Goal: Transaction & Acquisition: Purchase product/service

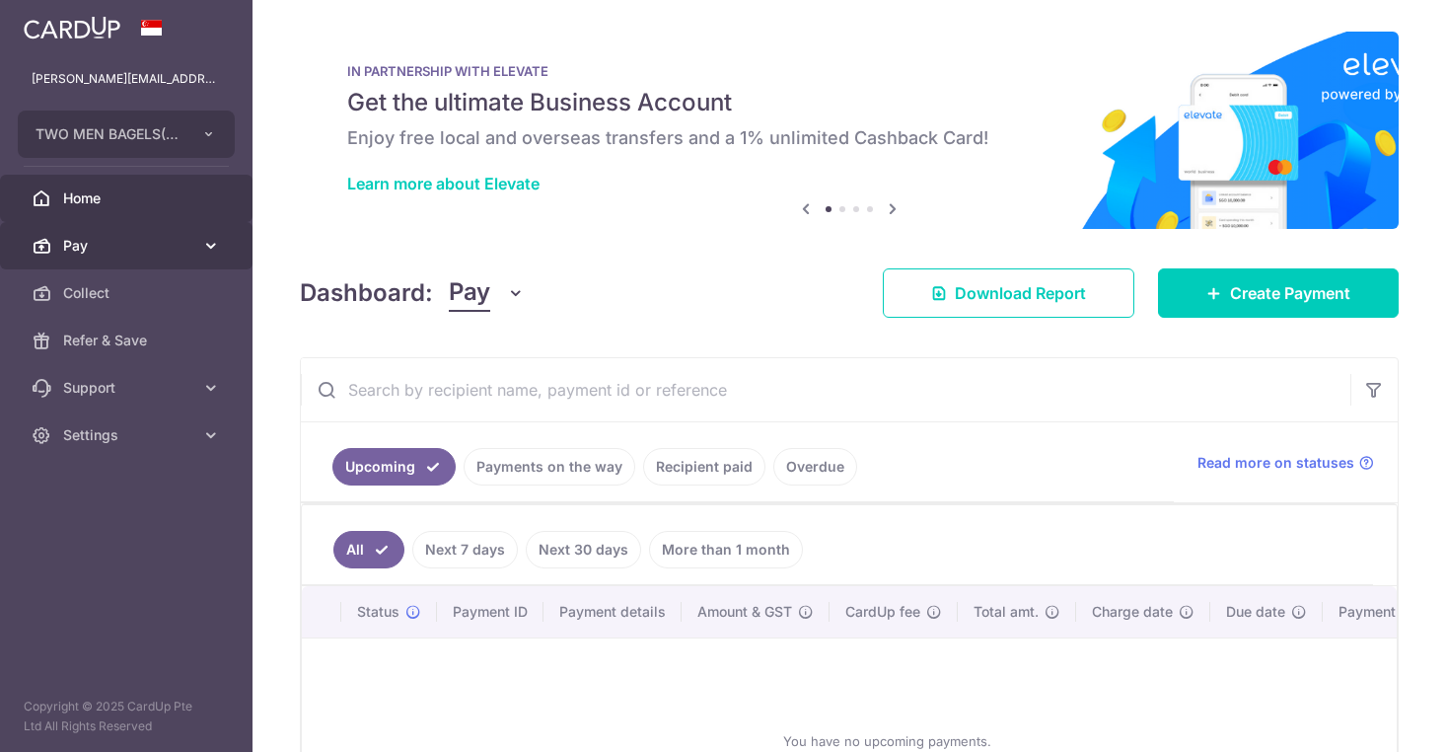
click at [169, 247] on span "Pay" at bounding box center [128, 246] width 130 height 20
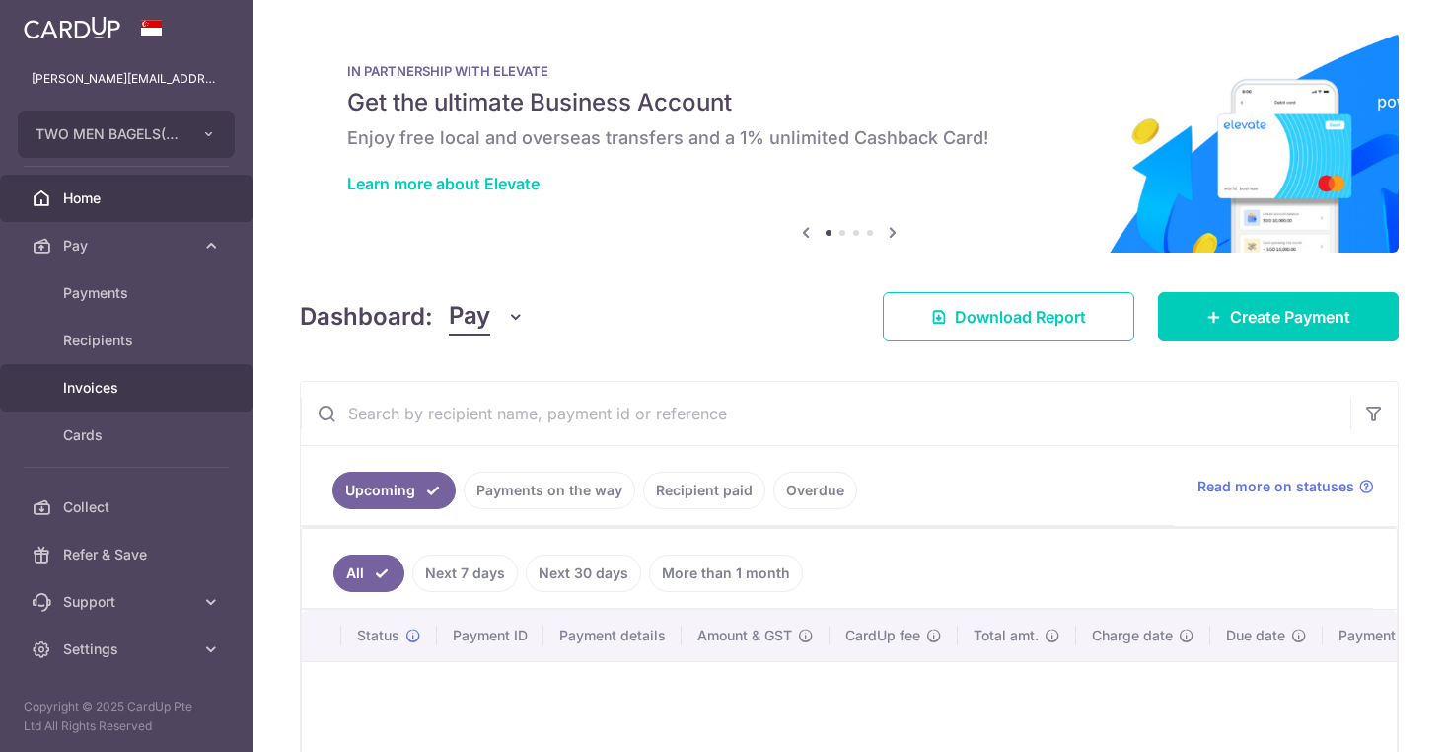
click at [118, 386] on span "Invoices" at bounding box center [128, 388] width 130 height 20
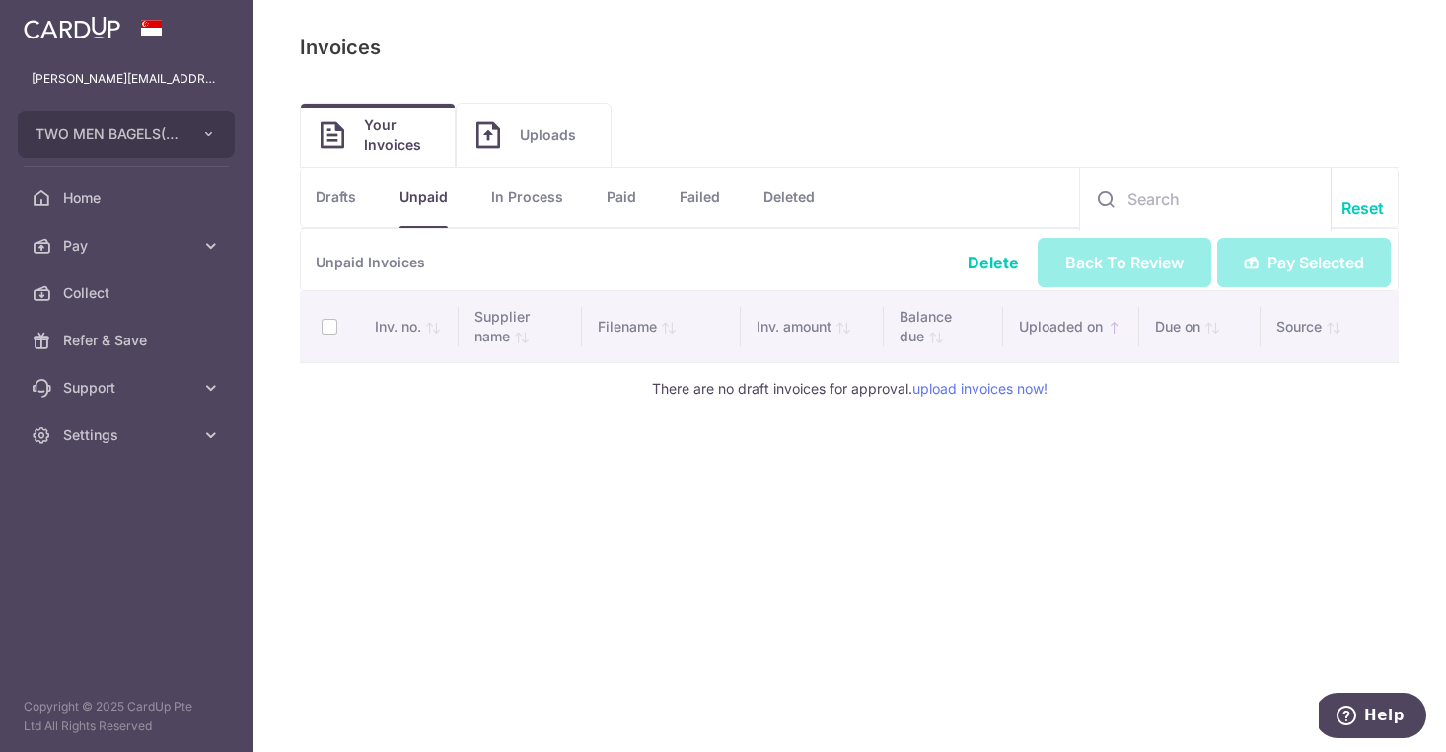
click at [528, 150] on link "Uploads" at bounding box center [534, 135] width 154 height 63
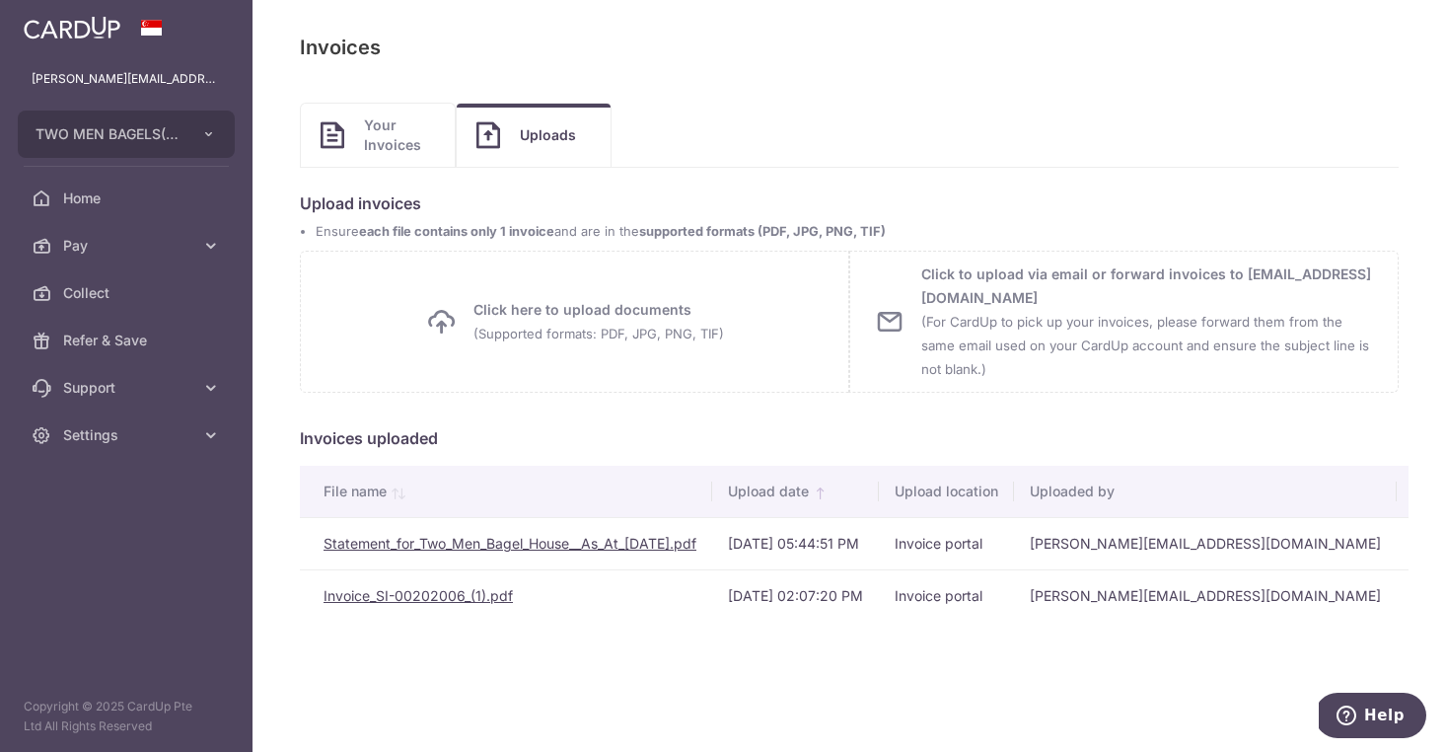
click at [392, 137] on span "Your Invoices" at bounding box center [399, 134] width 71 height 39
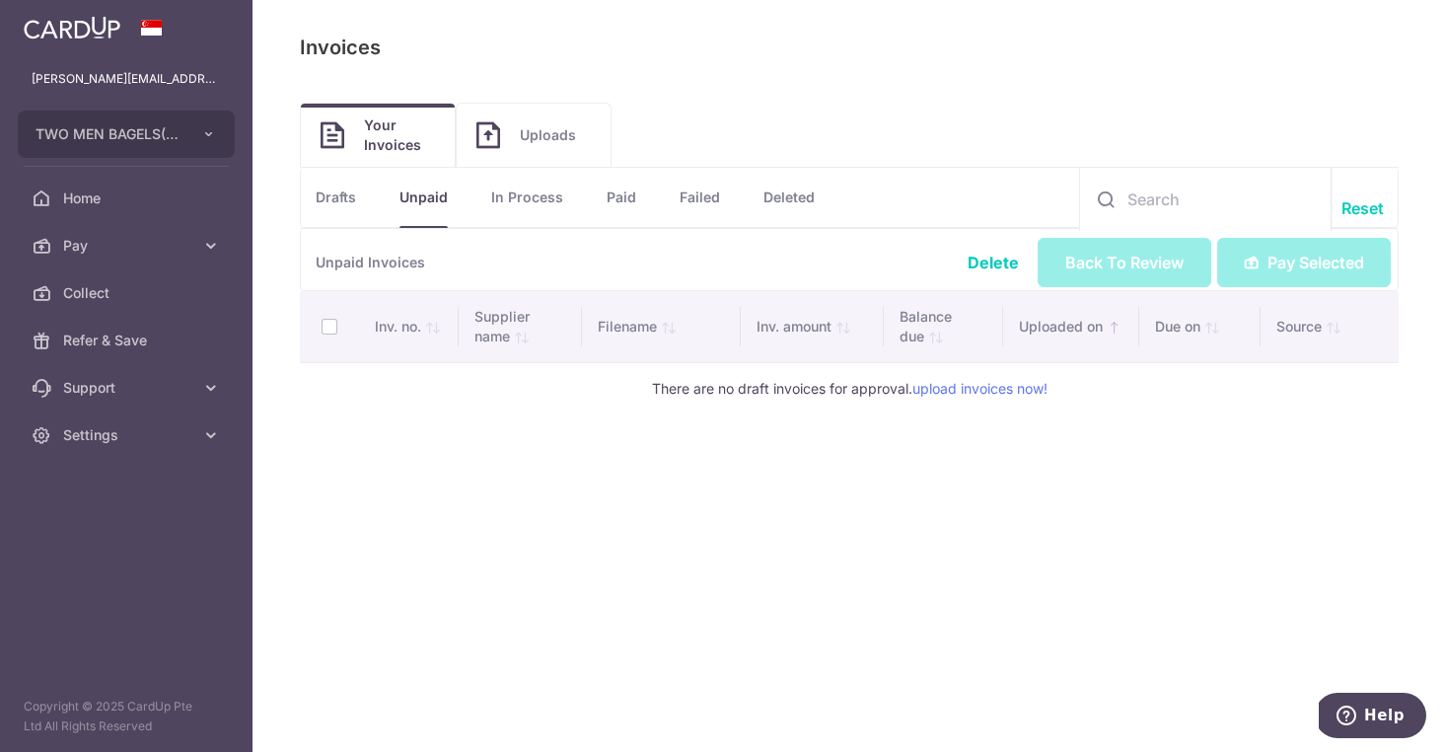
click at [534, 138] on span "Uploads" at bounding box center [555, 135] width 71 height 20
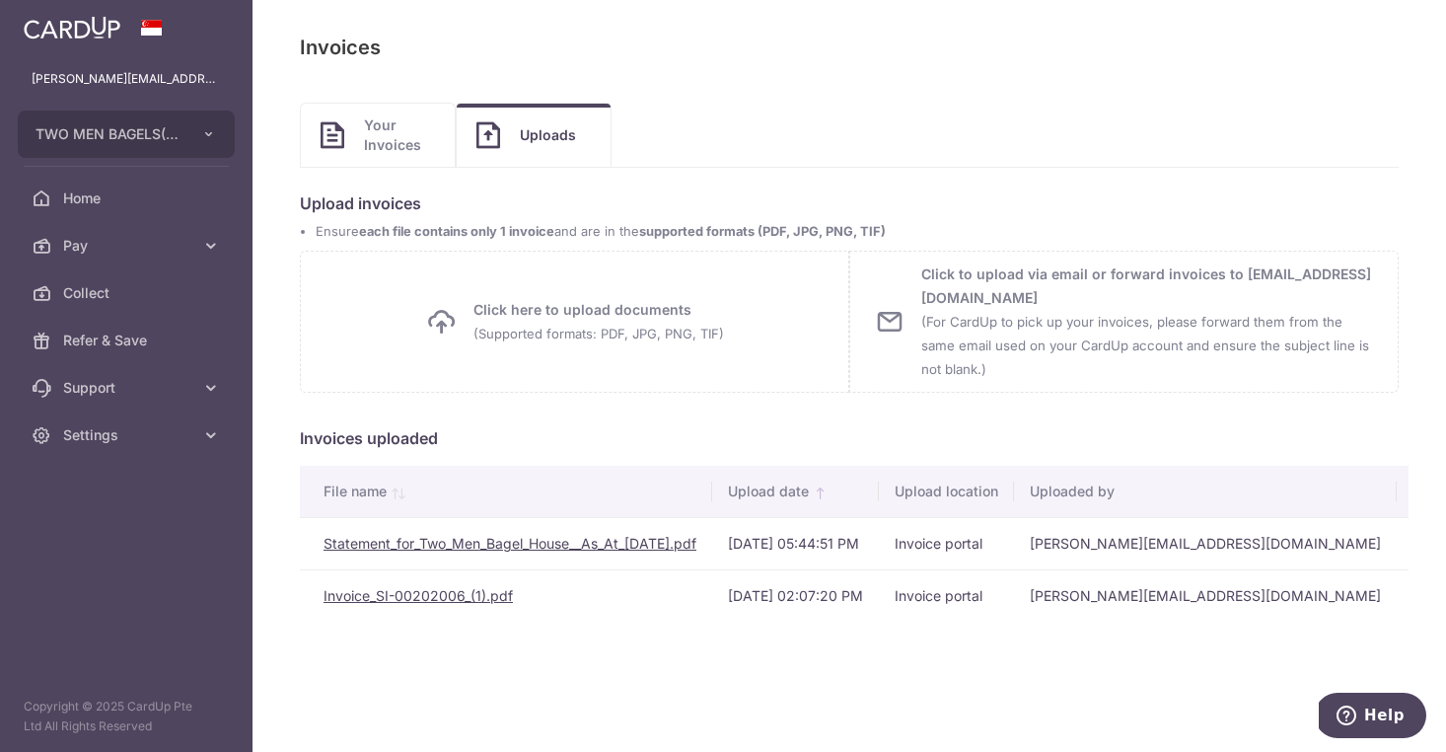
click at [513, 332] on small "(Supported formats: PDF, JPG, PNG, TIF)" at bounding box center [599, 334] width 251 height 16
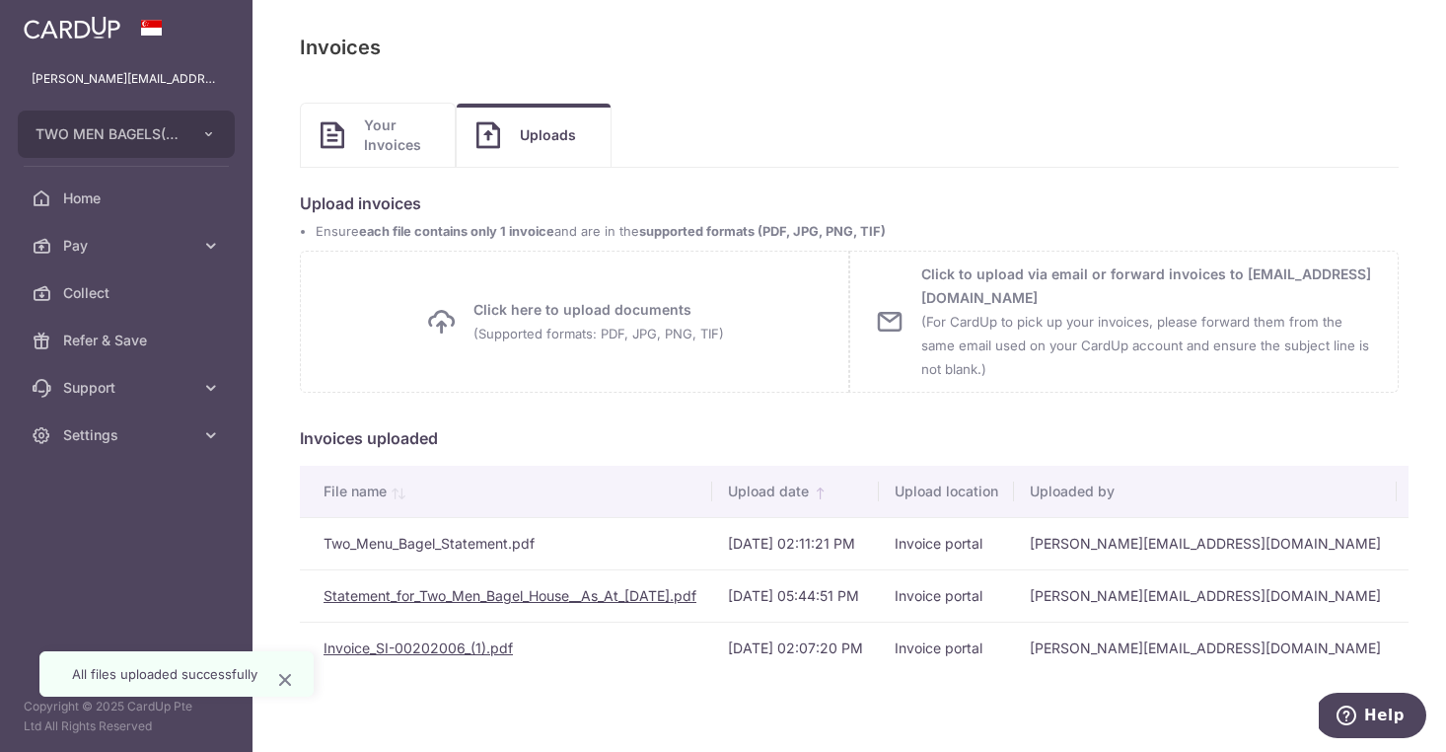
click at [480, 543] on td "Two_Menu_Bagel_Statement.pdf" at bounding box center [506, 543] width 412 height 52
click at [404, 144] on span "Your Invoices" at bounding box center [399, 134] width 71 height 39
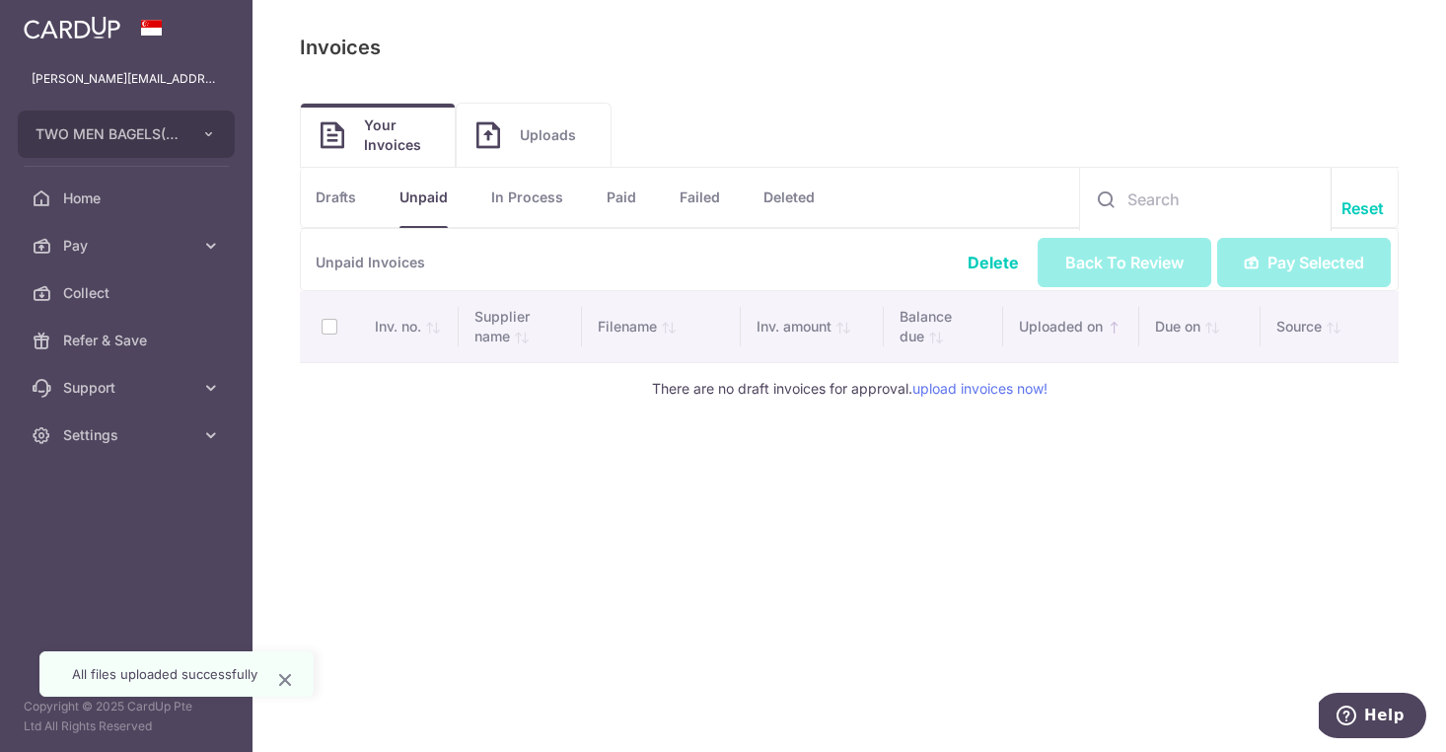
click at [549, 201] on link "In Process" at bounding box center [527, 197] width 72 height 59
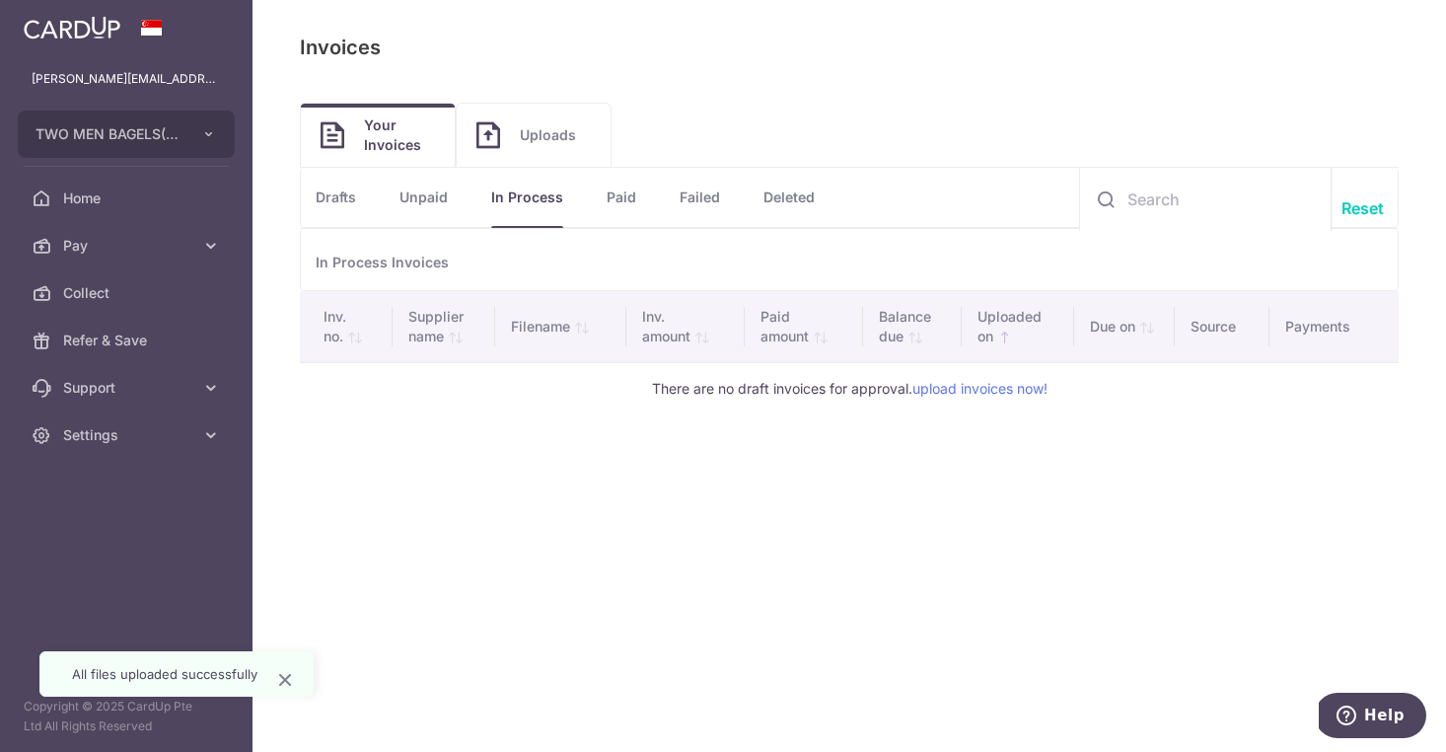
click at [555, 131] on span "Uploads" at bounding box center [555, 135] width 71 height 20
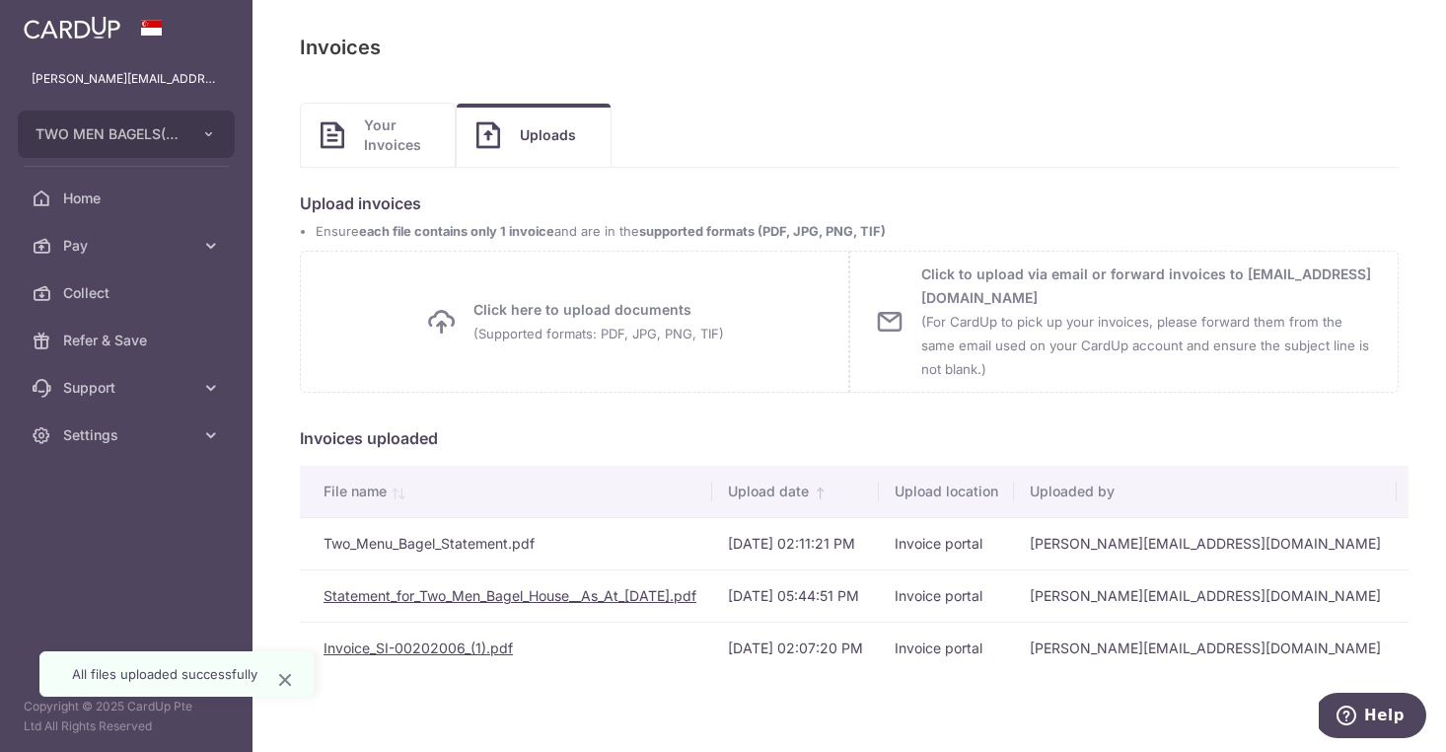
click at [505, 547] on td "Two_Menu_Bagel_Statement.pdf" at bounding box center [506, 543] width 412 height 52
click at [509, 548] on td "Two_Menu_Bagel_Statement.pdf" at bounding box center [506, 543] width 412 height 52
click at [175, 247] on span "Pay" at bounding box center [128, 246] width 130 height 20
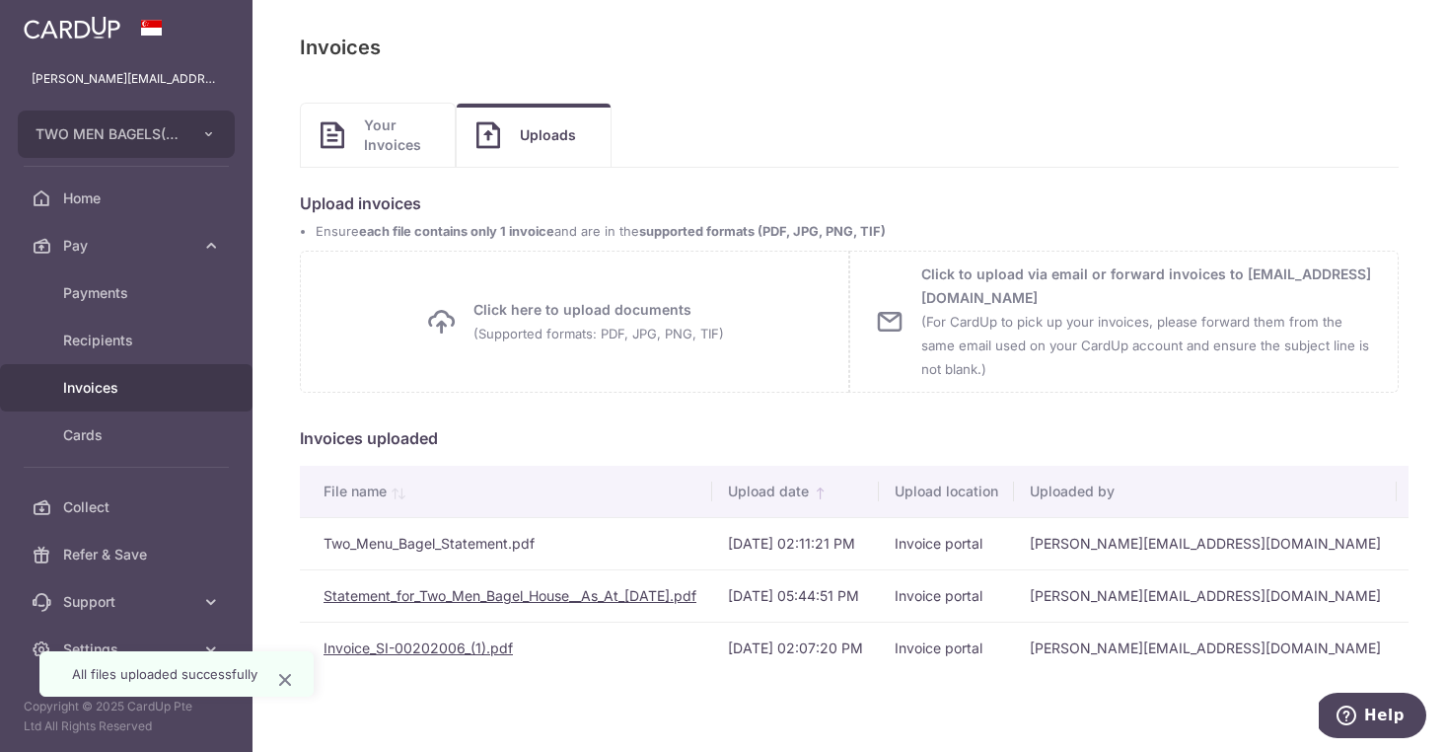
click at [130, 384] on span "Invoices" at bounding box center [128, 388] width 130 height 20
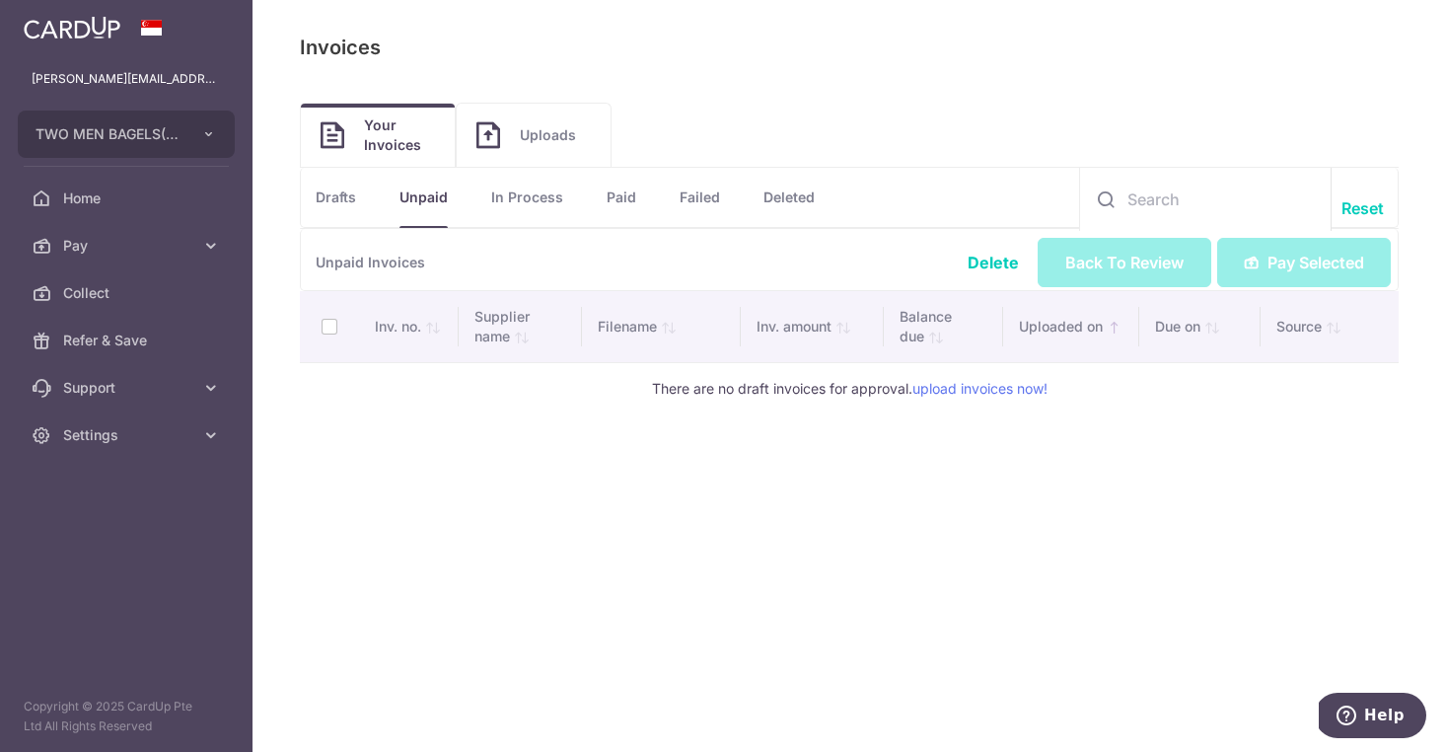
click at [337, 199] on link "Drafts" at bounding box center [336, 197] width 40 height 59
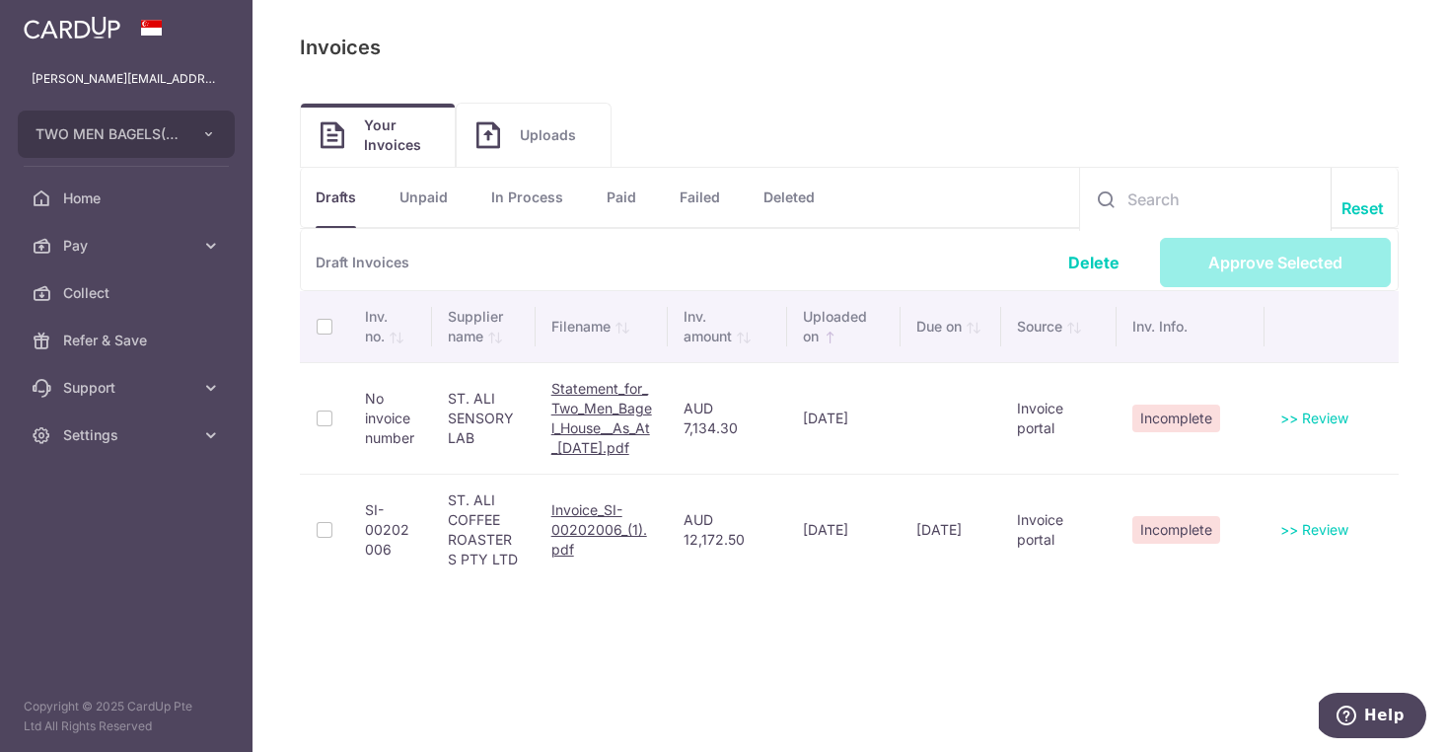
click at [520, 152] on link "Uploads" at bounding box center [534, 135] width 154 height 63
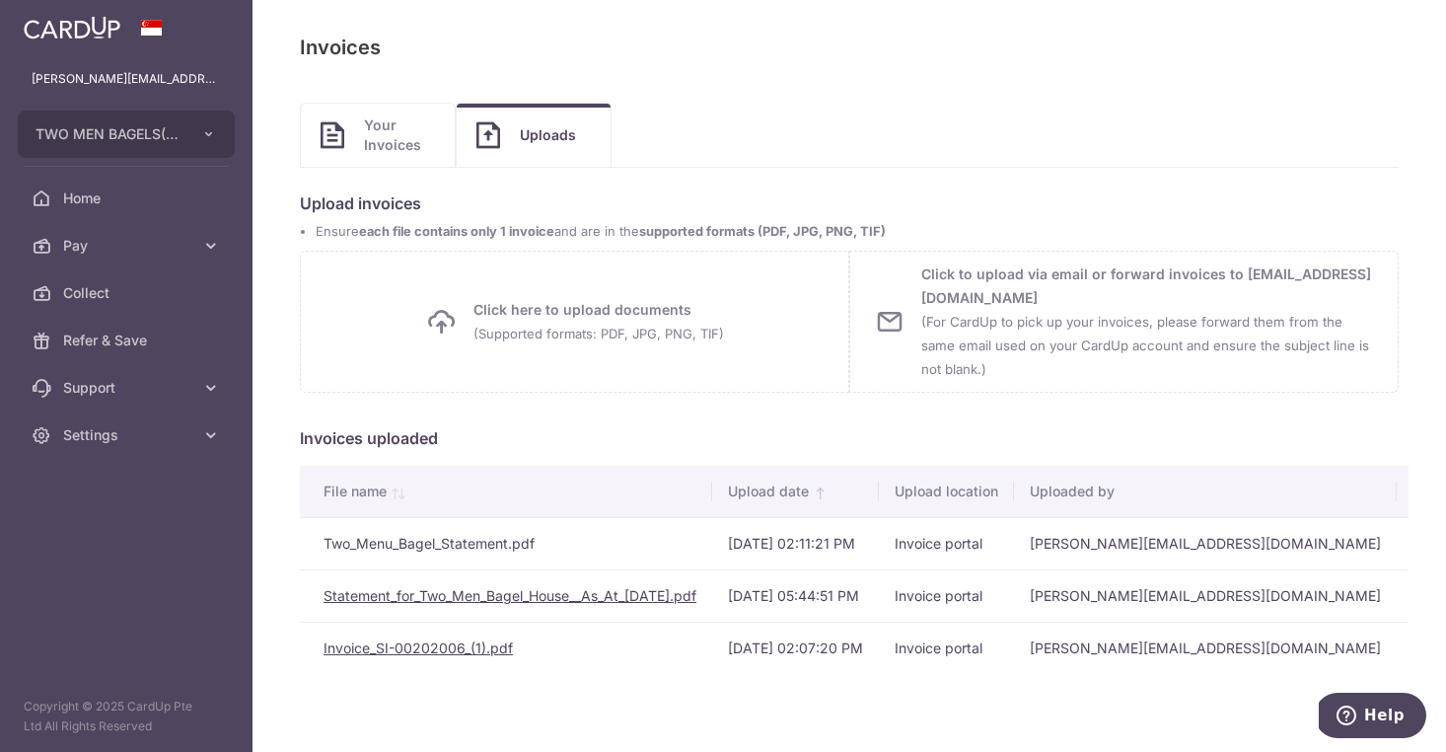
click at [373, 127] on span "Your Invoices" at bounding box center [399, 134] width 71 height 39
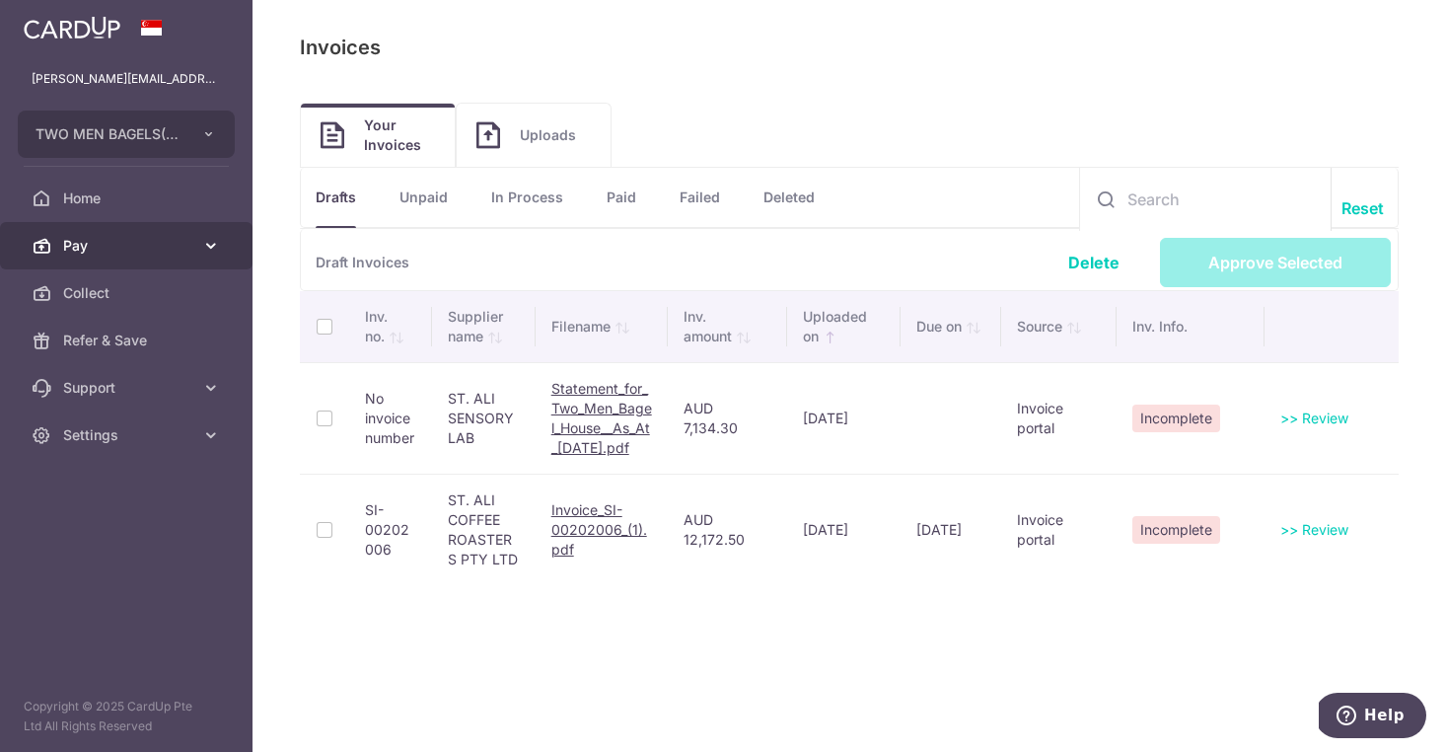
click at [176, 244] on span "Pay" at bounding box center [128, 246] width 130 height 20
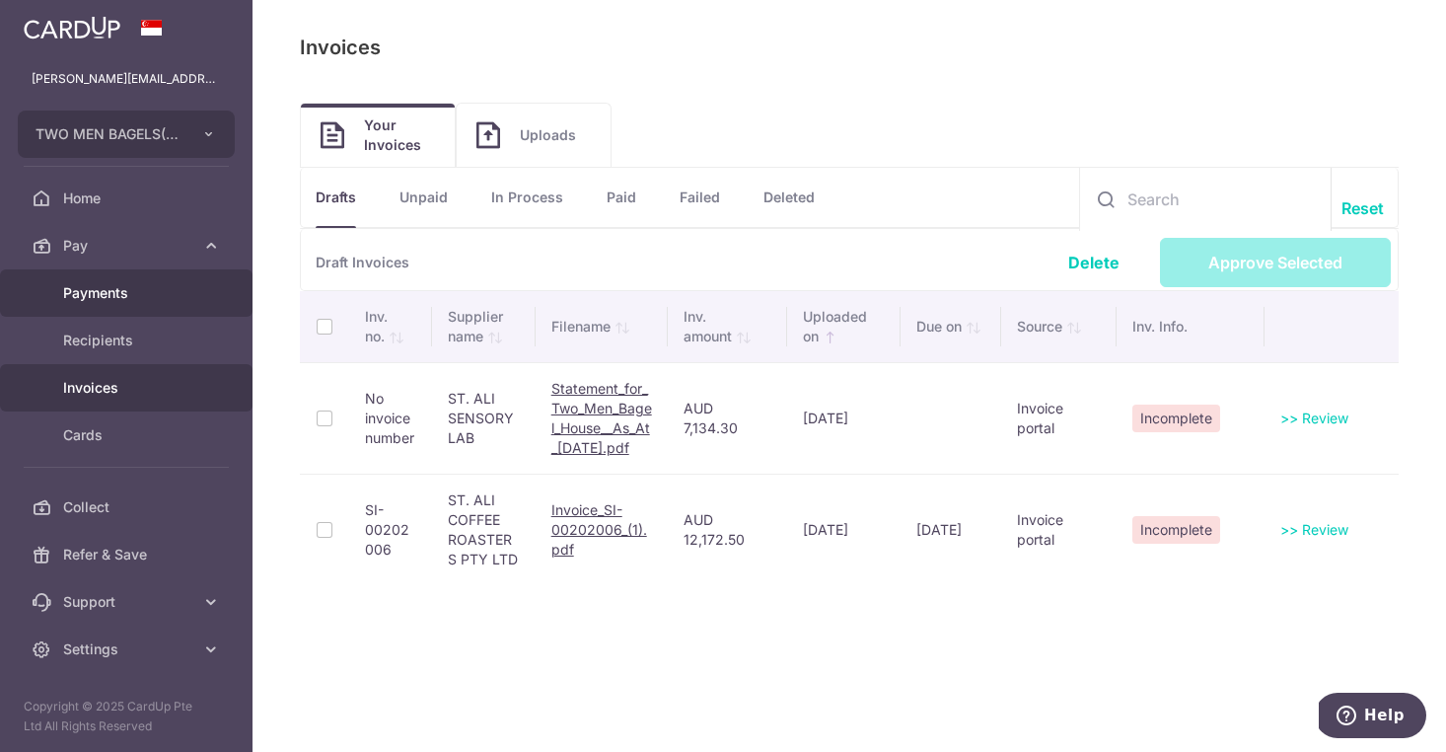
click at [113, 305] on link "Payments" at bounding box center [126, 292] width 253 height 47
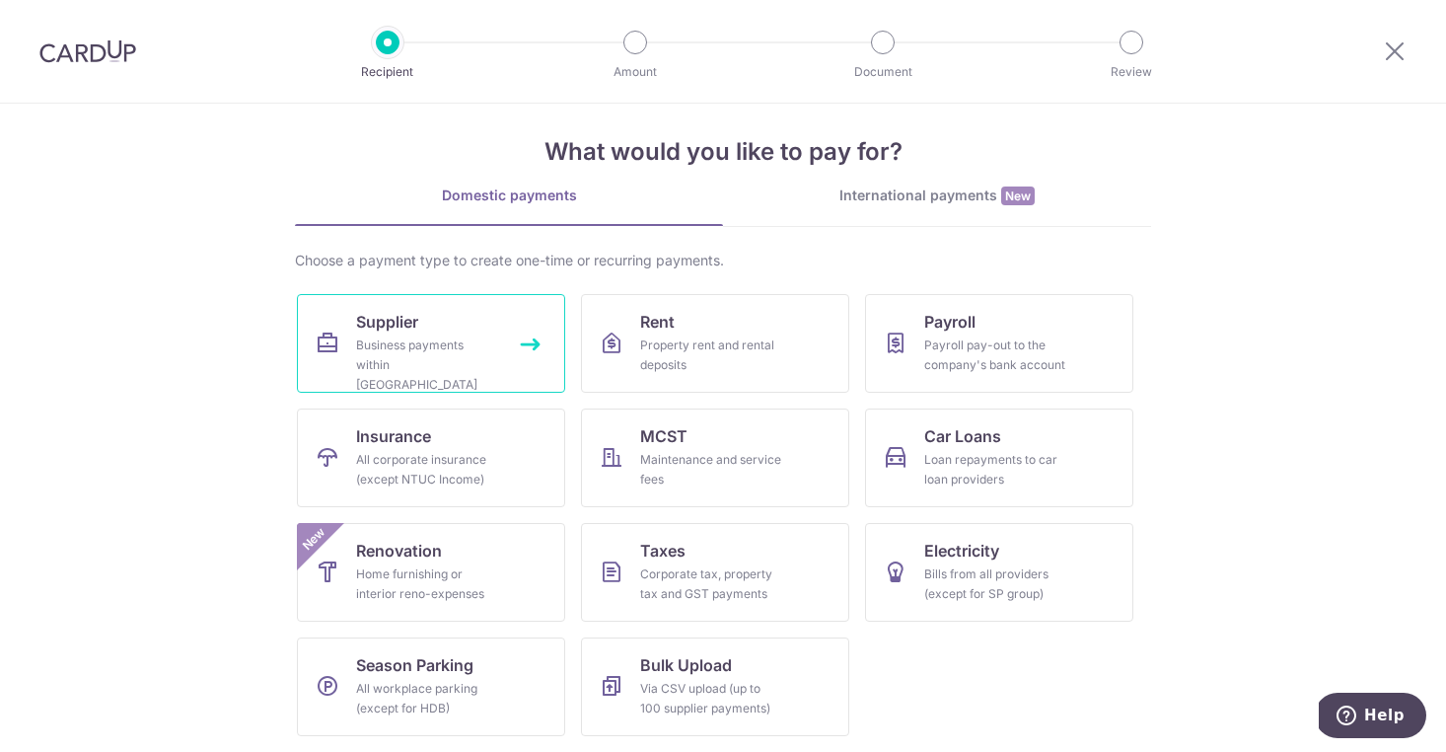
scroll to position [17, 0]
click at [855, 200] on div "International payments New" at bounding box center [937, 195] width 428 height 21
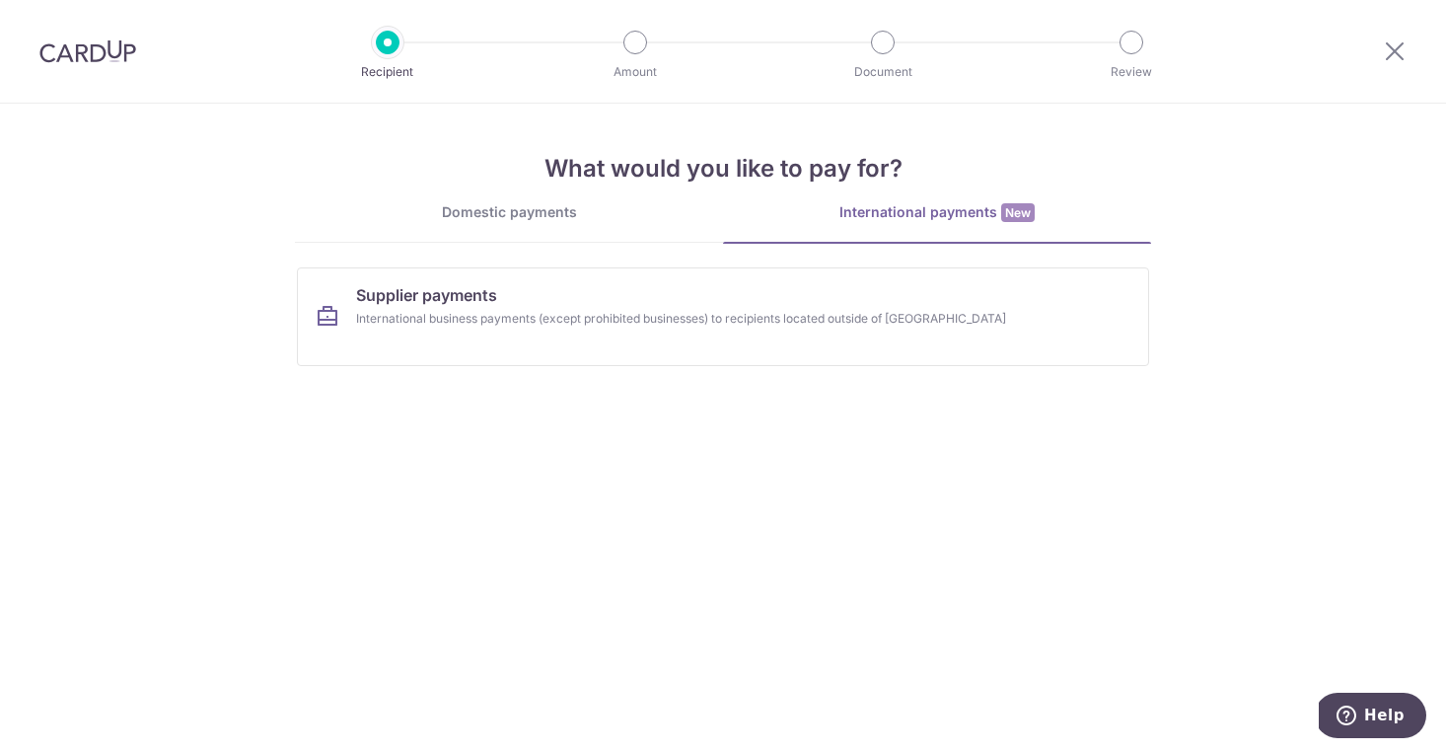
scroll to position [0, 0]
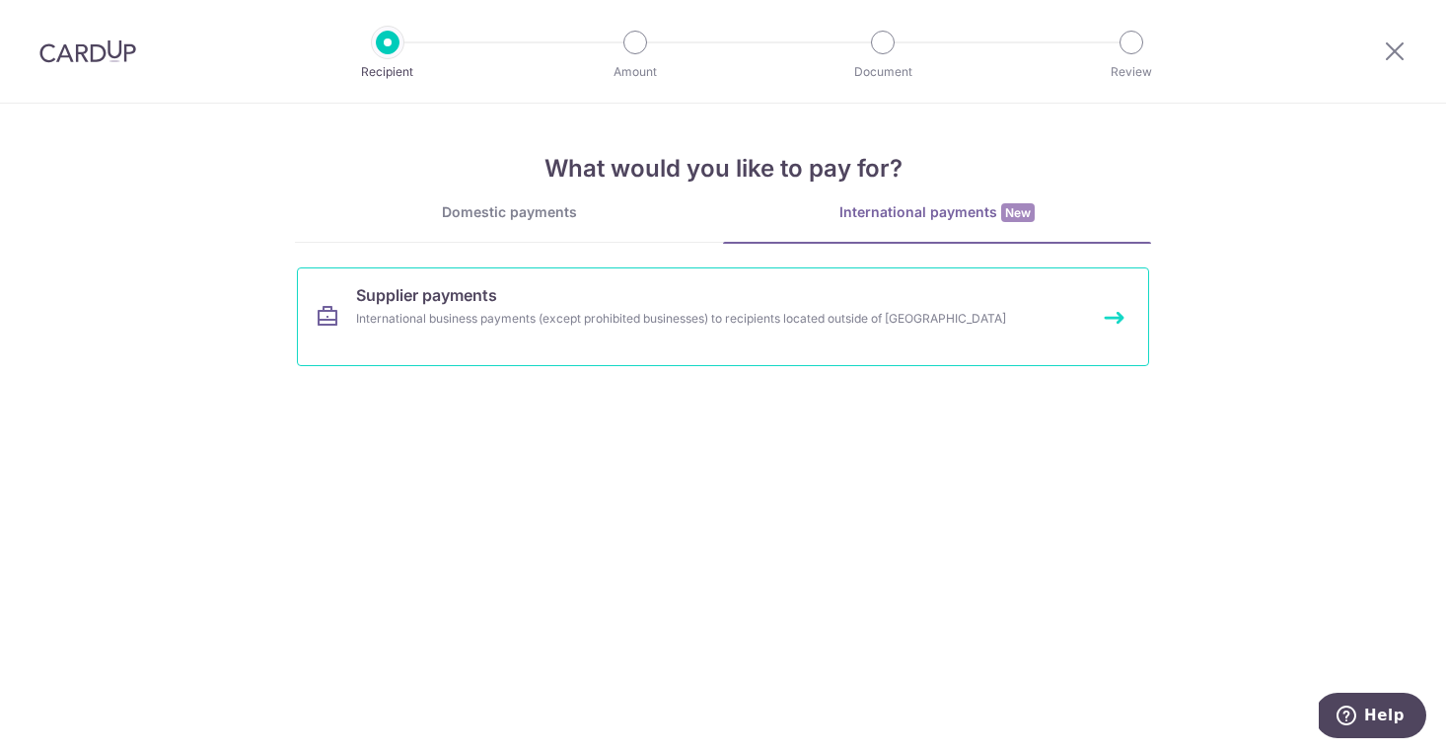
click at [637, 325] on div "International business payments (except prohibited businesses) to recipients lo…" at bounding box center [697, 319] width 682 height 20
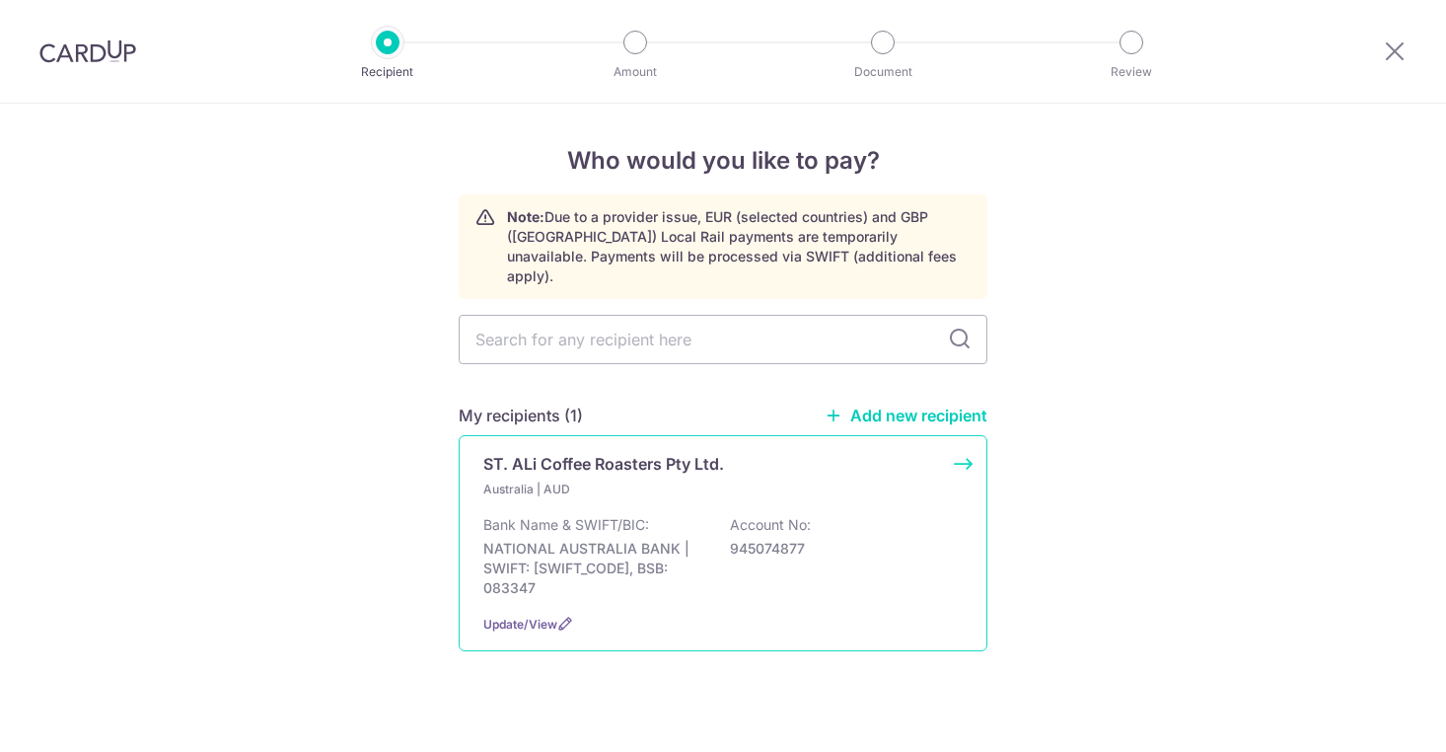
click at [701, 480] on p "Australia | AUD" at bounding box center [599, 490] width 233 height 20
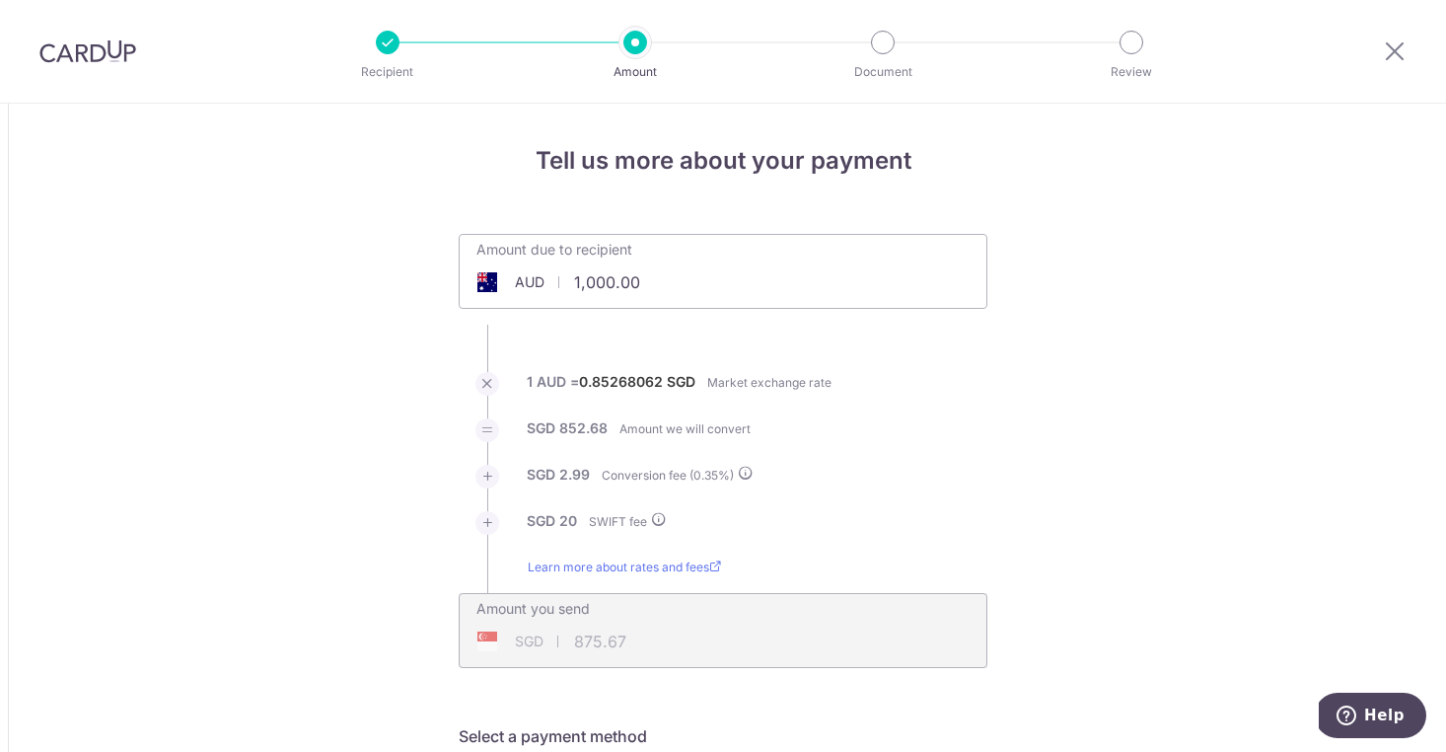
click at [649, 285] on input "1,000.00" at bounding box center [612, 281] width 305 height 45
type input "1"
type input "9,352.00"
type input "8,022.31"
click at [840, 383] on li "1 AUD = 0.8526916 SGD Market exchange rate" at bounding box center [723, 395] width 529 height 46
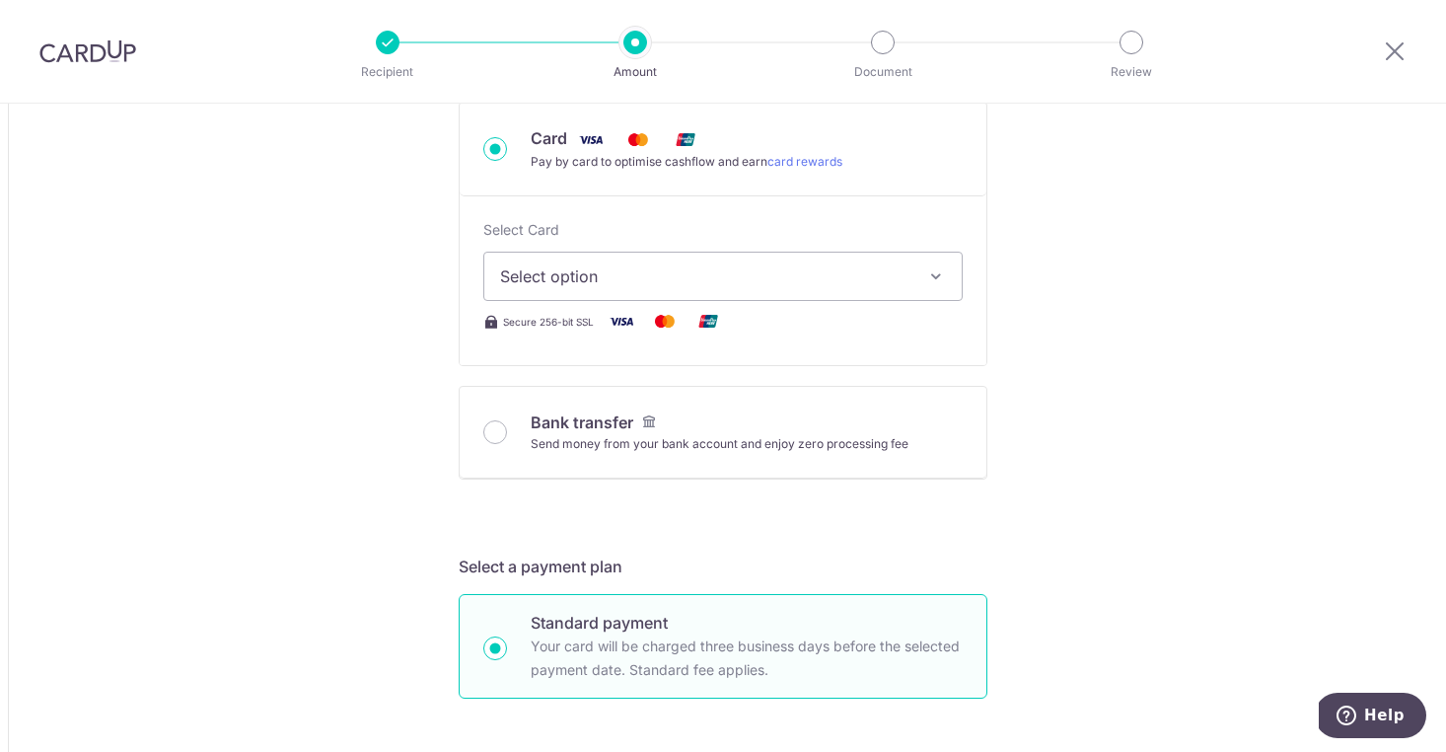
scroll to position [646, 0]
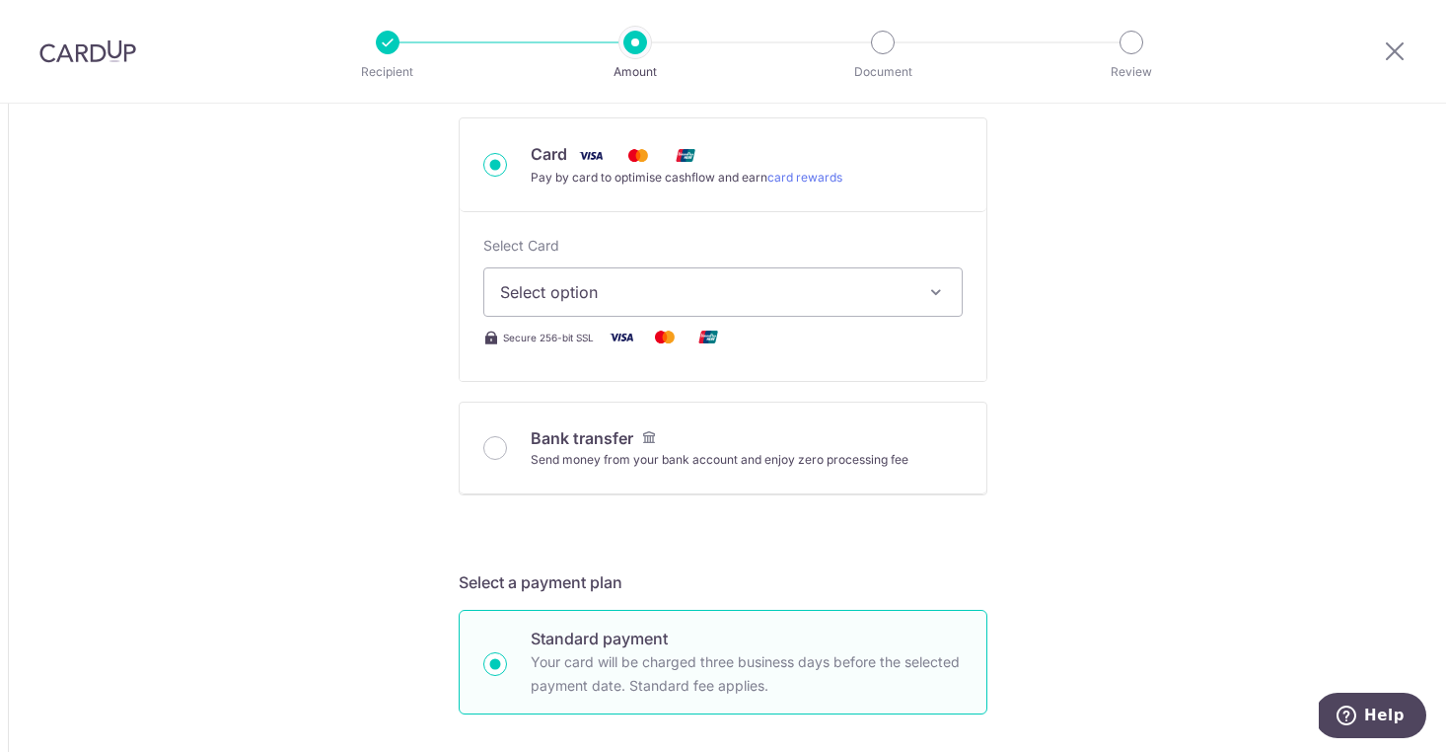
click at [871, 295] on span "Select option" at bounding box center [705, 292] width 410 height 24
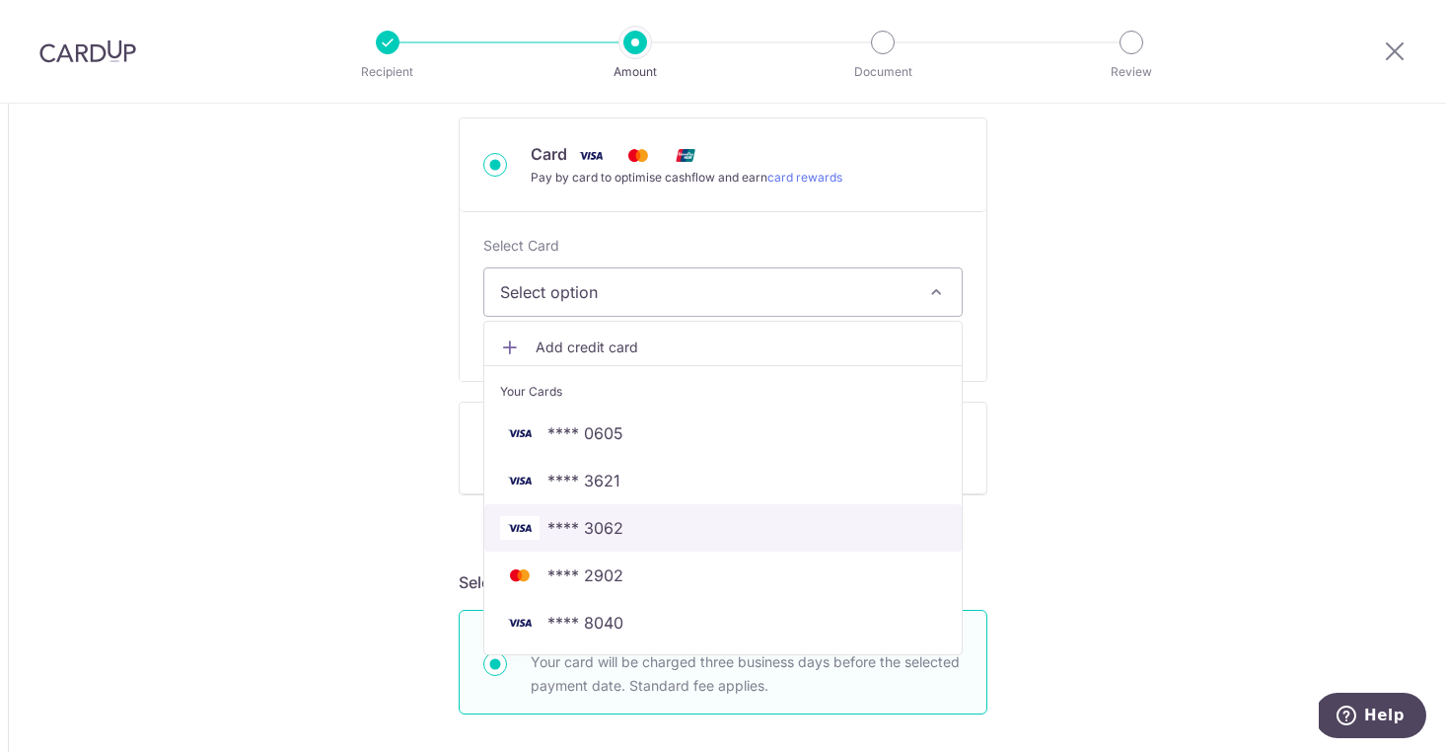
click at [657, 540] on span "**** 3062" at bounding box center [723, 528] width 446 height 24
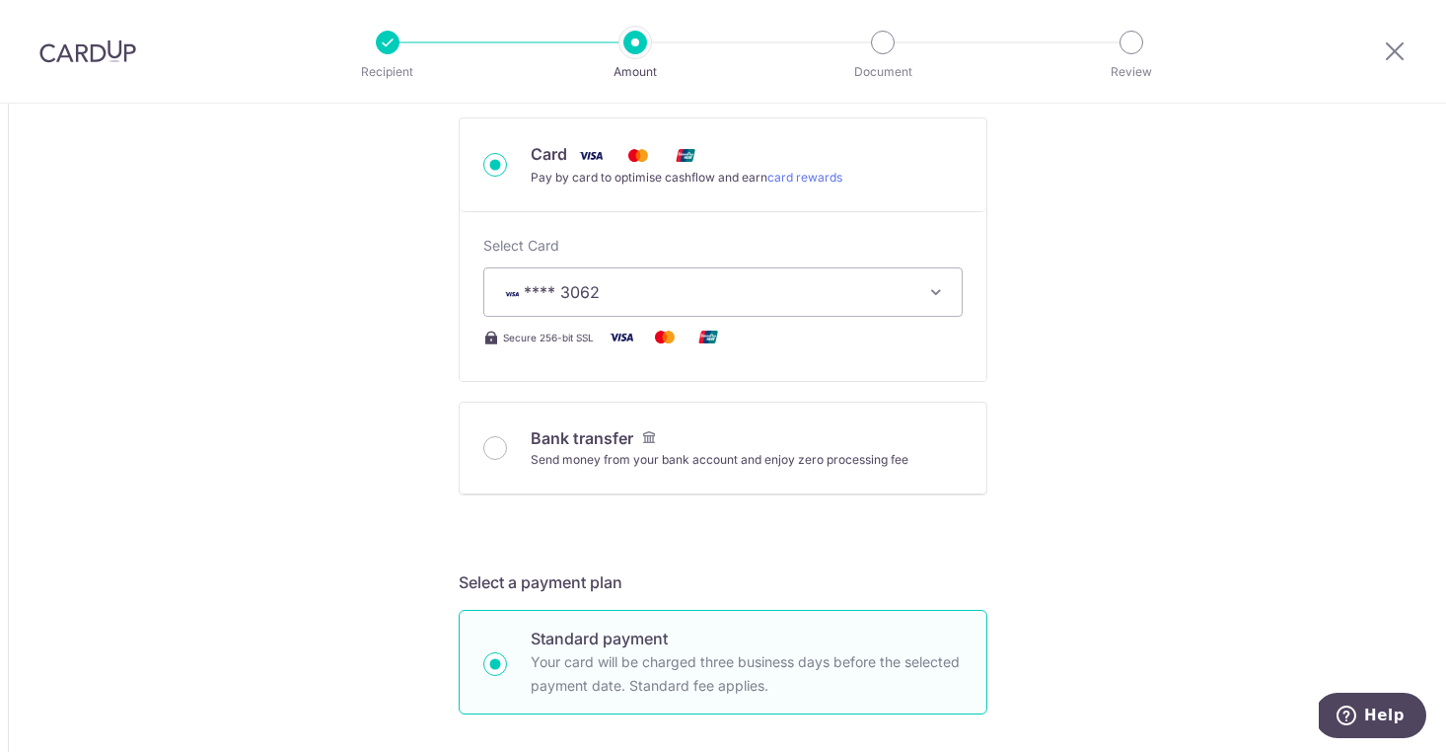
type input "9,352.00"
type input "8,022.53"
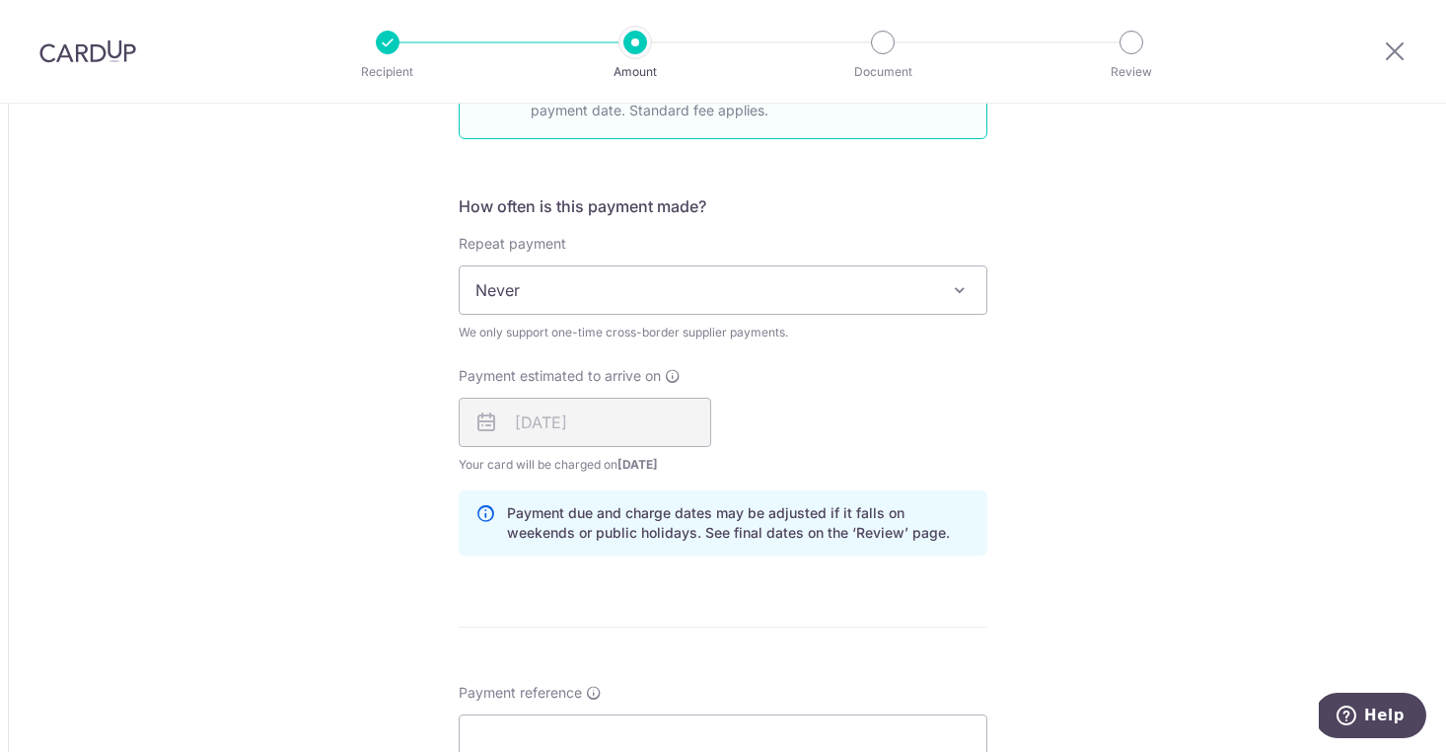
scroll to position [1615, 0]
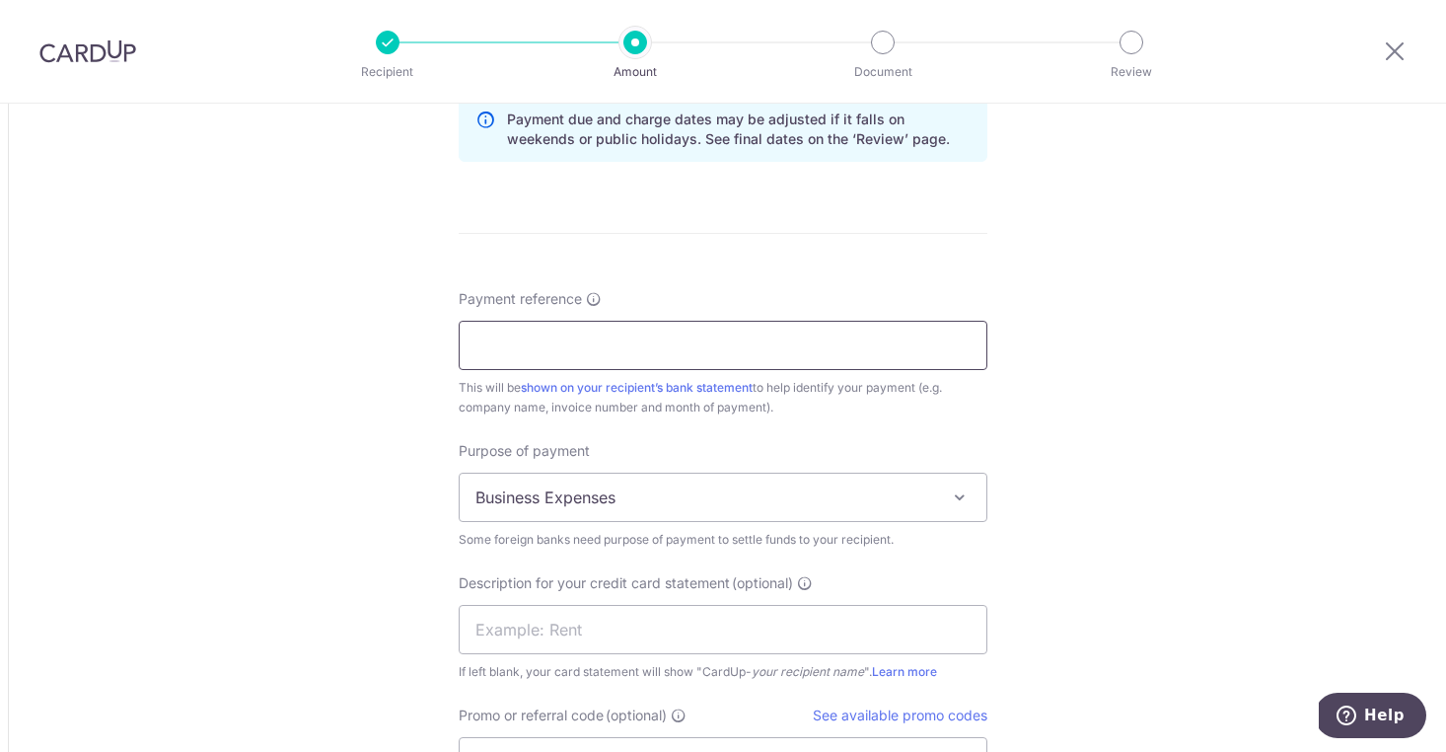
click at [622, 357] on input "Payment reference" at bounding box center [723, 345] width 529 height 49
type input "H"
click at [668, 351] on input "Balance of INV1887 & half of INV535" at bounding box center [723, 345] width 529 height 49
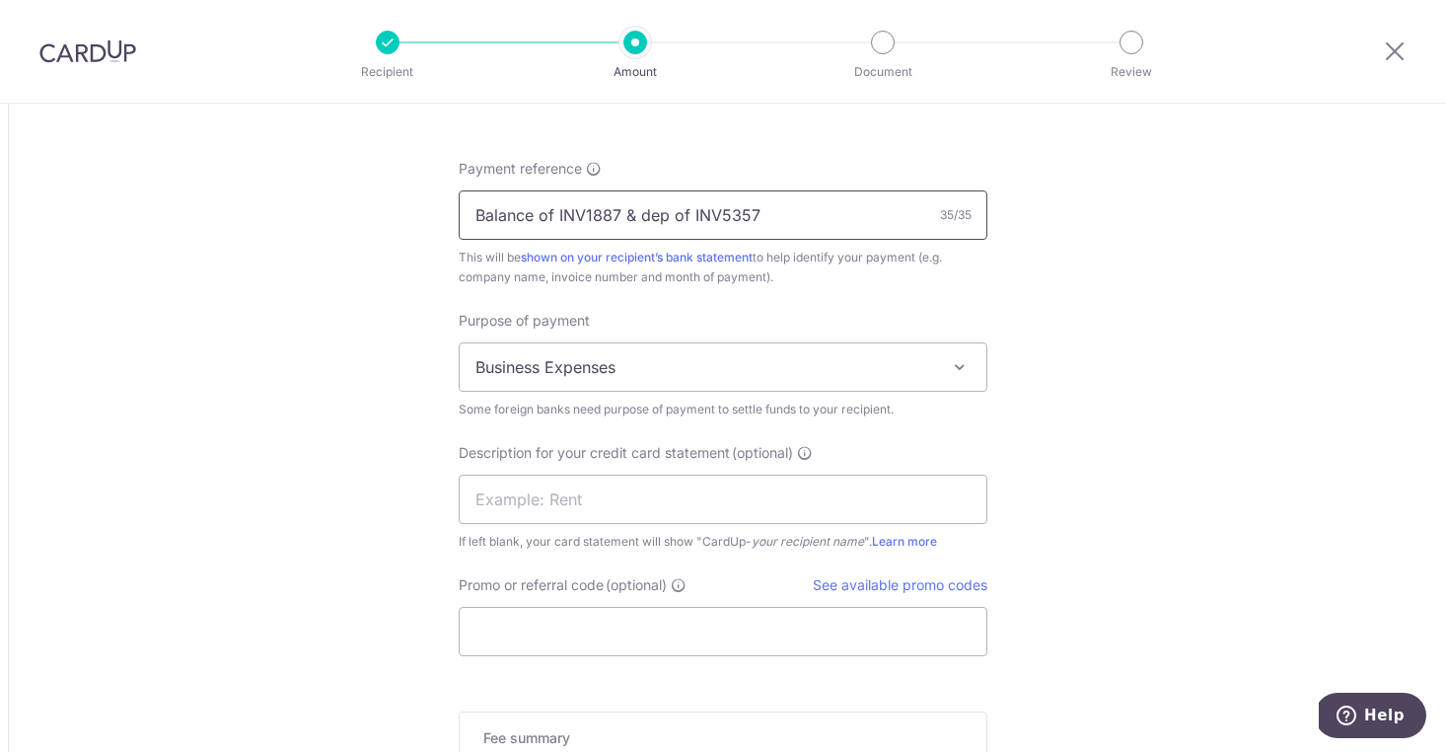
scroll to position [1851, 0]
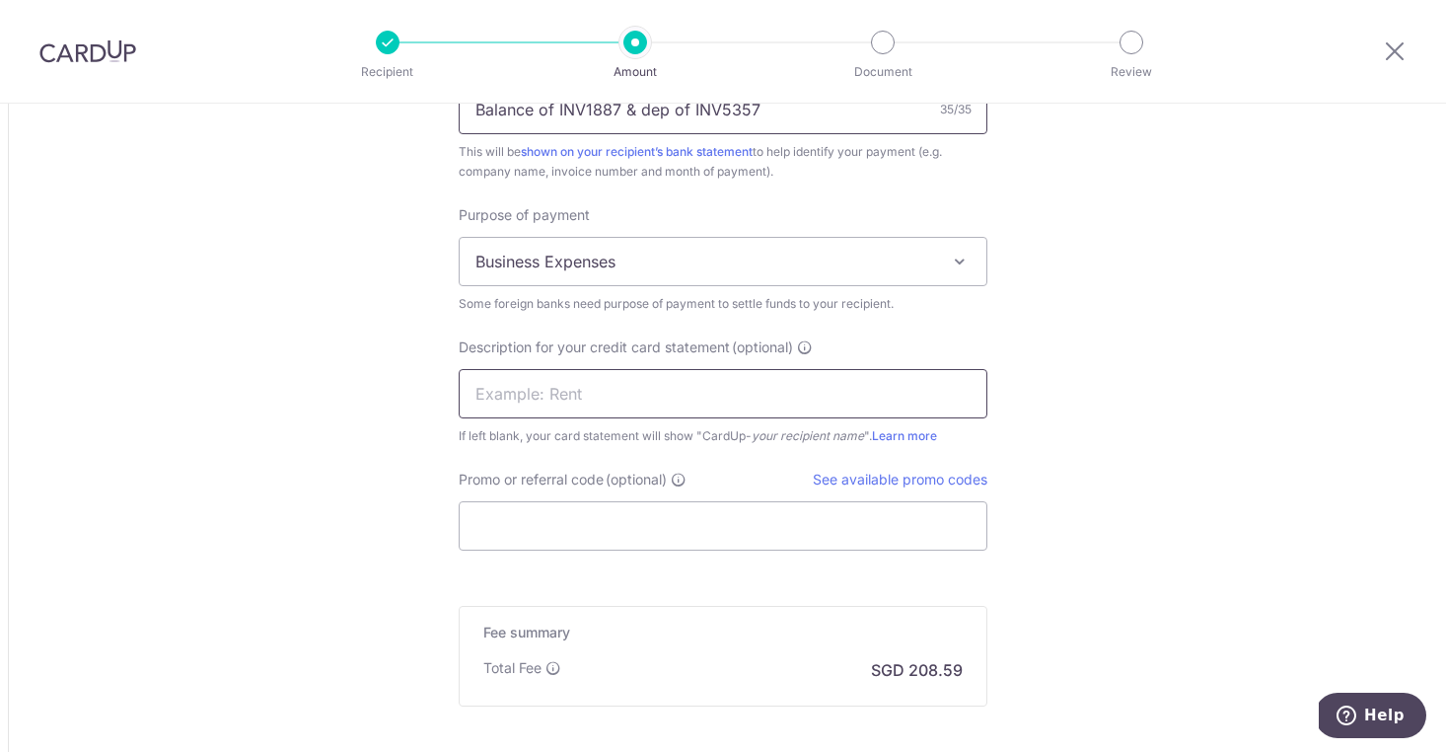
type input "Balance of INV1887 & dep of INV5357"
click at [824, 388] on input "text" at bounding box center [723, 393] width 529 height 49
type input "Coffee beans"
click at [762, 500] on div "Promo or referral code (optional) See available promo codes The discounted fee …" at bounding box center [723, 510] width 529 height 81
click at [762, 501] on input "Promo or referral code (optional)" at bounding box center [723, 525] width 529 height 49
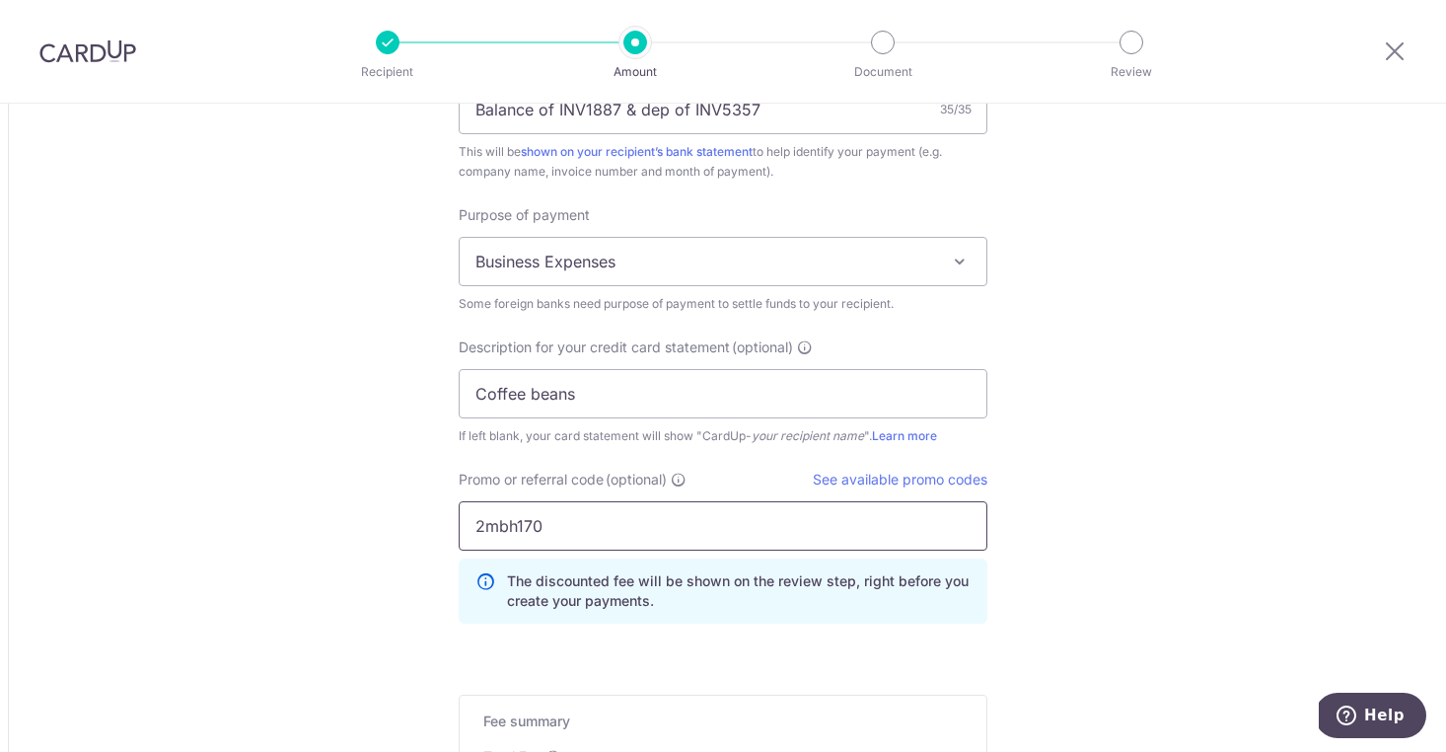
type input "2mbh170"
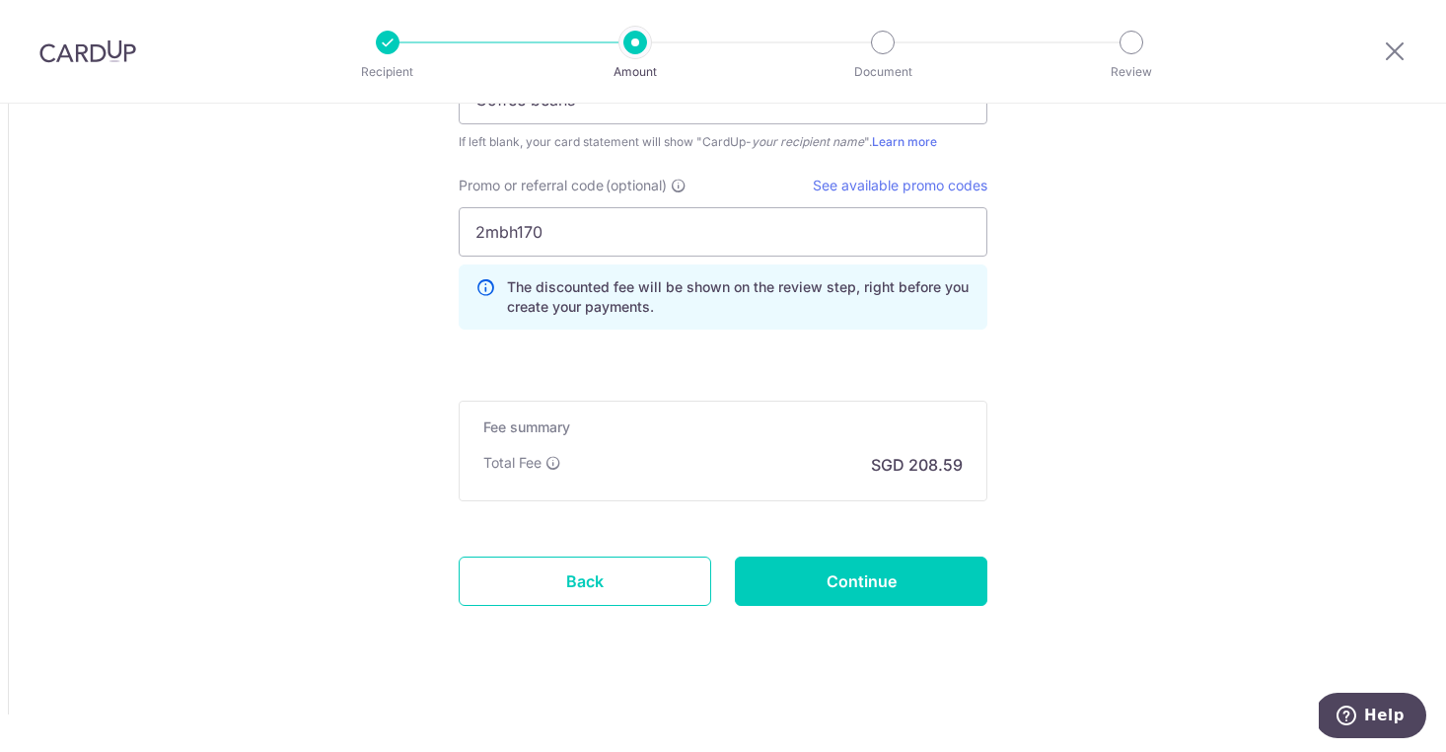
scroll to position [2142, 0]
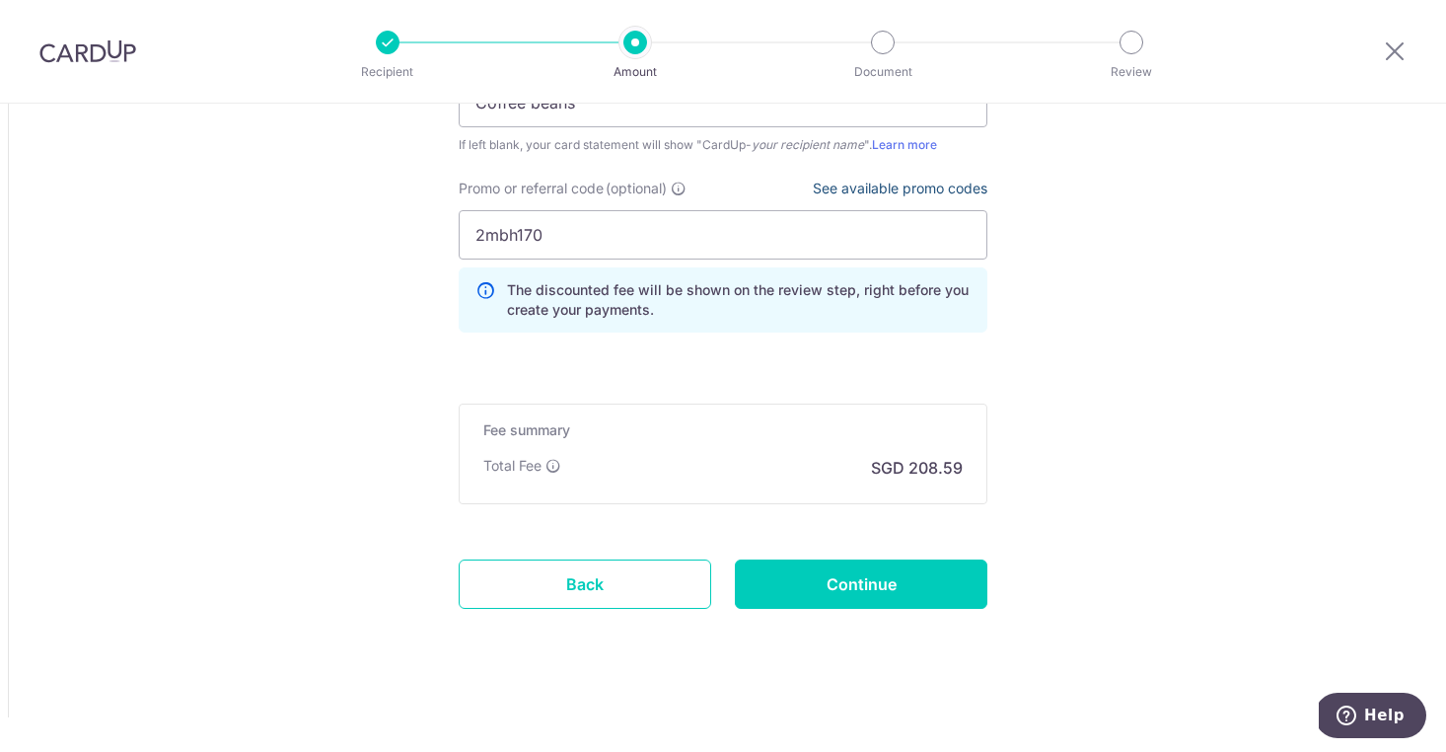
click at [926, 189] on link "See available promo codes" at bounding box center [900, 188] width 175 height 17
click at [660, 247] on input "2mbh170" at bounding box center [723, 234] width 529 height 49
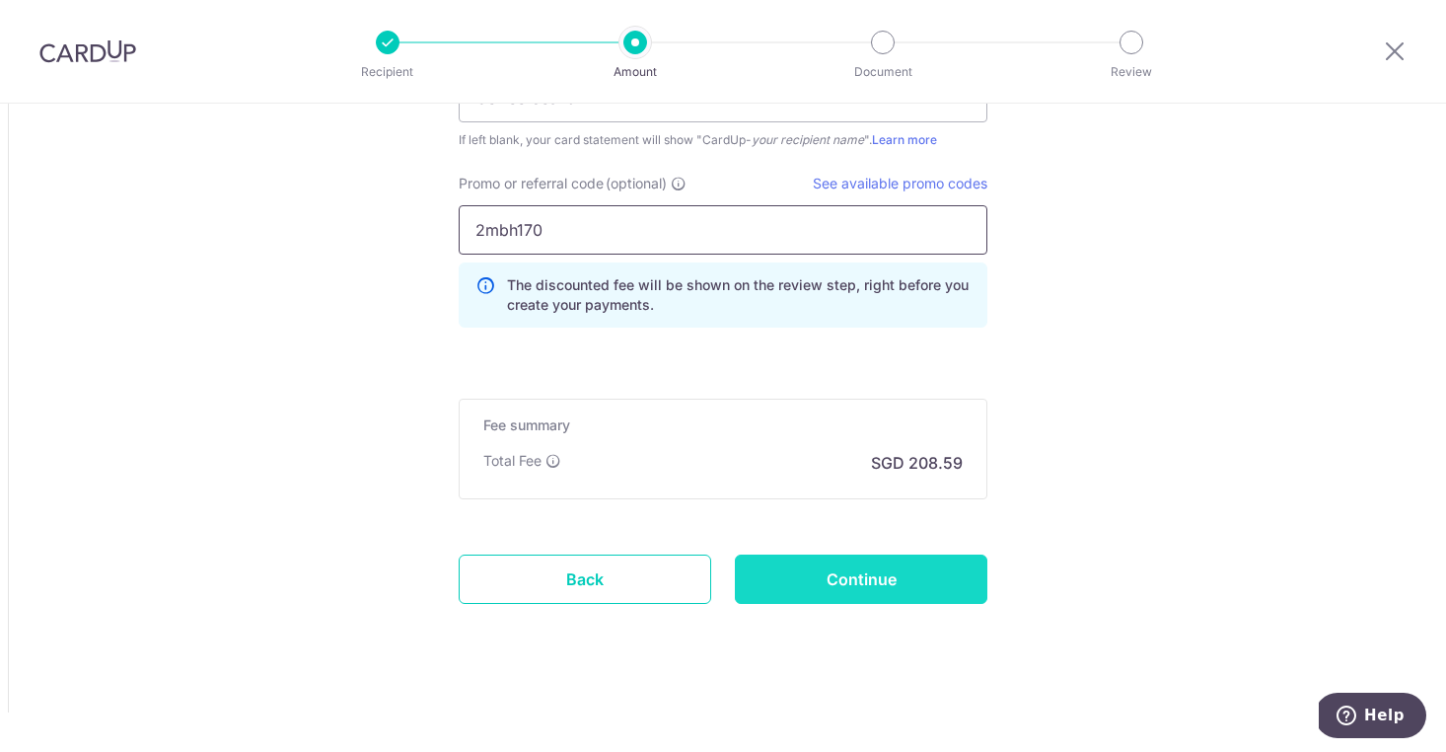
scroll to position [2147, 0]
click at [871, 570] on input "Continue" at bounding box center [861, 578] width 253 height 49
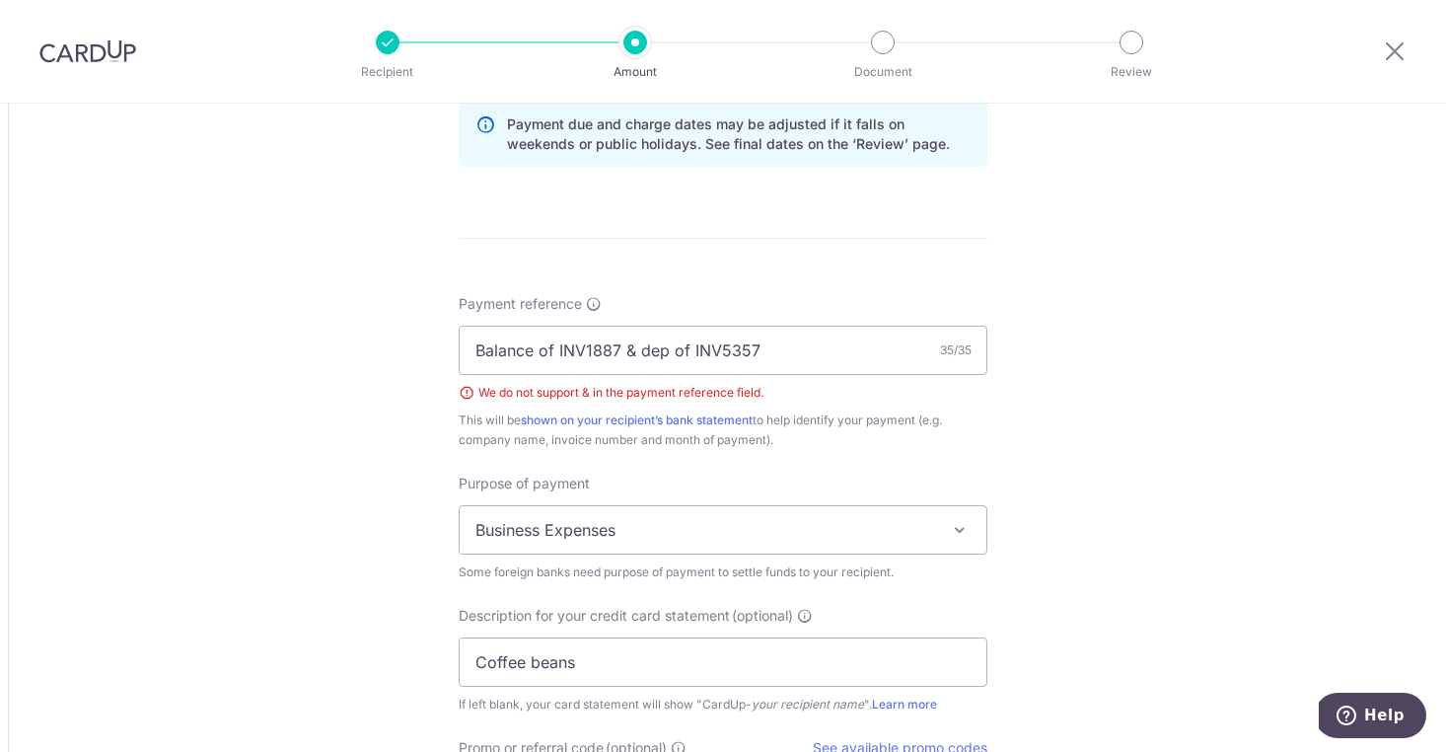
scroll to position [1605, 0]
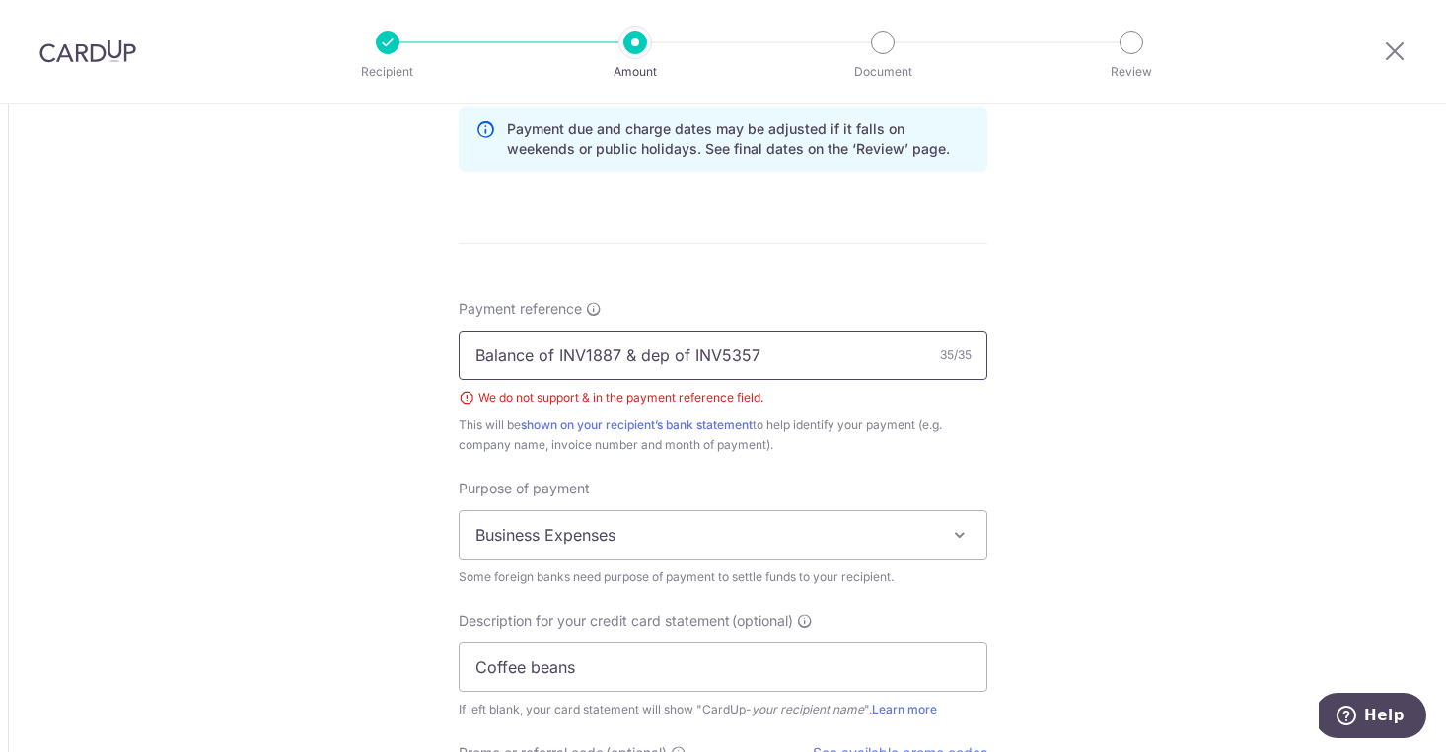
click at [634, 359] on input "Balance of INV1887 & dep of INV5357" at bounding box center [723, 355] width 529 height 49
click at [632, 355] on input "Balance of INV1887, dep of INV5357" at bounding box center [723, 355] width 529 height 49
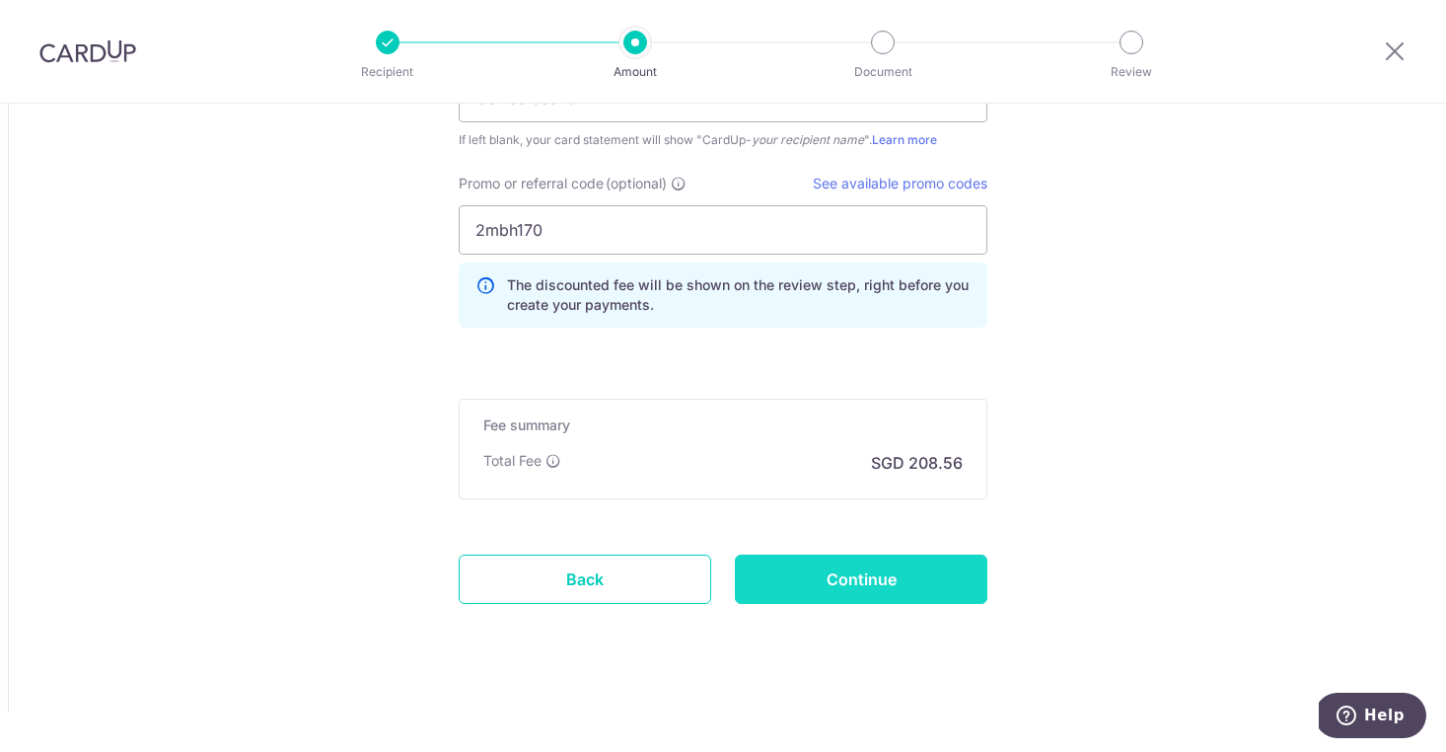
scroll to position [2175, 0]
type input "Balance of INV1887, Dep of INV5357"
click at [859, 574] on input "Continue" at bounding box center [861, 578] width 253 height 49
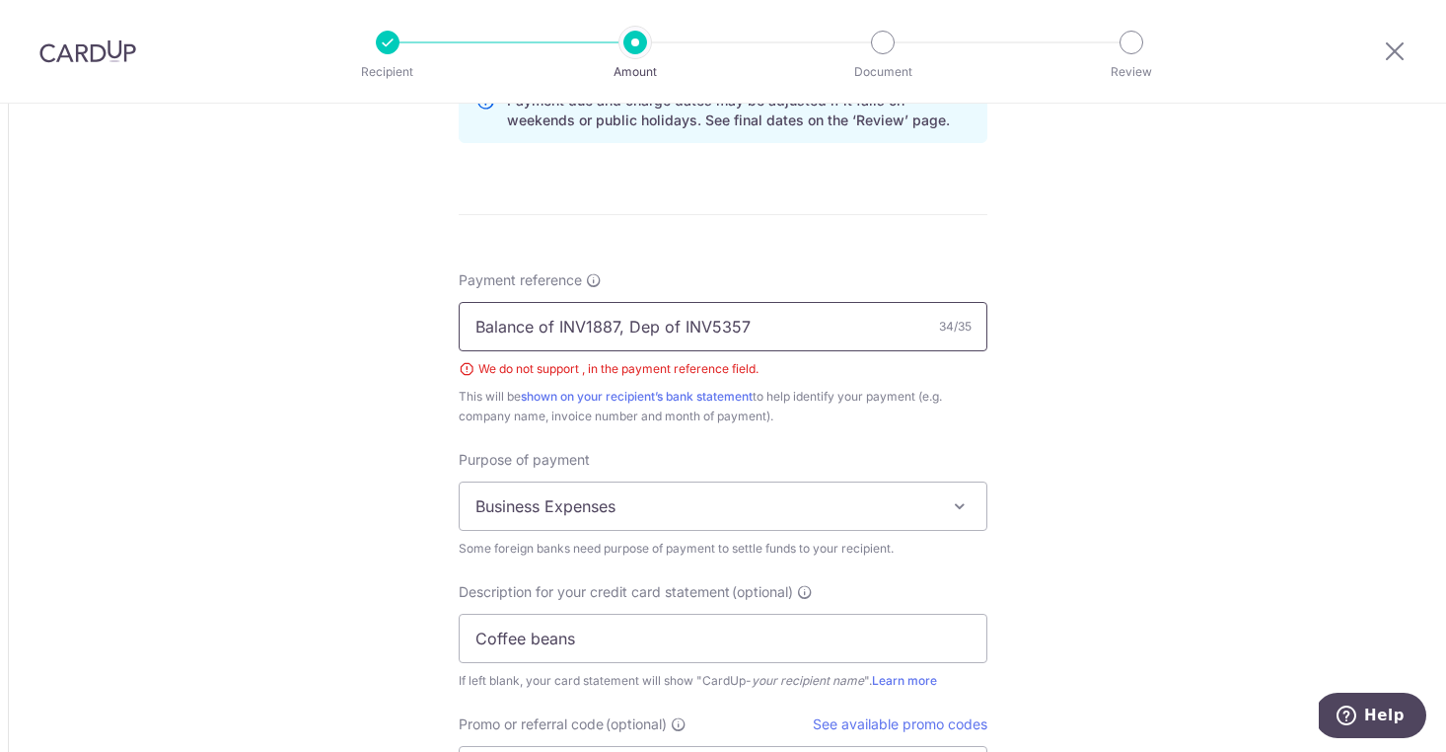
click at [623, 331] on input "Balance of INV1887, Dep of INV5357" at bounding box center [723, 326] width 529 height 49
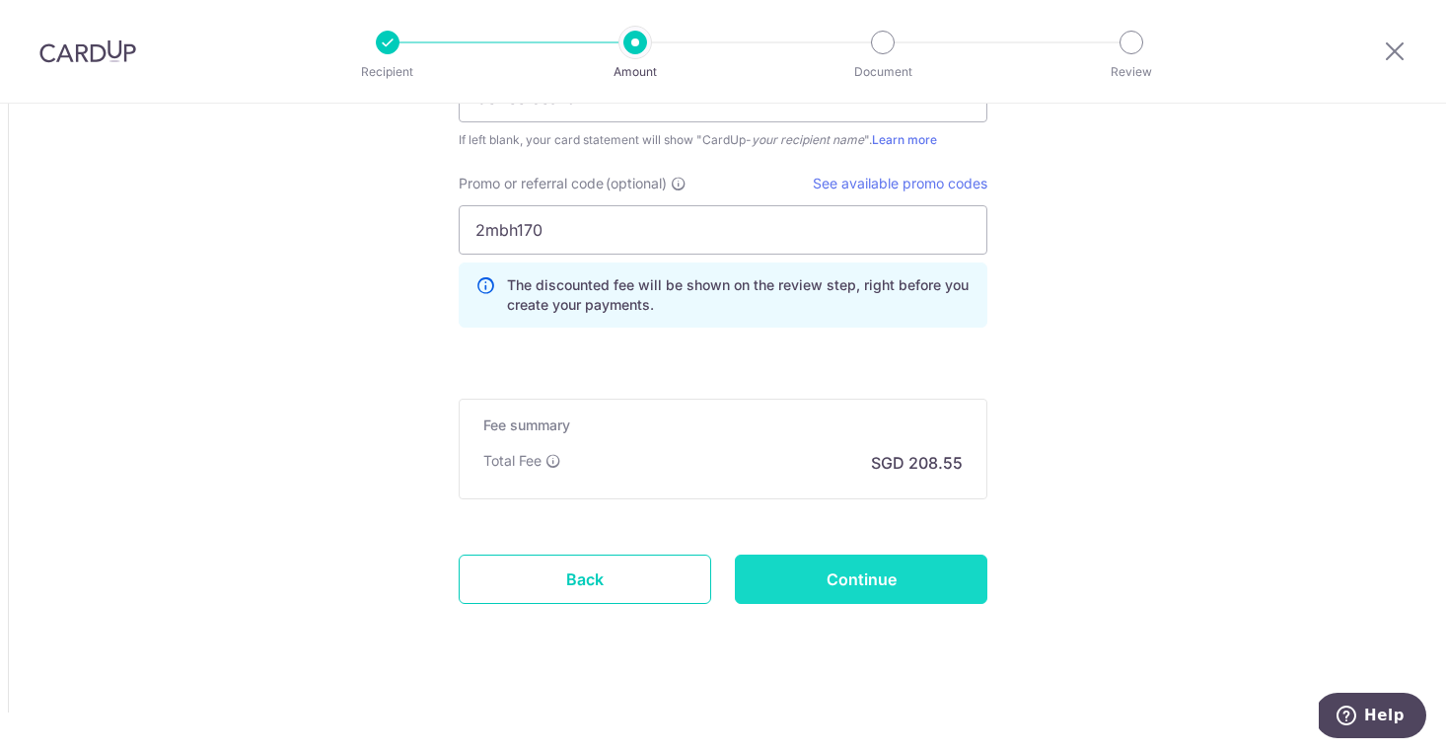
scroll to position [2176, 0]
type input "Balance of INV1887 Dep of INV5357"
click at [842, 572] on input "Continue" at bounding box center [861, 578] width 253 height 49
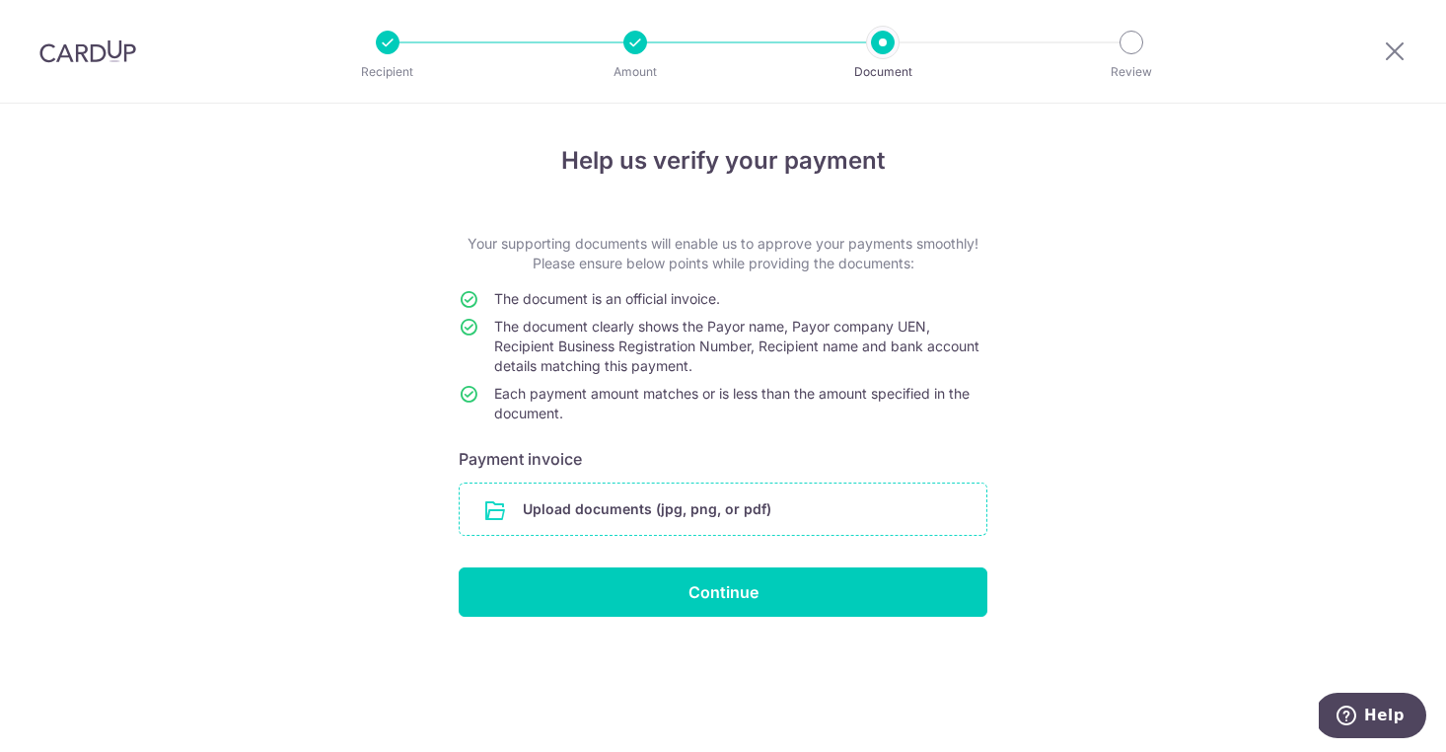
click at [787, 512] on input "file" at bounding box center [723, 508] width 527 height 51
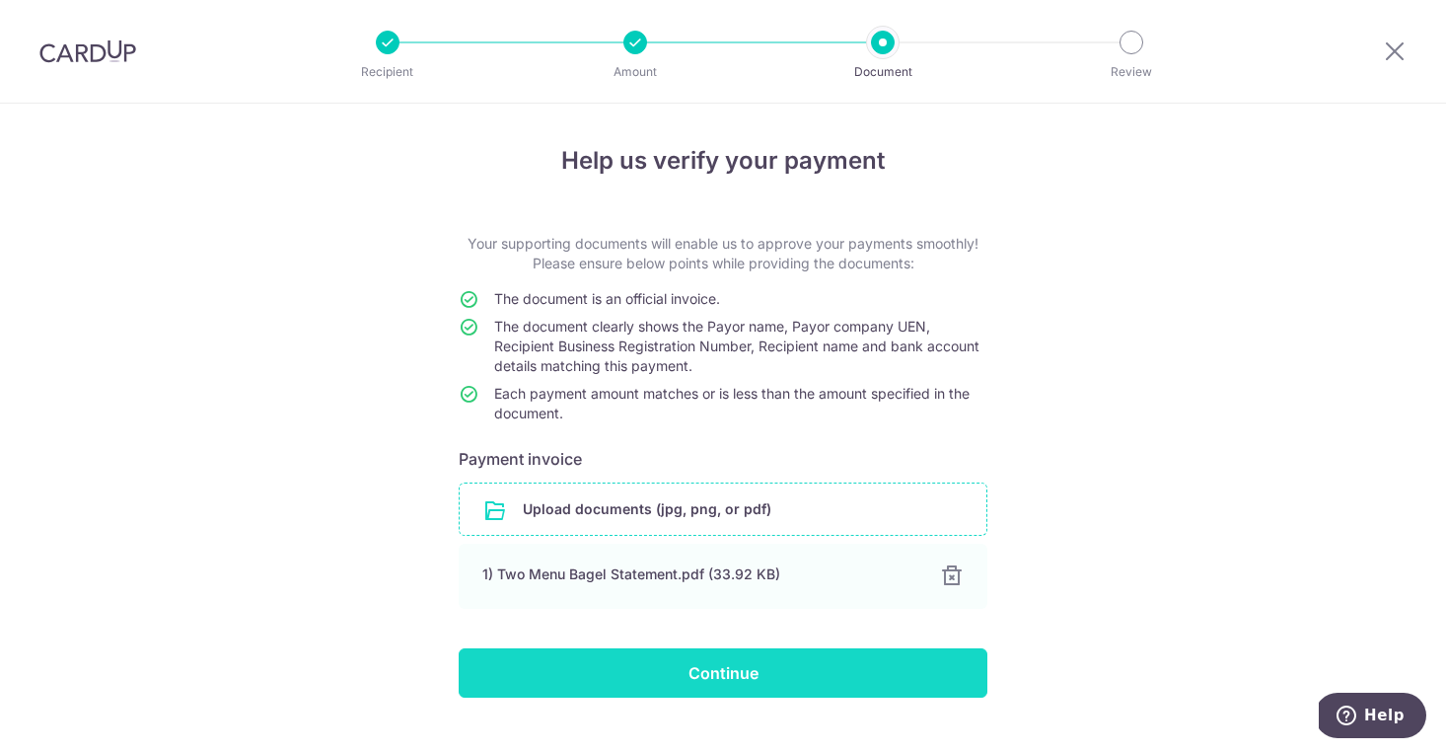
click at [896, 671] on input "Continue" at bounding box center [723, 672] width 529 height 49
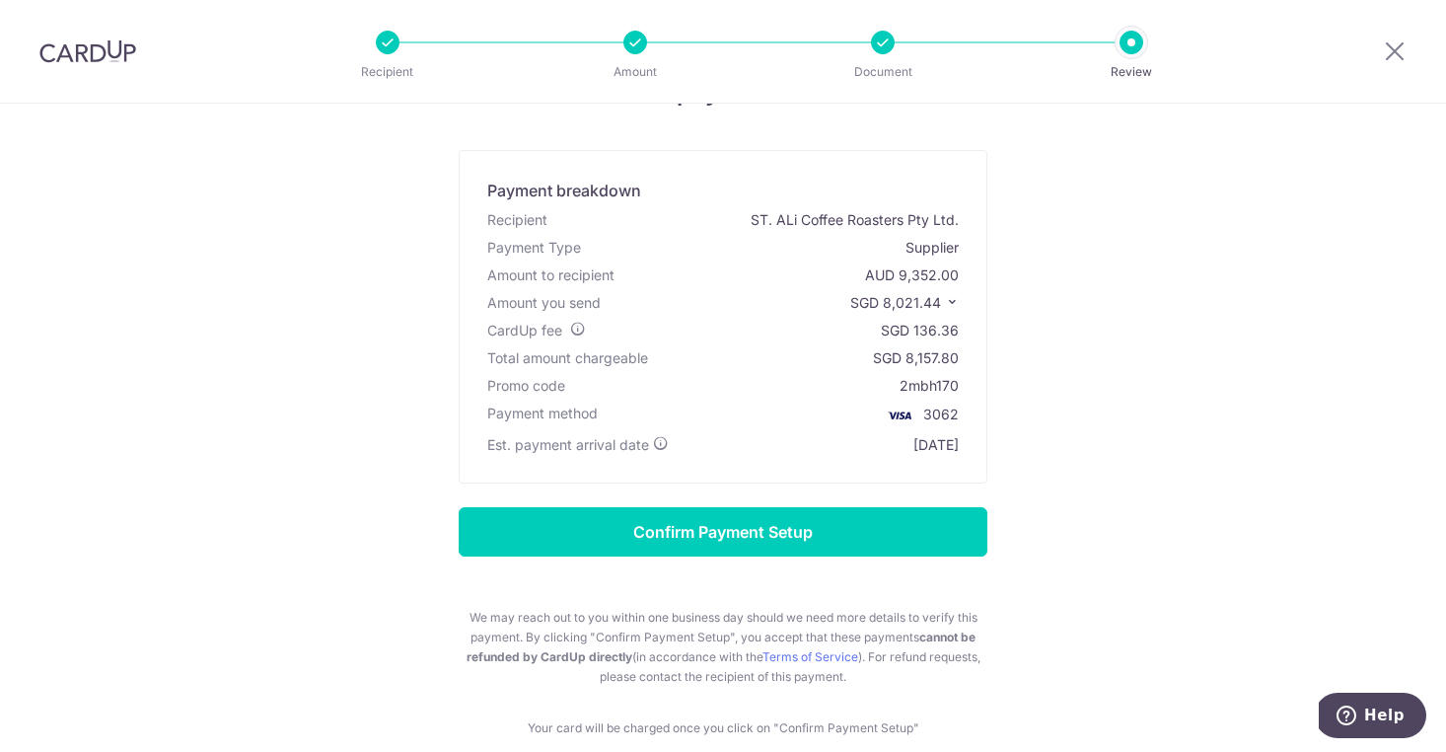
scroll to position [48, 0]
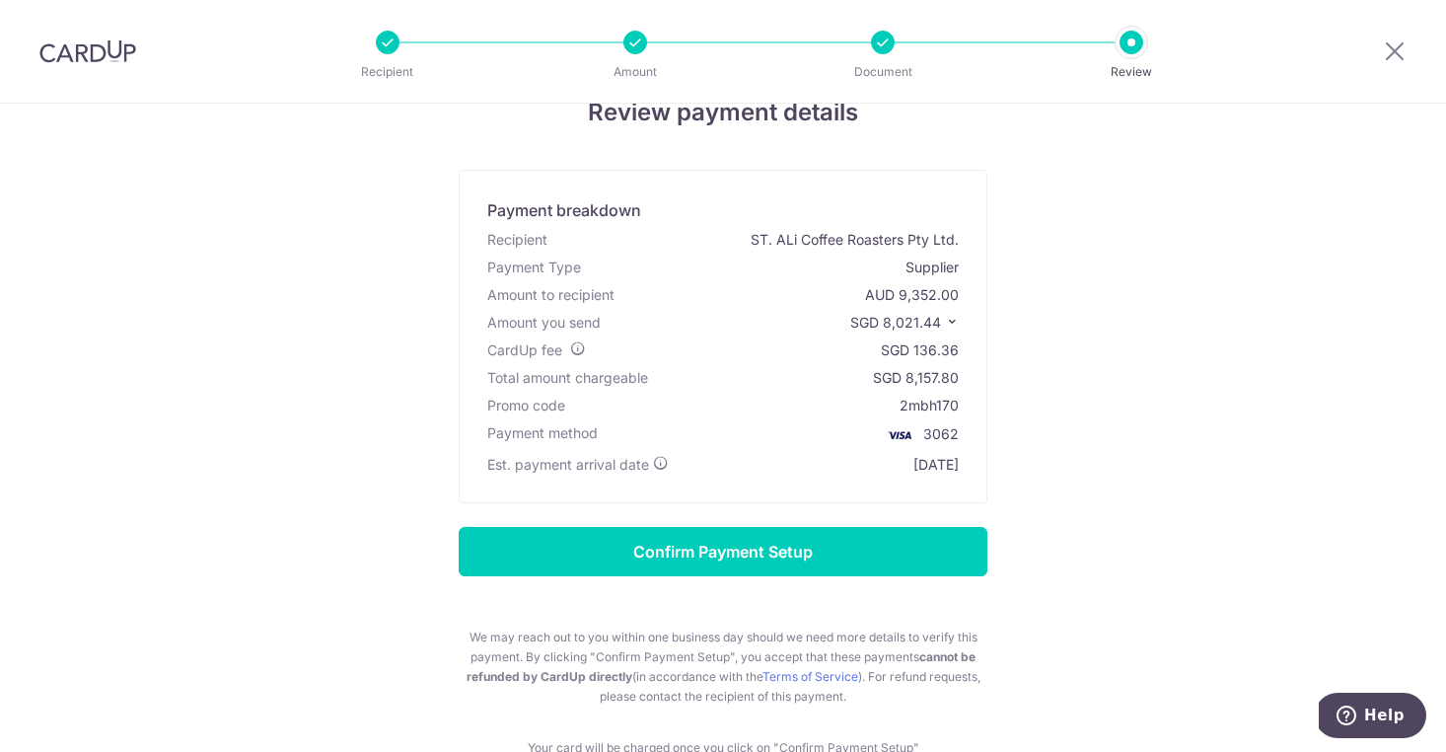
click at [951, 325] on icon at bounding box center [952, 322] width 14 height 14
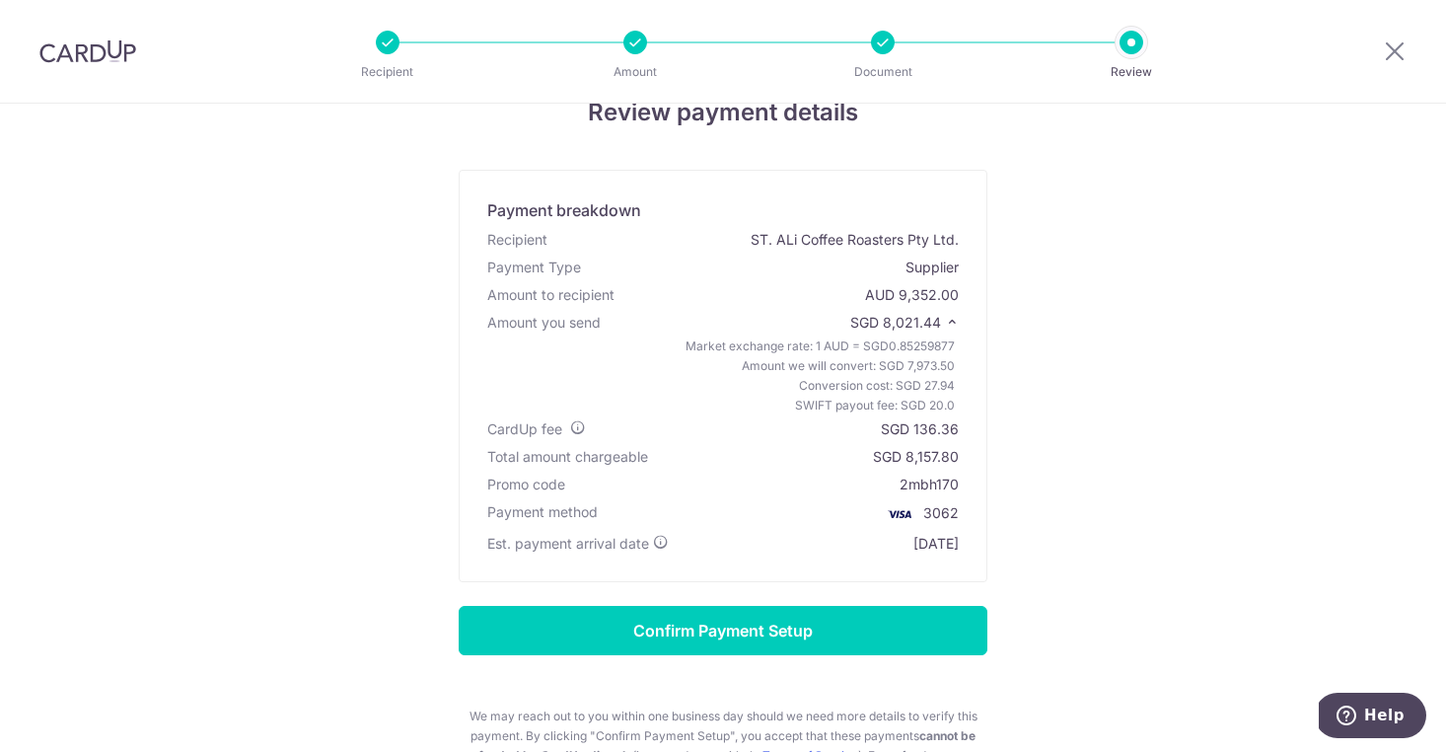
click at [951, 325] on icon at bounding box center [952, 322] width 14 height 14
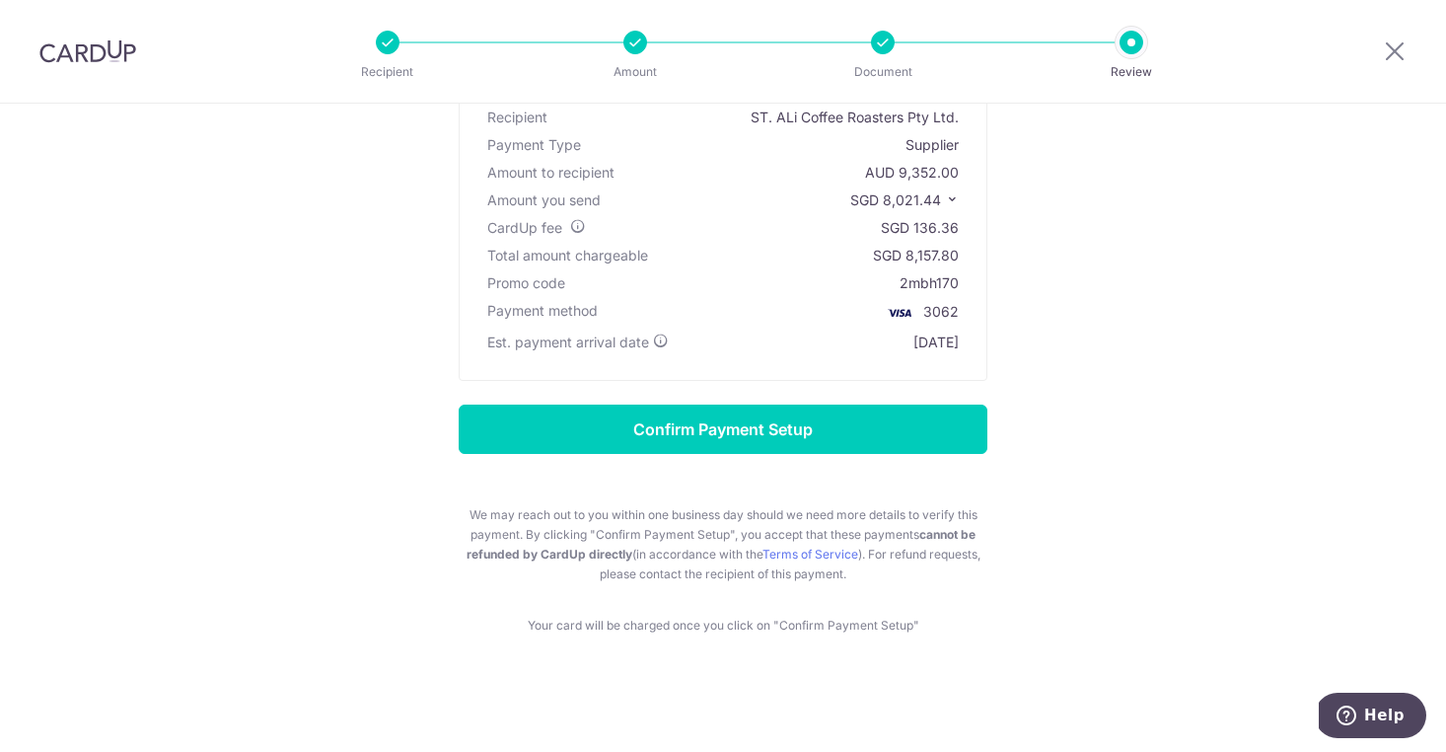
scroll to position [171, 0]
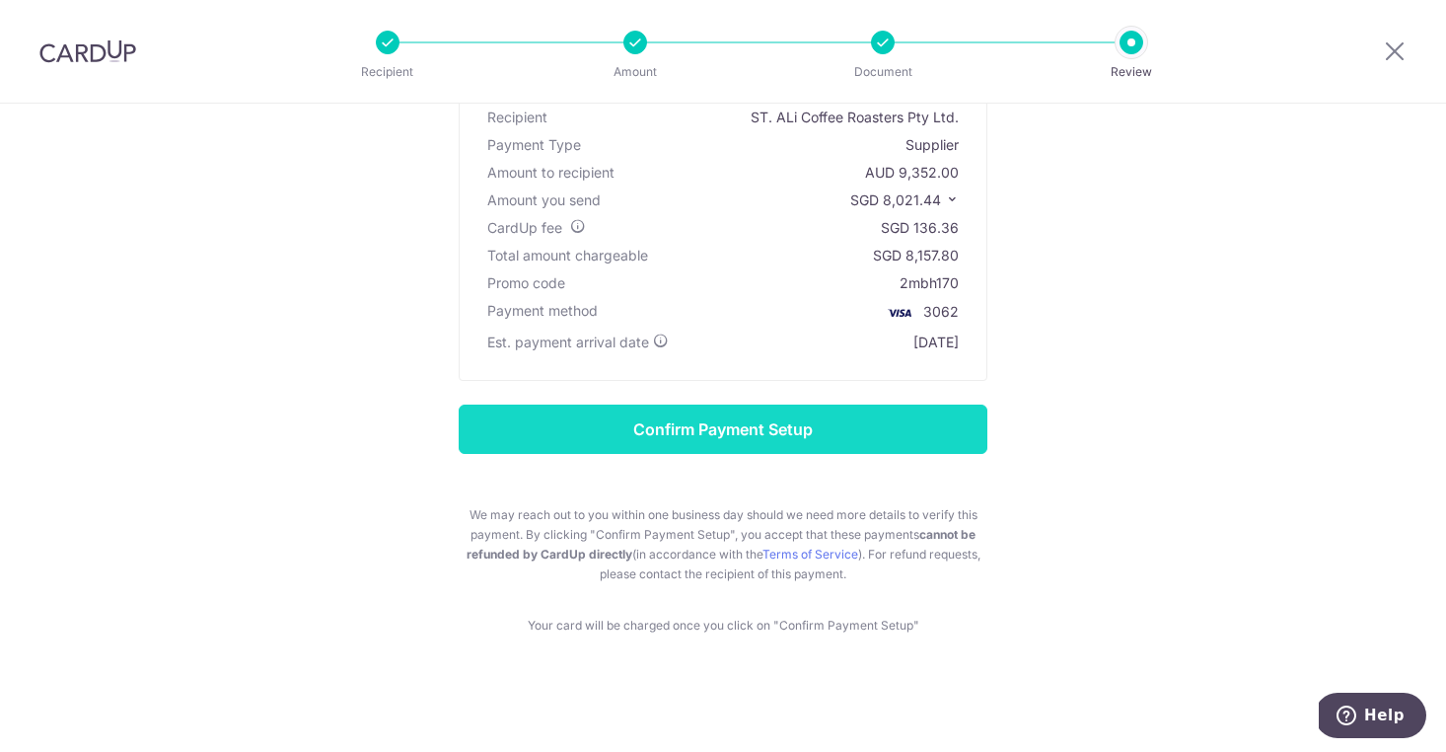
click at [906, 426] on input "Confirm Payment Setup" at bounding box center [723, 429] width 529 height 49
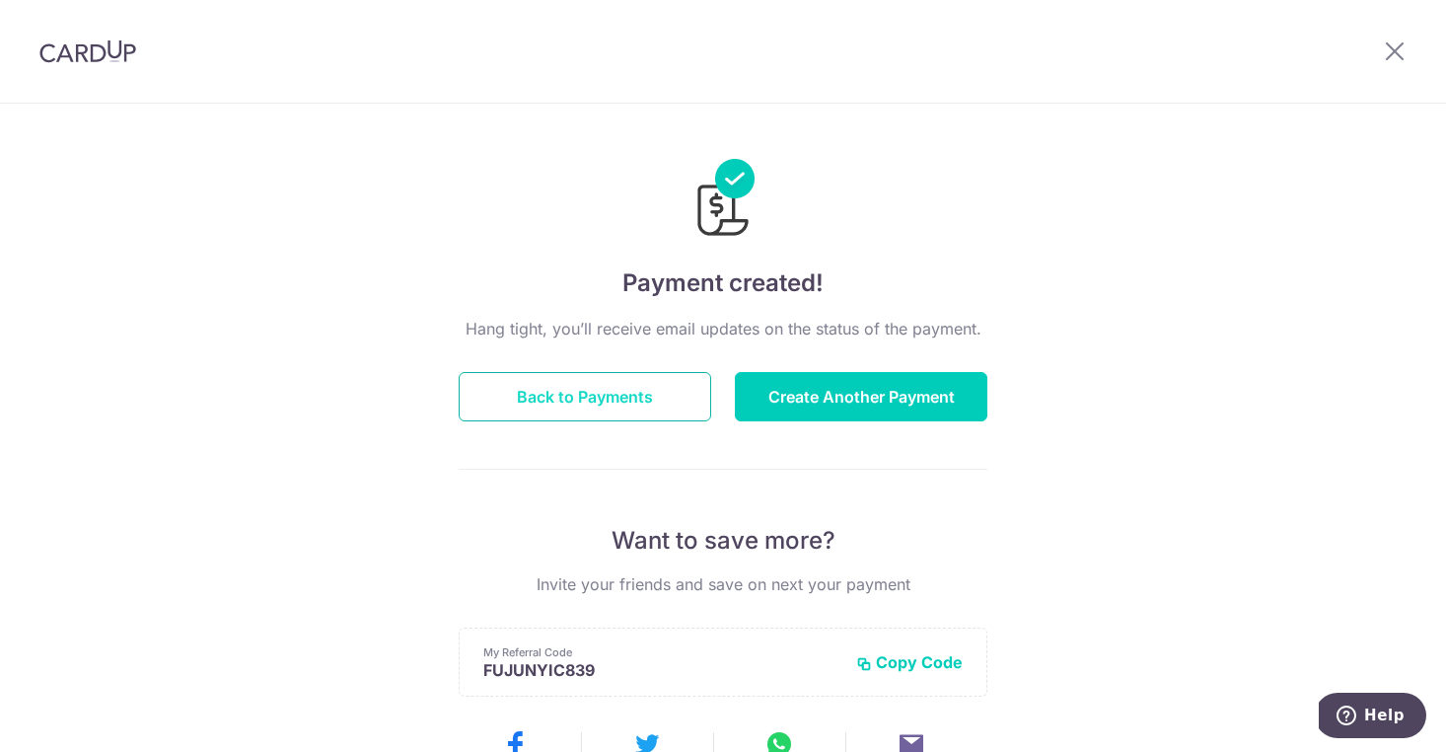
click at [668, 394] on button "Back to Payments" at bounding box center [585, 396] width 253 height 49
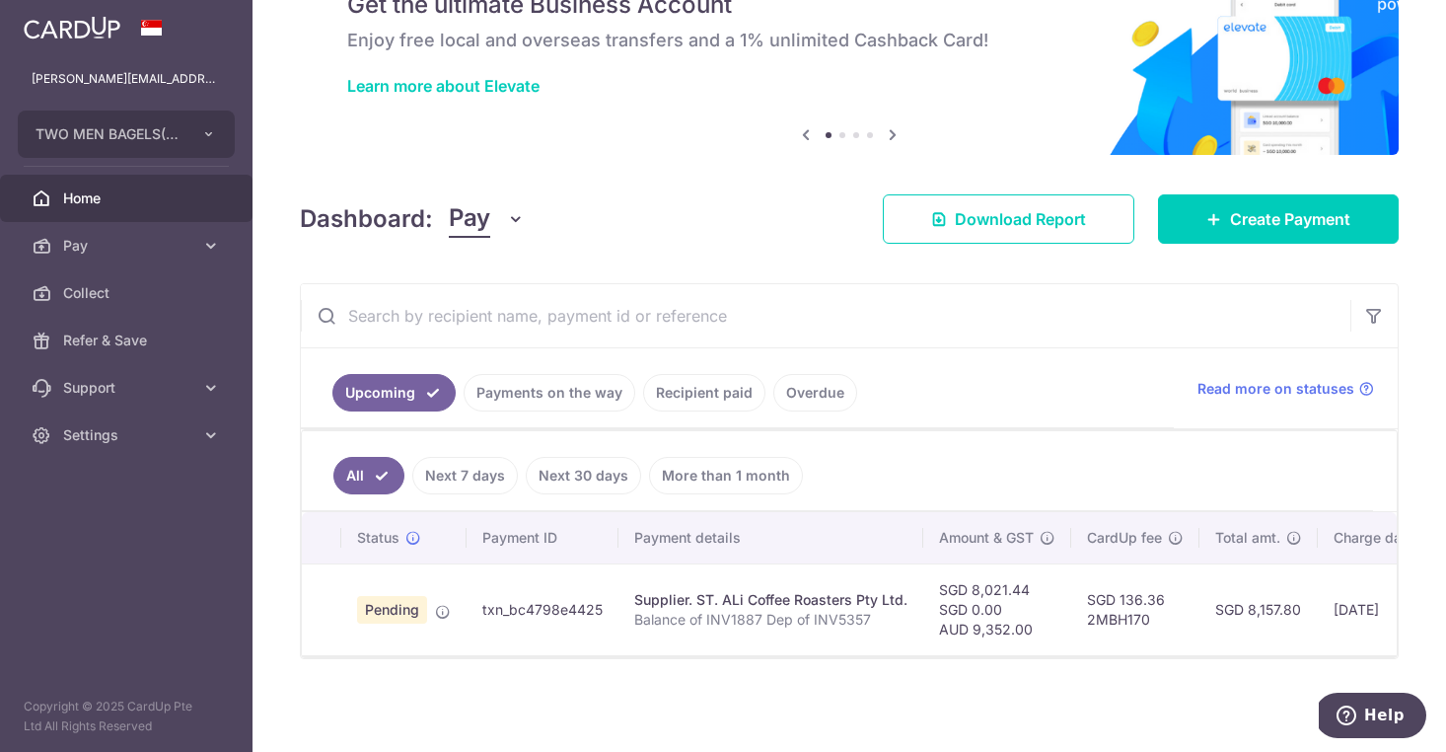
click at [430, 606] on td "Pending" at bounding box center [403, 609] width 125 height 92
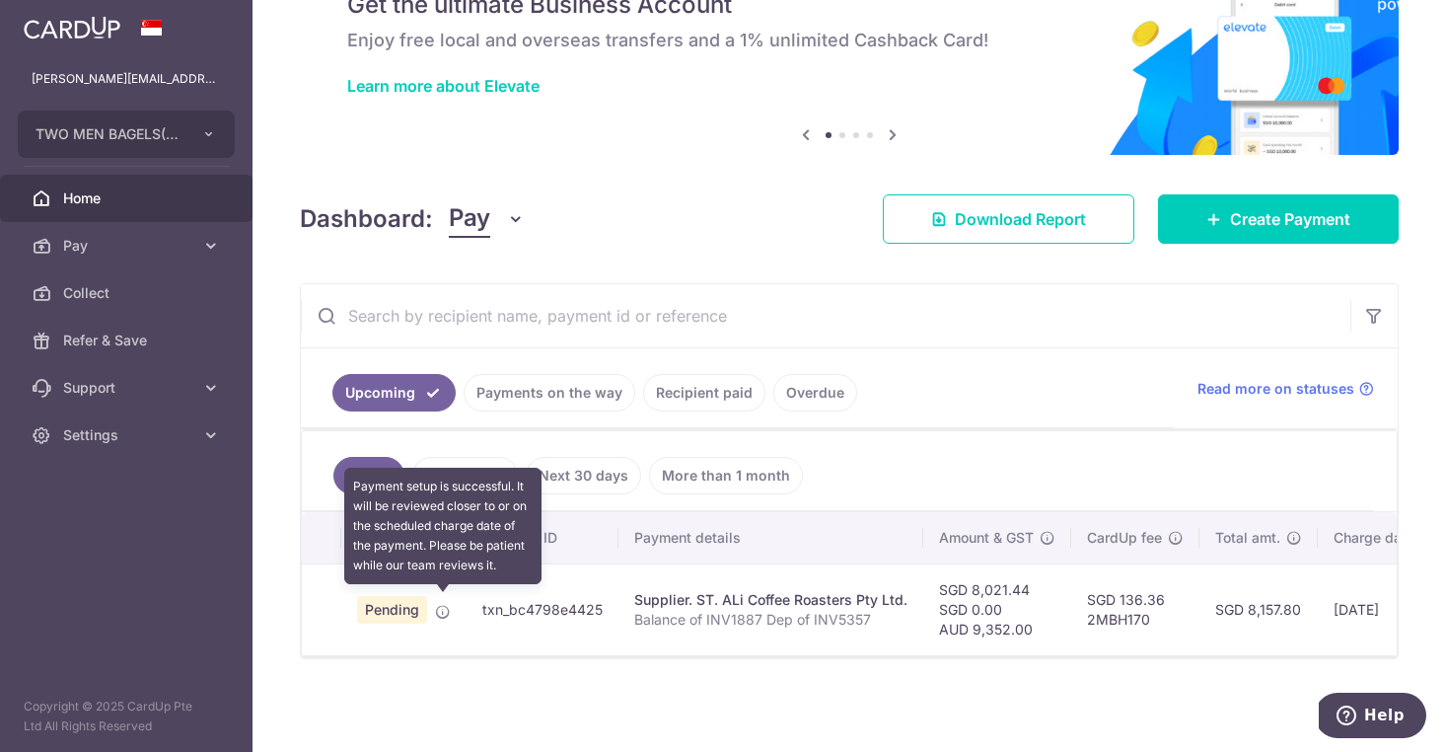
click at [441, 608] on icon at bounding box center [443, 612] width 16 height 16
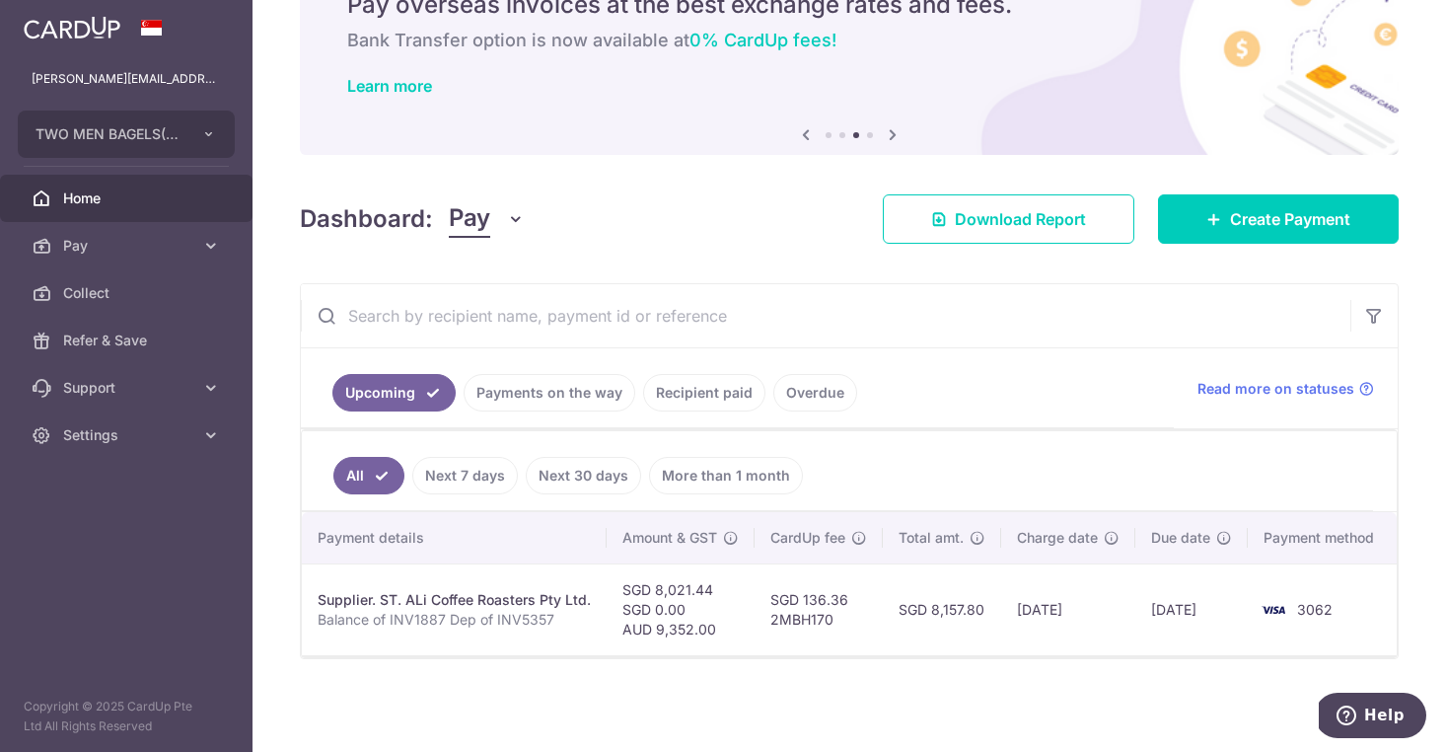
scroll to position [0, 316]
click at [1023, 590] on td "[DATE]" at bounding box center [1069, 609] width 134 height 92
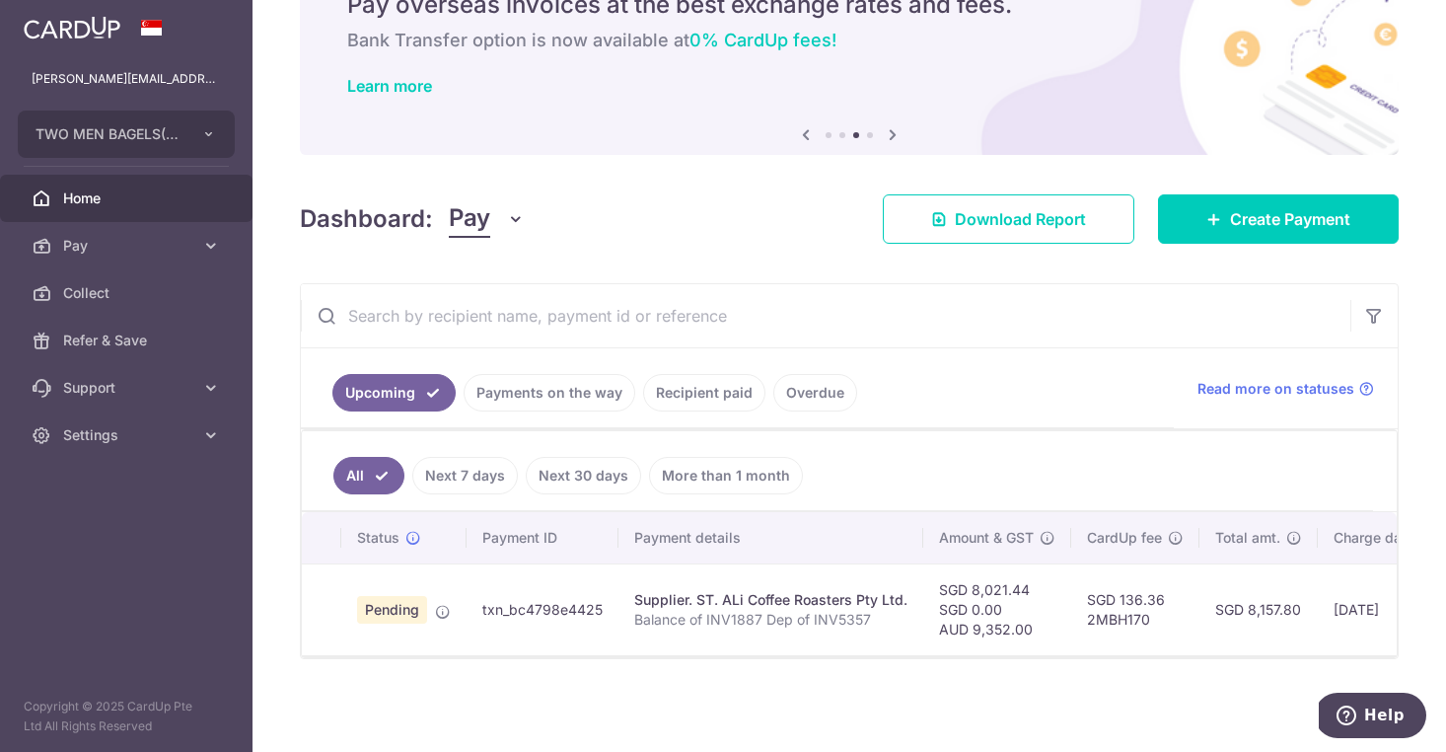
scroll to position [0, 0]
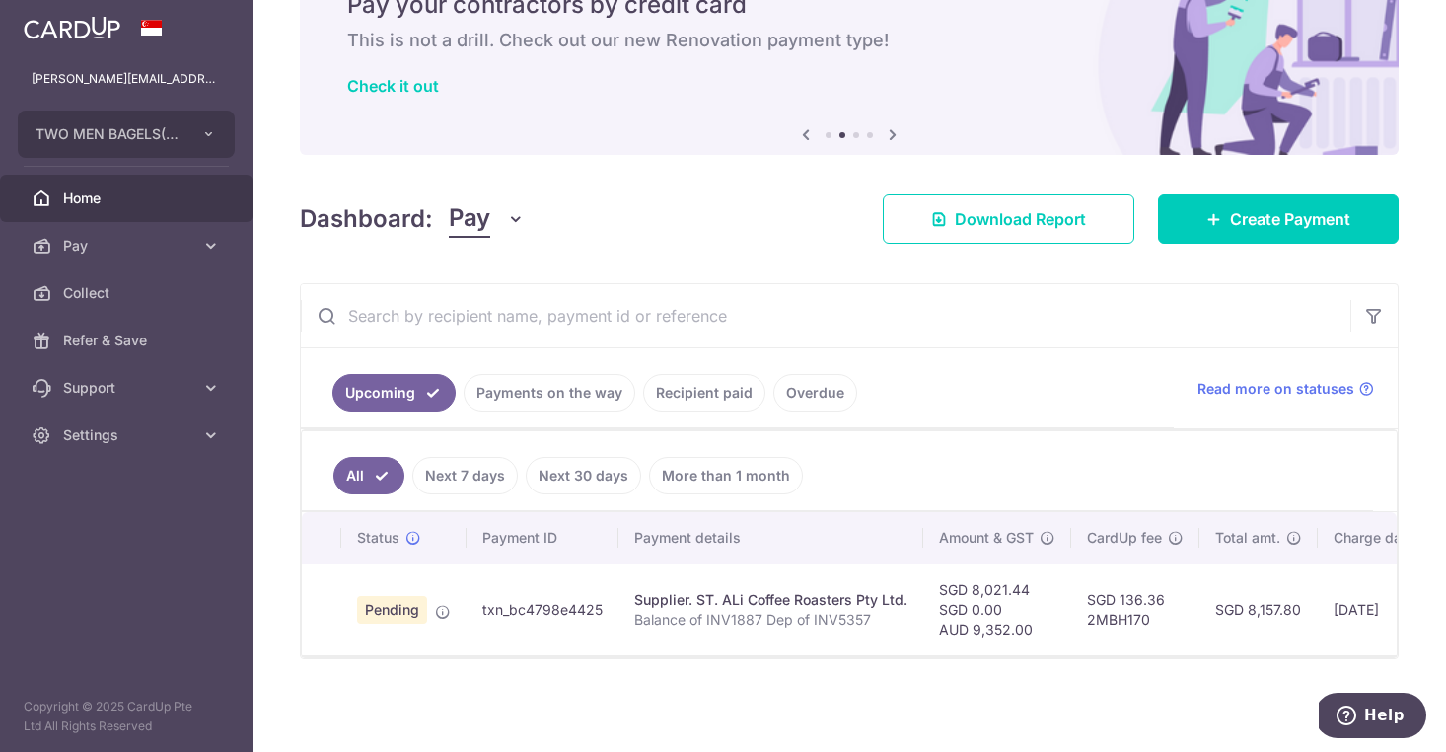
click at [187, 205] on span "Home" at bounding box center [128, 198] width 130 height 20
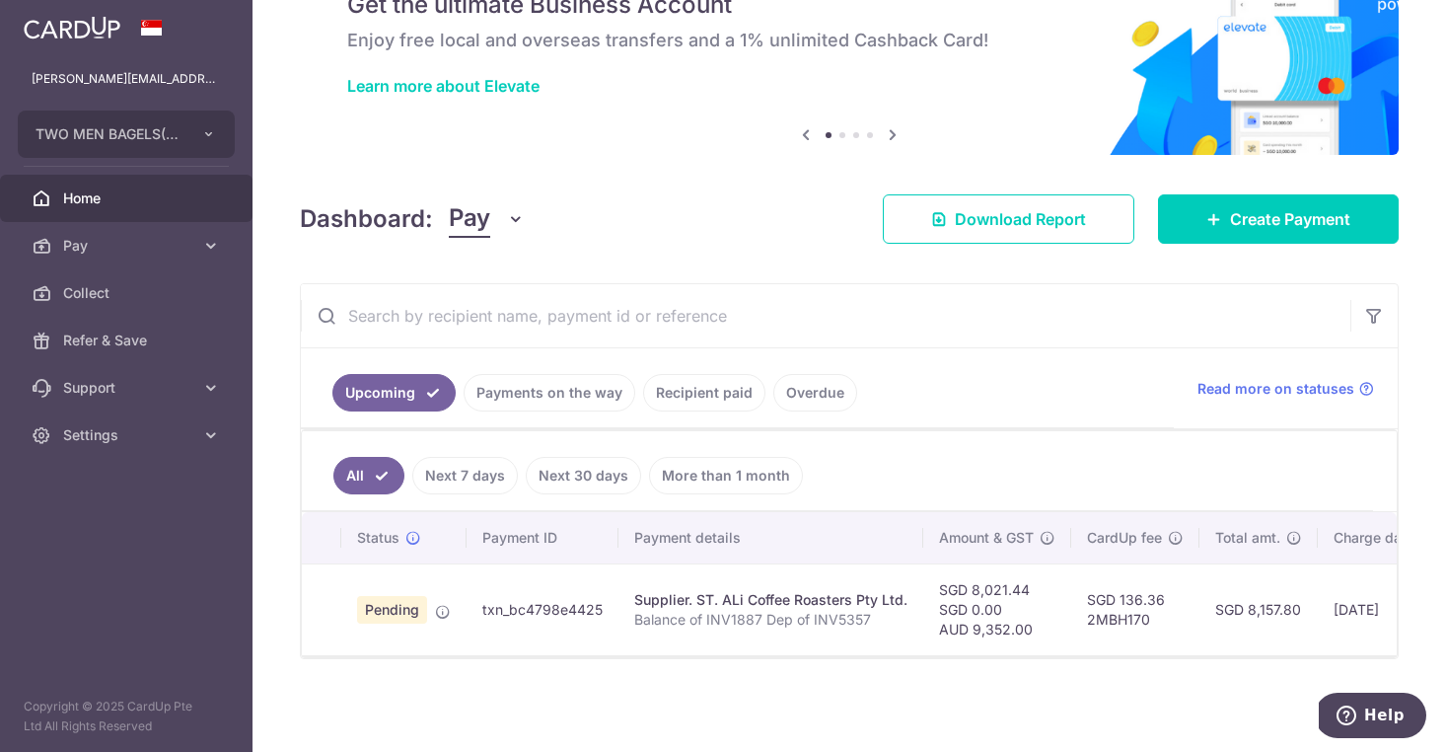
scroll to position [0, 33]
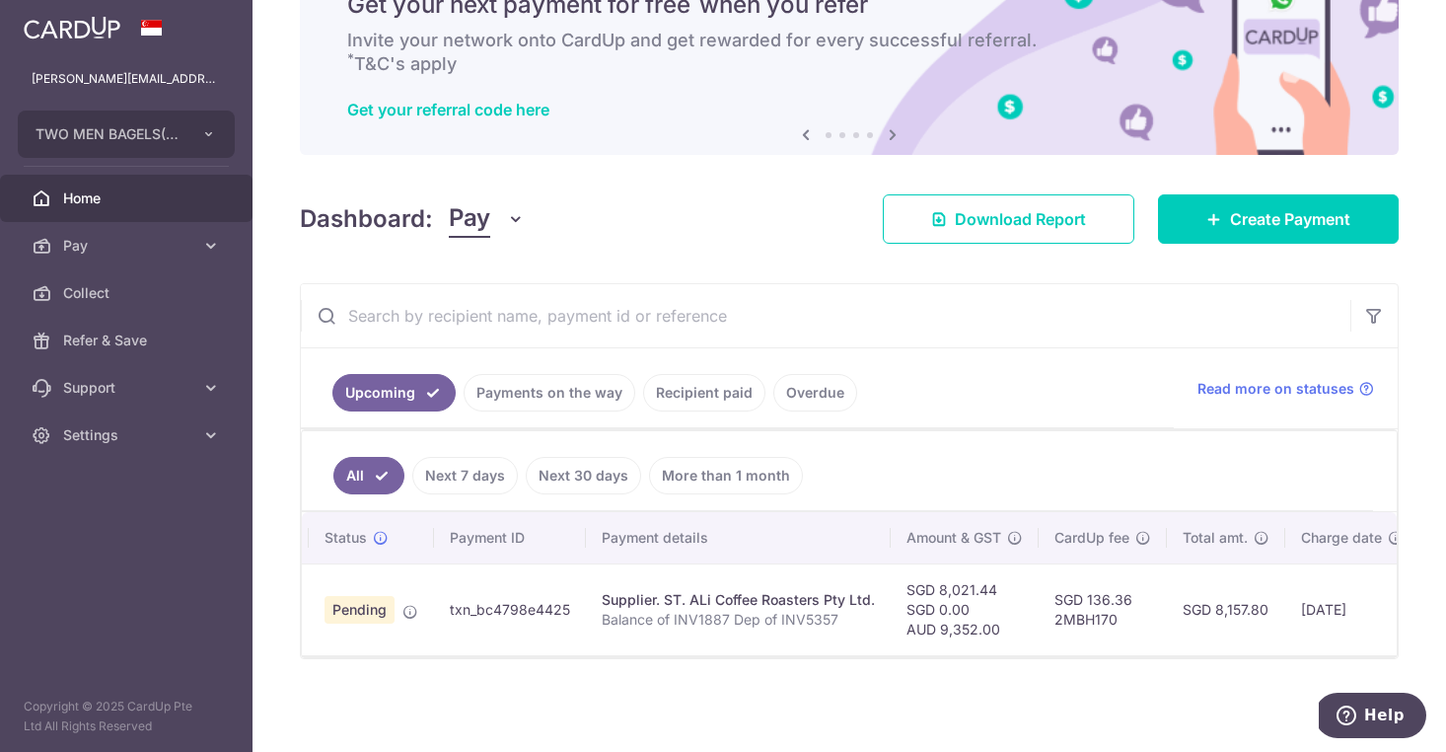
click at [166, 208] on link "Home" at bounding box center [126, 198] width 253 height 47
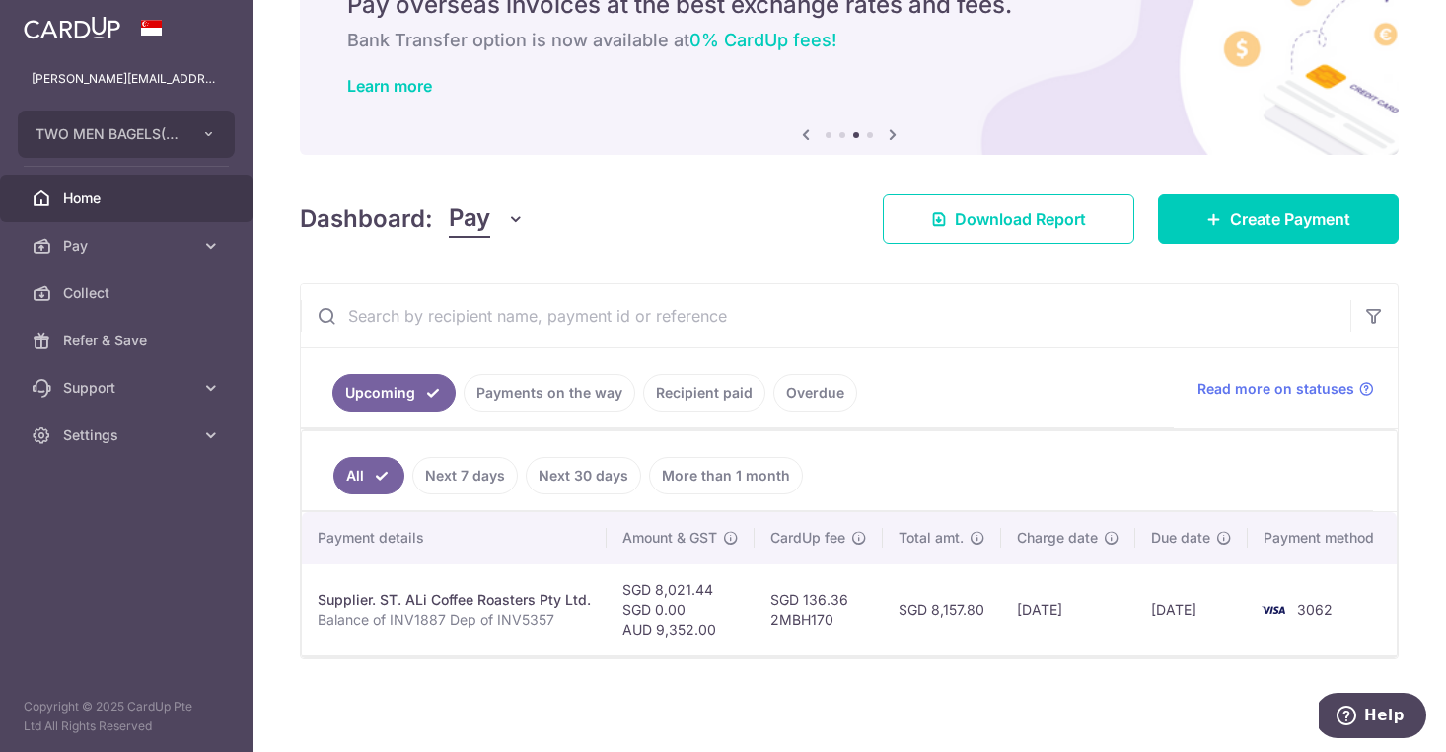
scroll to position [0, 316]
click at [142, 197] on span "Home" at bounding box center [128, 198] width 130 height 20
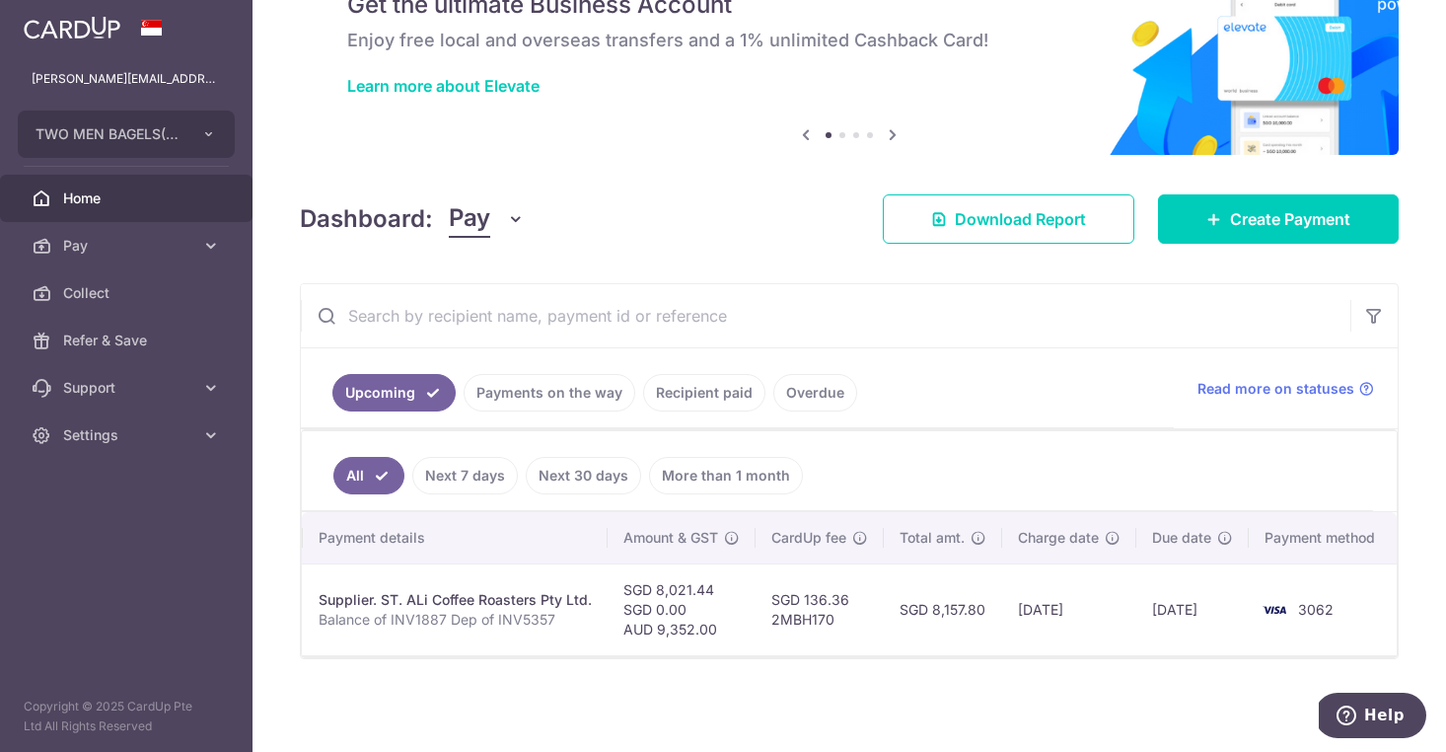
scroll to position [104, 0]
click at [208, 254] on icon at bounding box center [211, 246] width 20 height 20
click at [557, 386] on link "Payments on the way" at bounding box center [550, 392] width 172 height 37
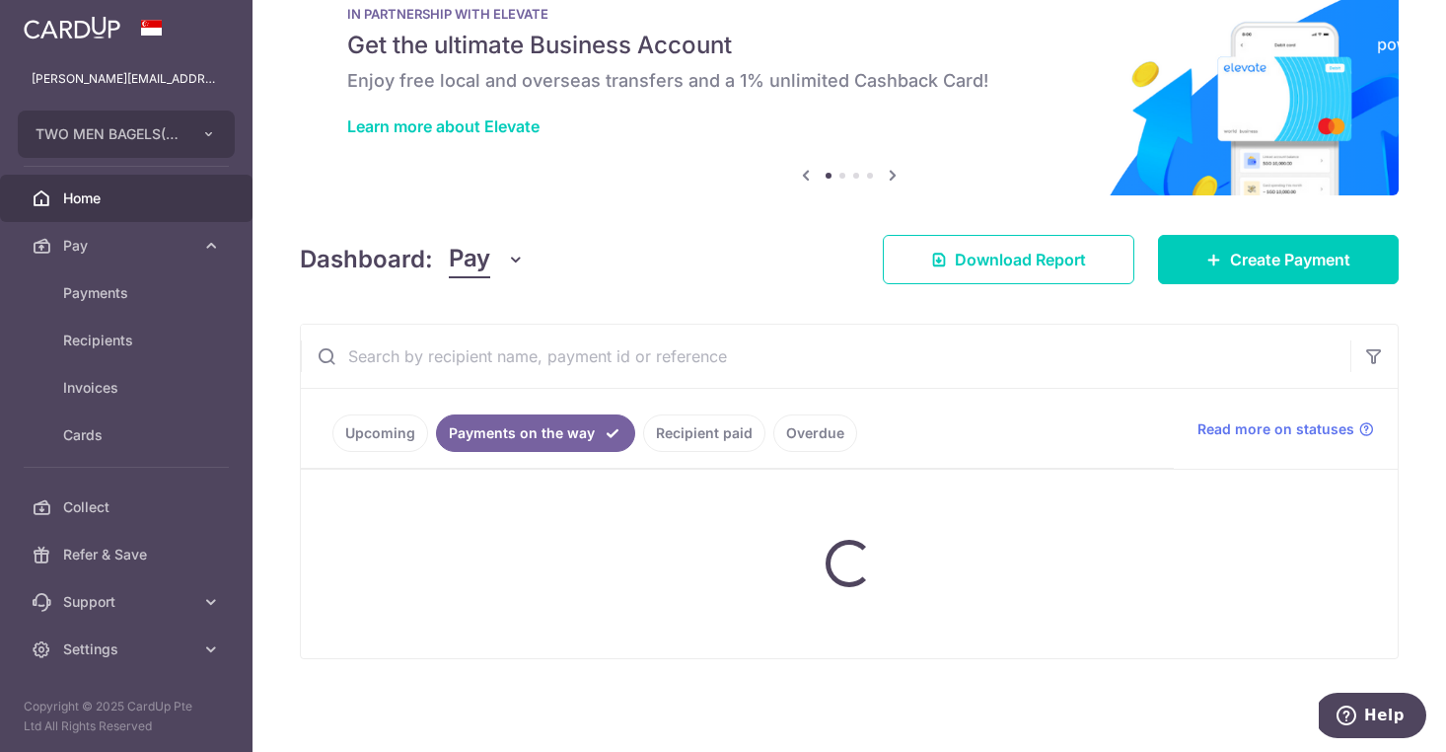
scroll to position [57, 0]
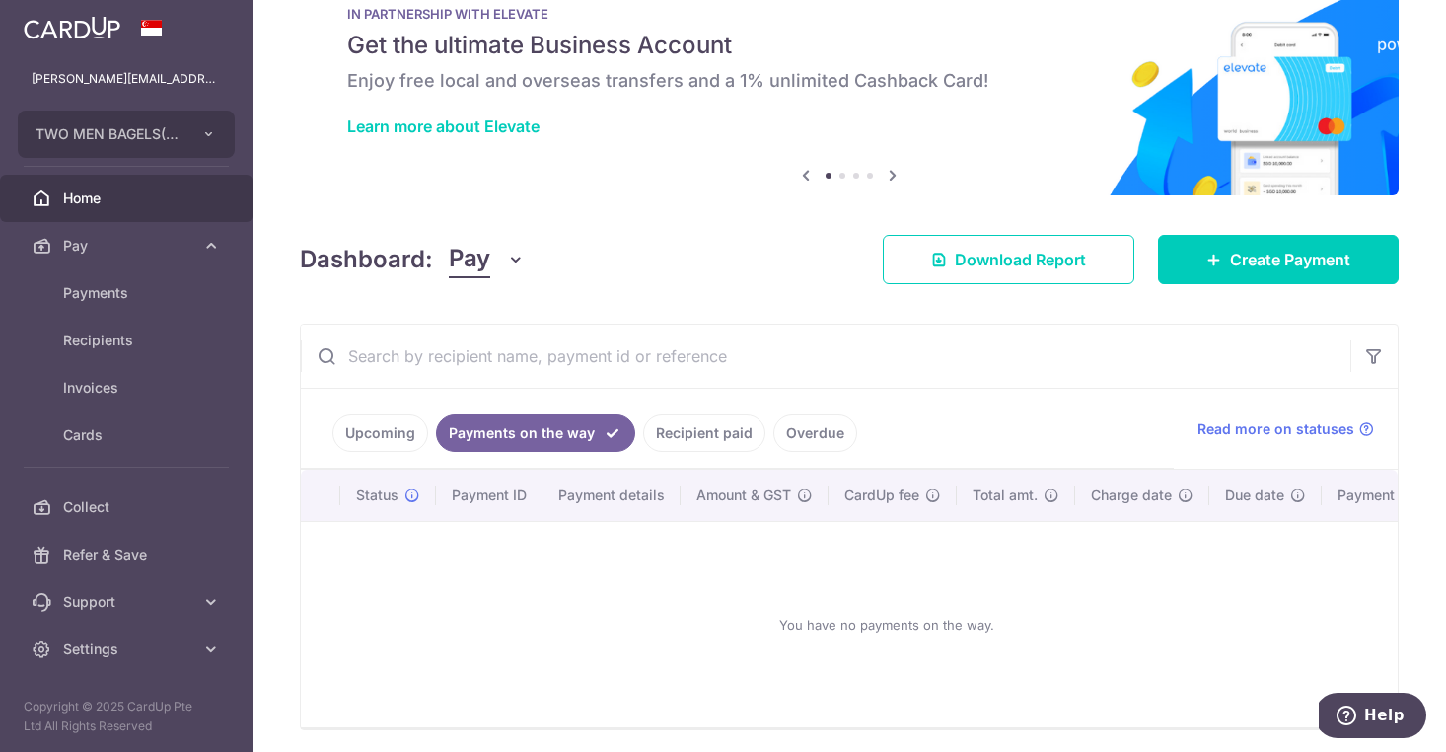
click at [697, 425] on link "Recipient paid" at bounding box center [704, 432] width 122 height 37
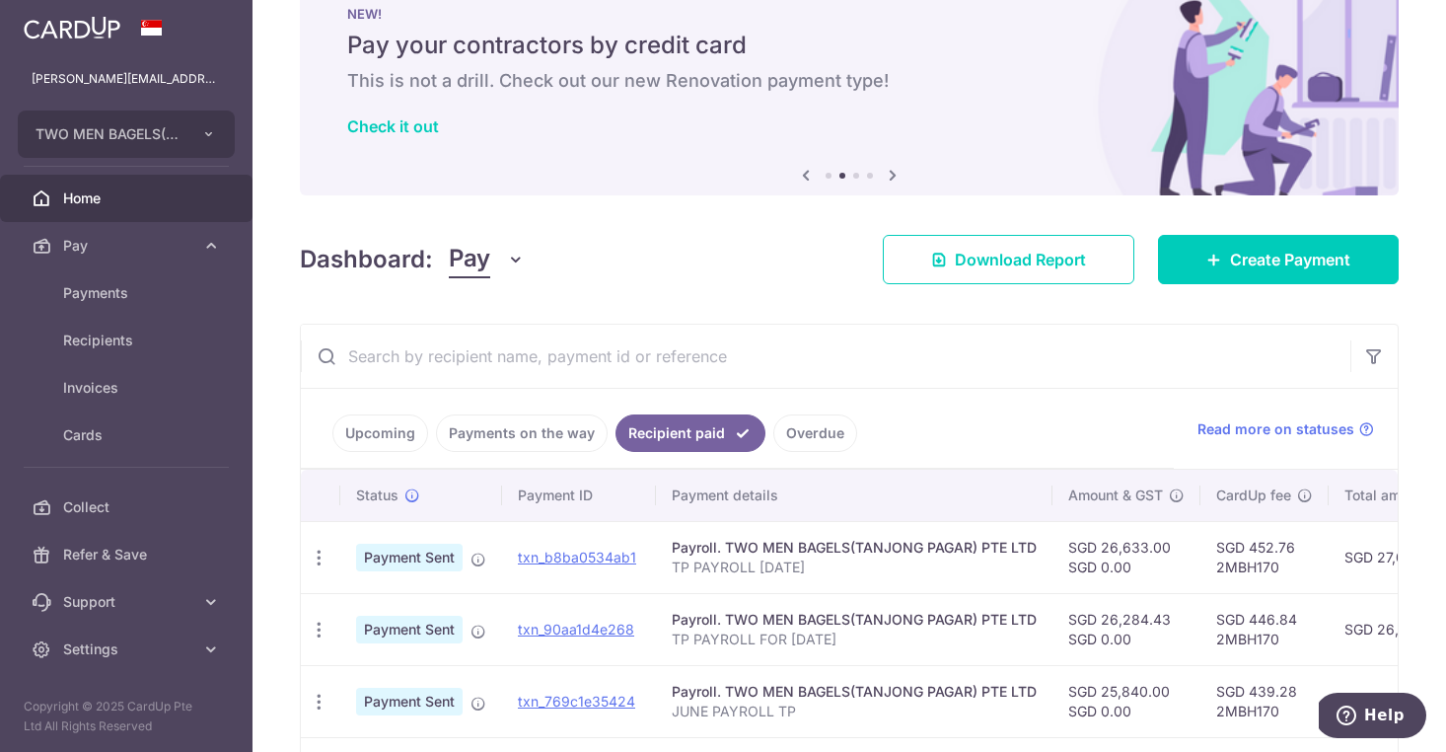
click at [810, 436] on link "Overdue" at bounding box center [816, 432] width 84 height 37
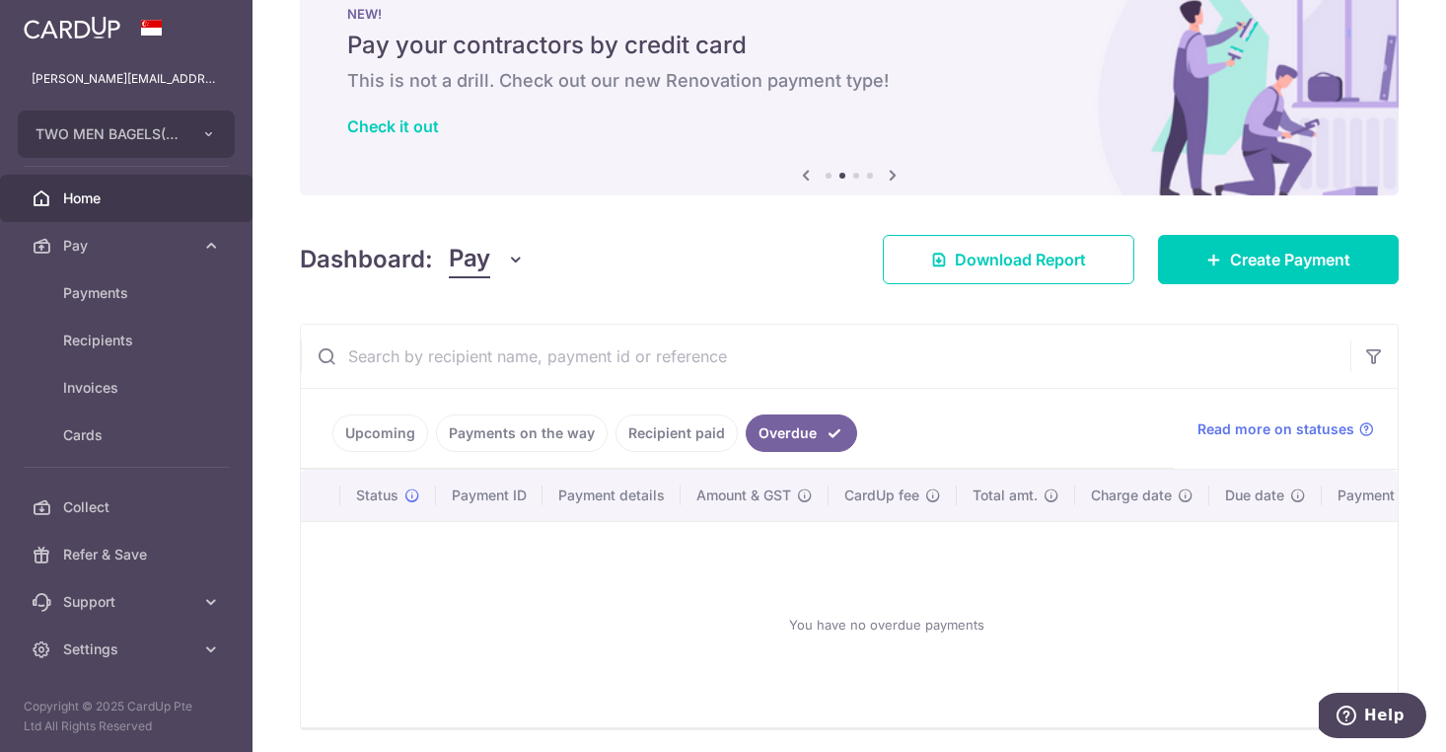
click at [517, 436] on link "Payments on the way" at bounding box center [522, 432] width 172 height 37
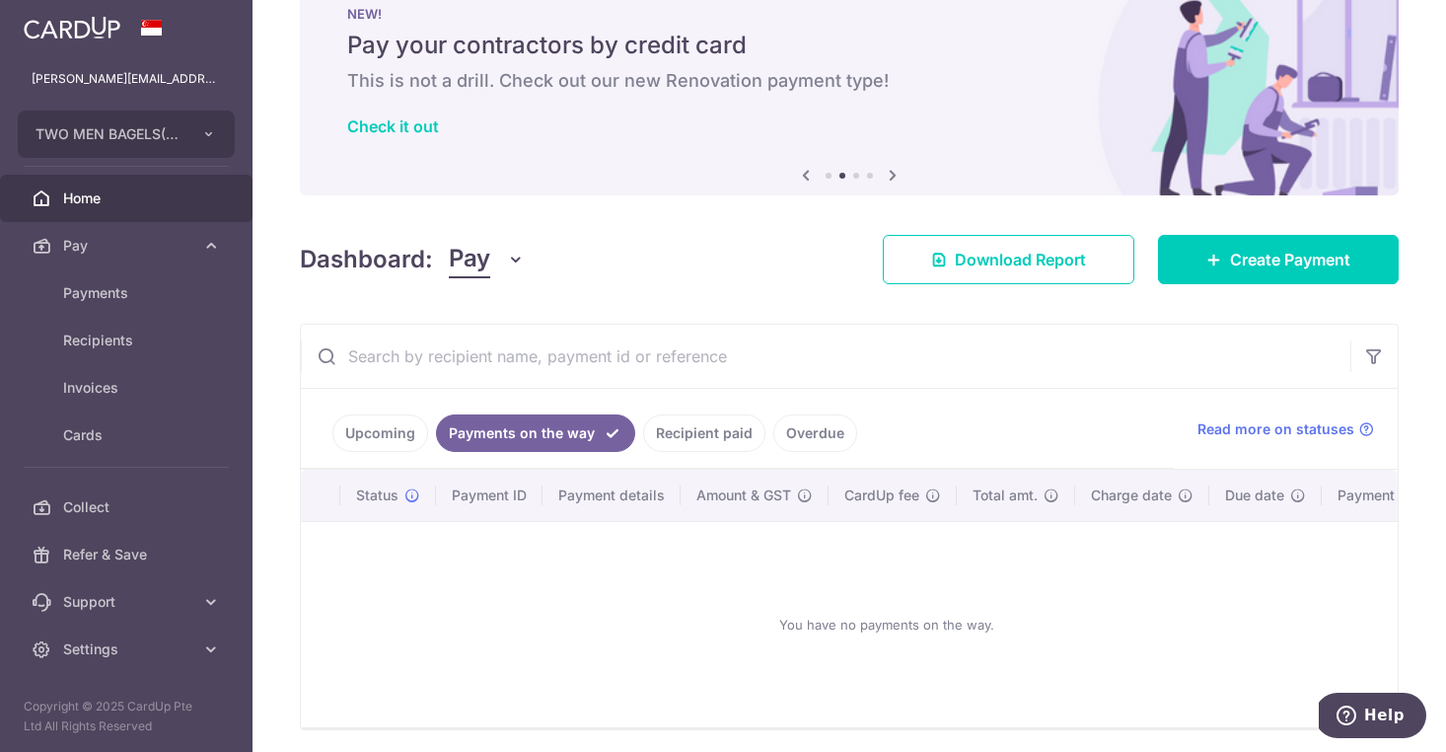
click at [398, 432] on link "Upcoming" at bounding box center [380, 432] width 96 height 37
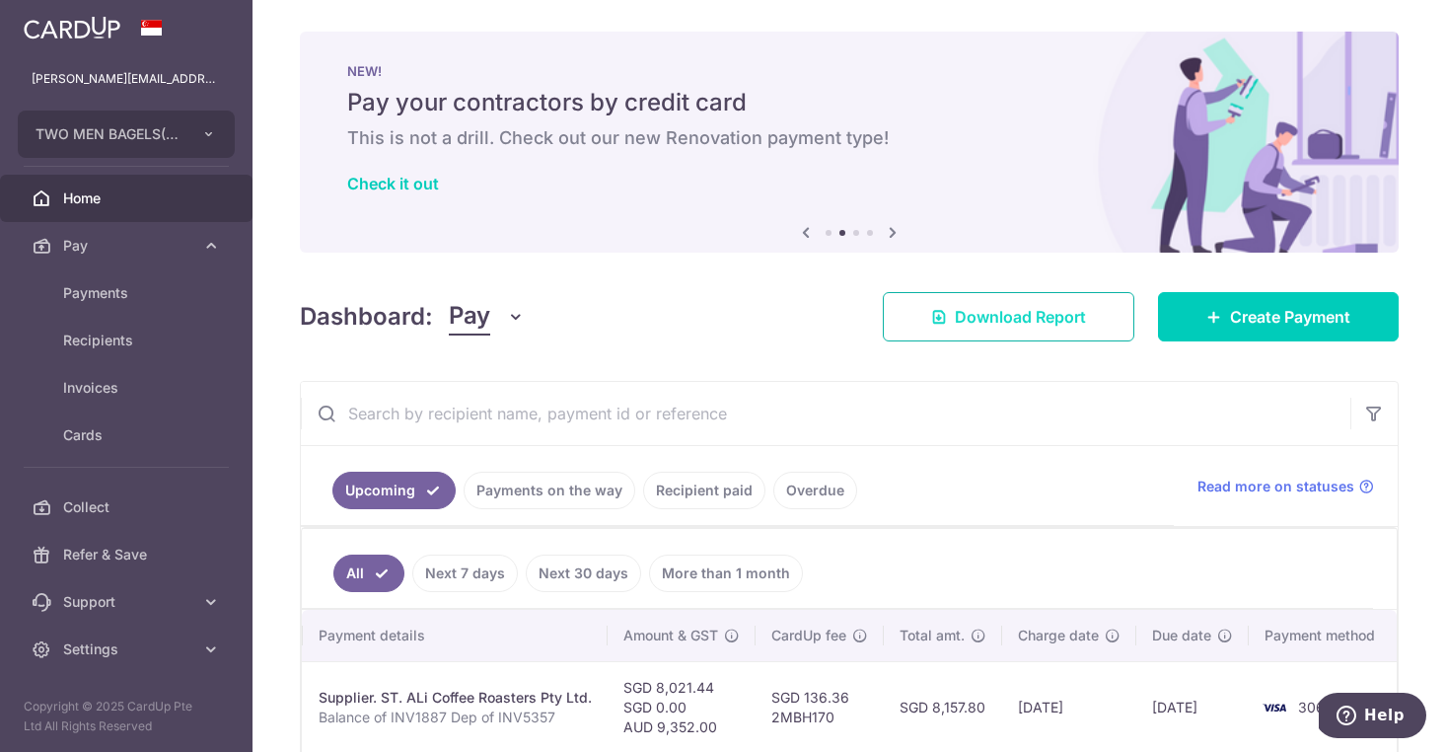
scroll to position [0, 0]
click at [207, 125] on button "TWO MEN BAGELS(TANJONG PAGAR) PTE LTD" at bounding box center [126, 134] width 217 height 47
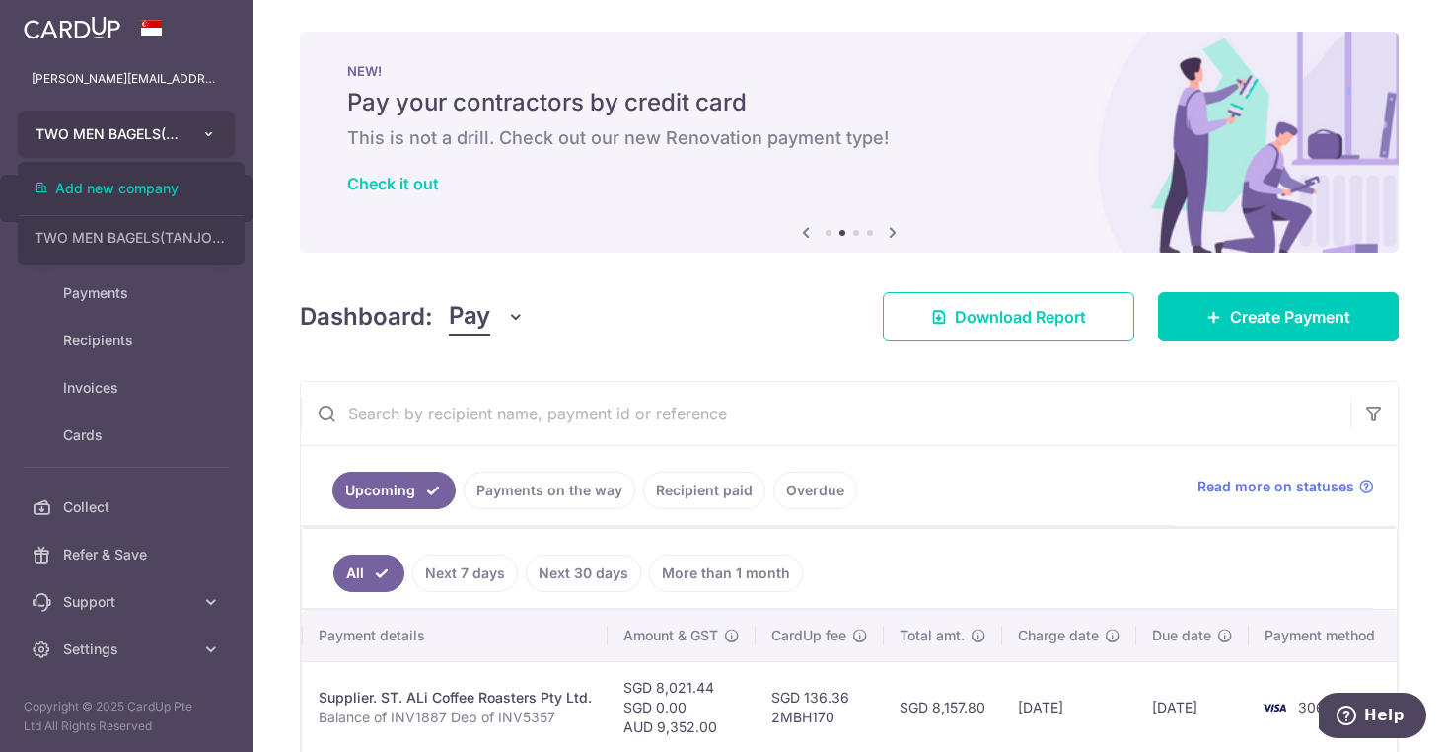
click at [212, 126] on icon "button" at bounding box center [209, 134] width 16 height 16
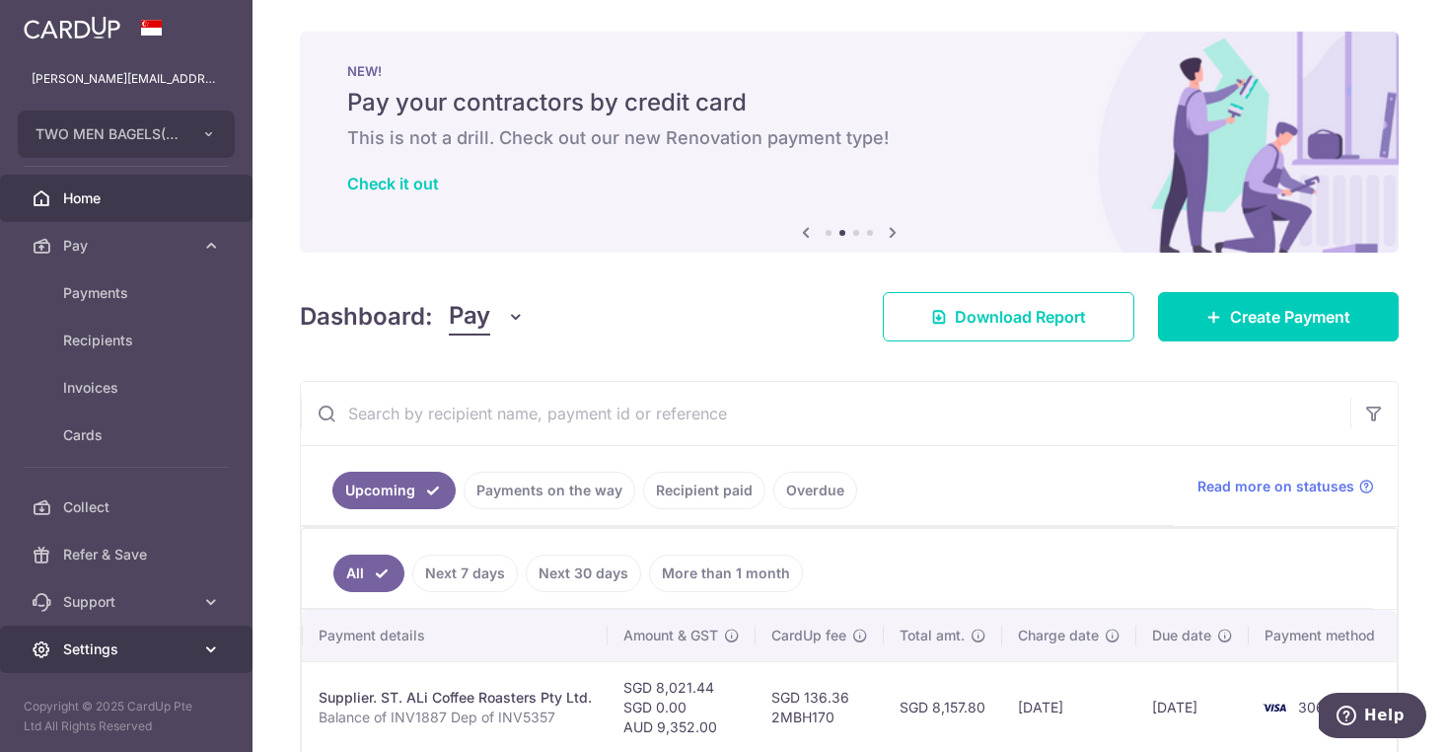
click at [213, 644] on icon at bounding box center [211, 649] width 20 height 20
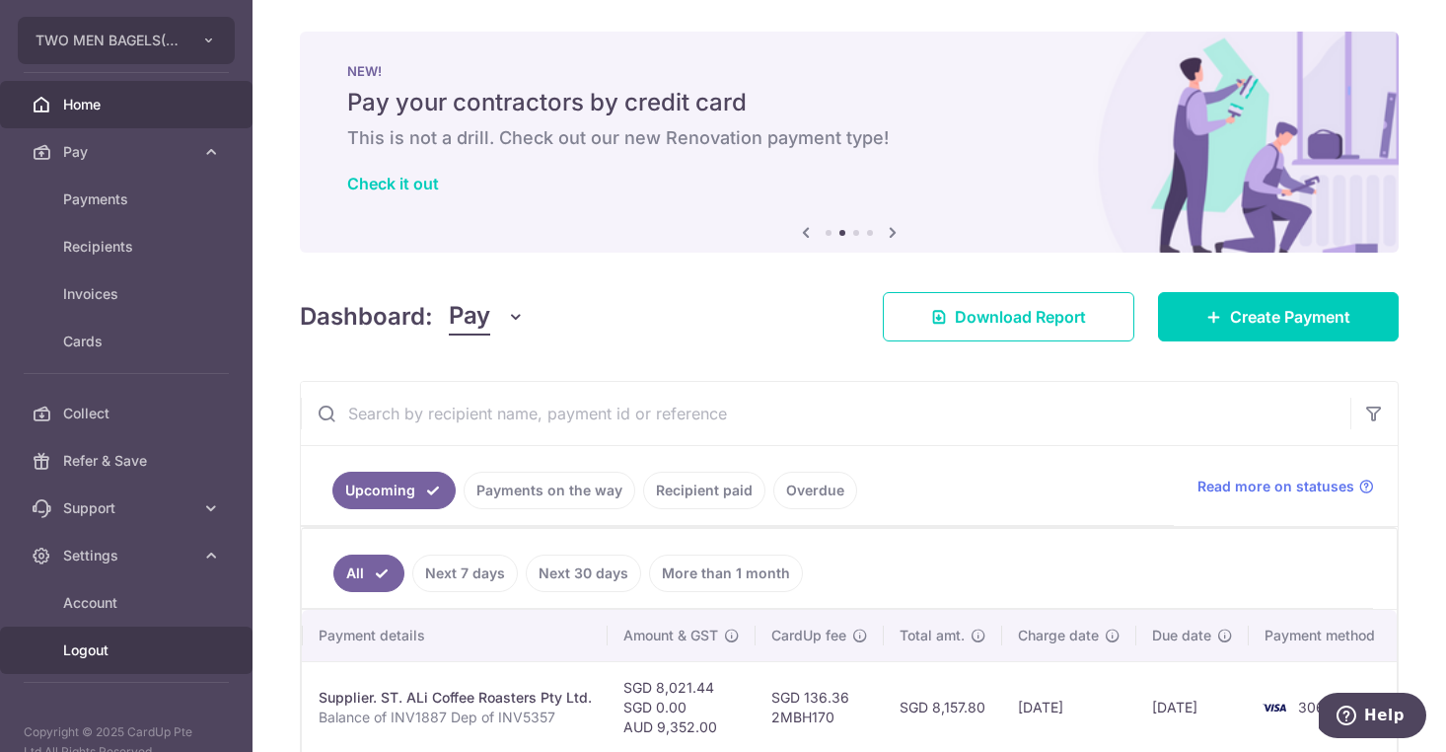
scroll to position [87, 0]
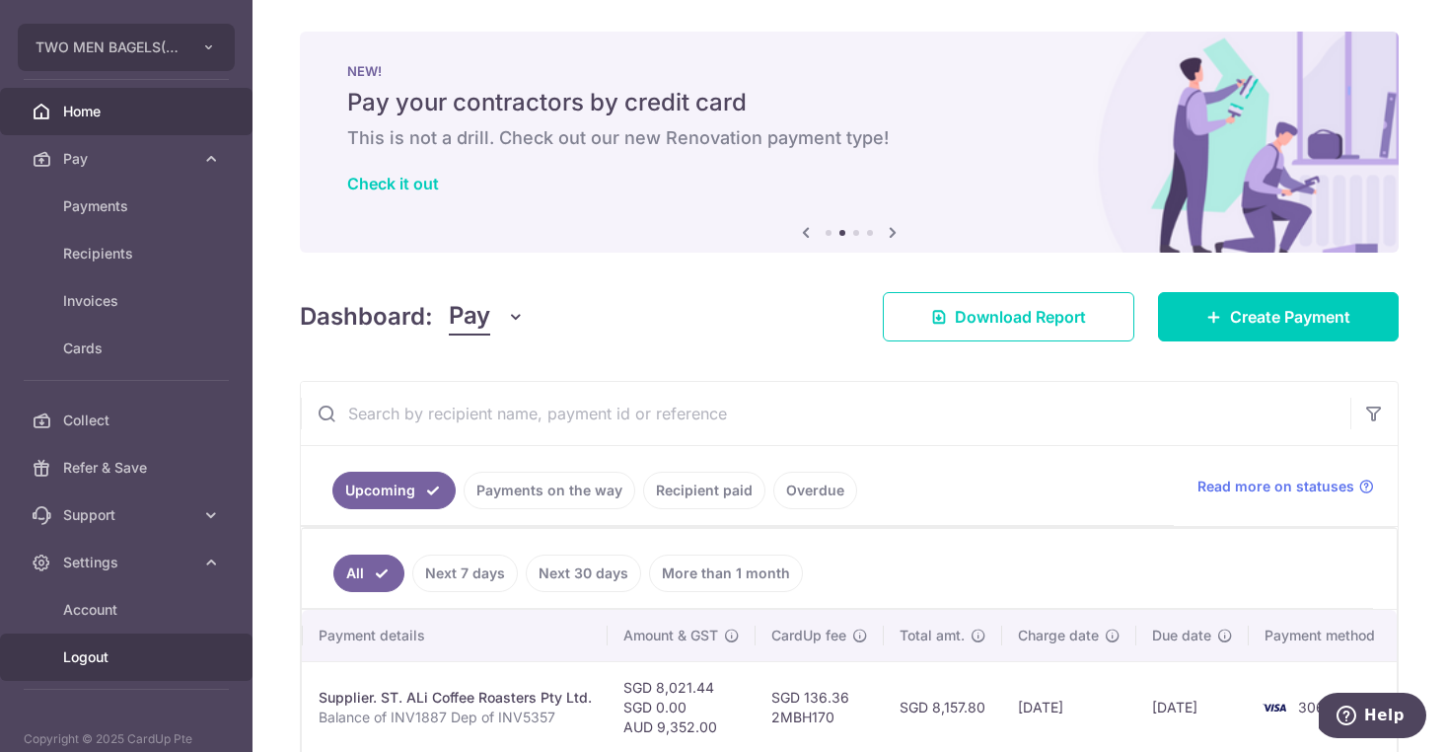
click at [140, 665] on span "Logout" at bounding box center [128, 657] width 130 height 20
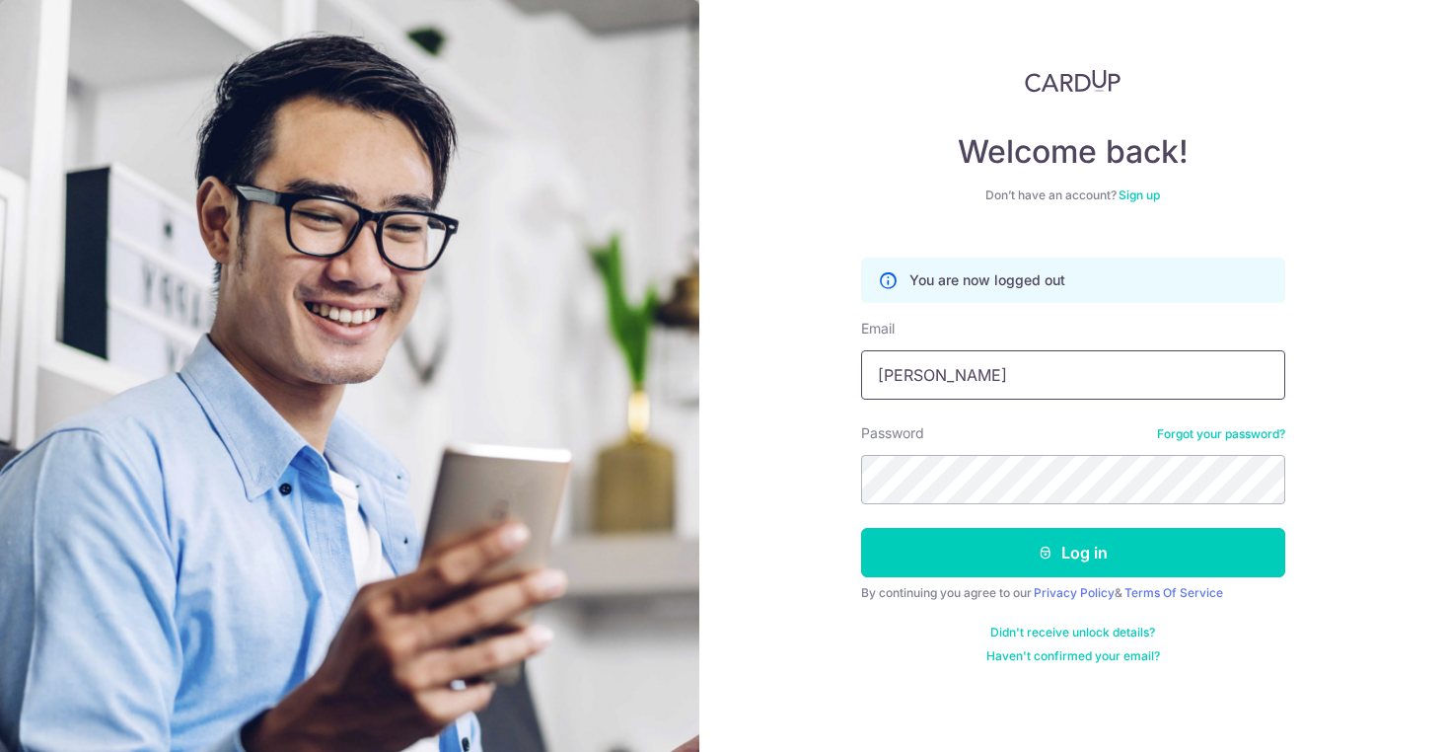
type input "[PERSON_NAME][EMAIL_ADDRESS][DOMAIN_NAME]"
click at [1072, 553] on button "Log in" at bounding box center [1073, 552] width 424 height 49
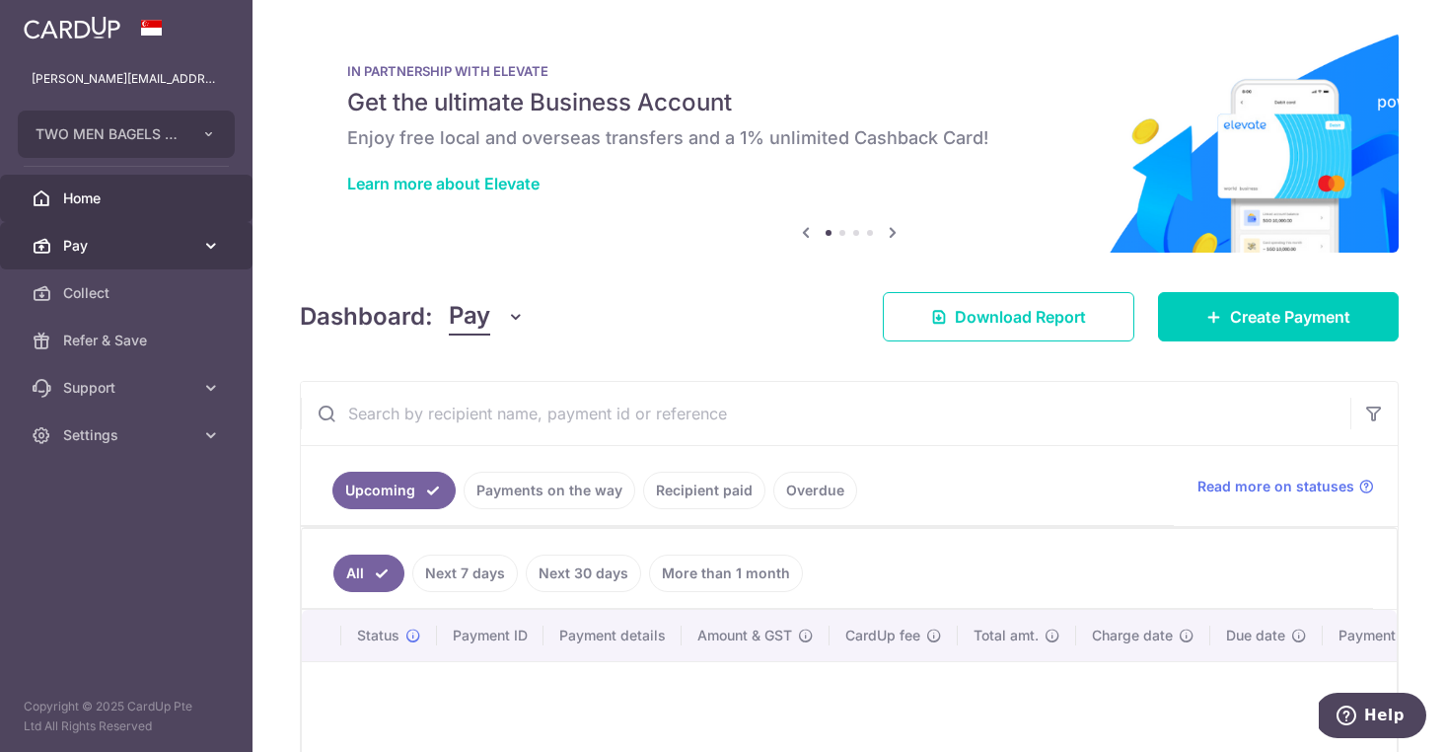
click at [144, 249] on span "Pay" at bounding box center [128, 246] width 130 height 20
